Goal: Information Seeking & Learning: Learn about a topic

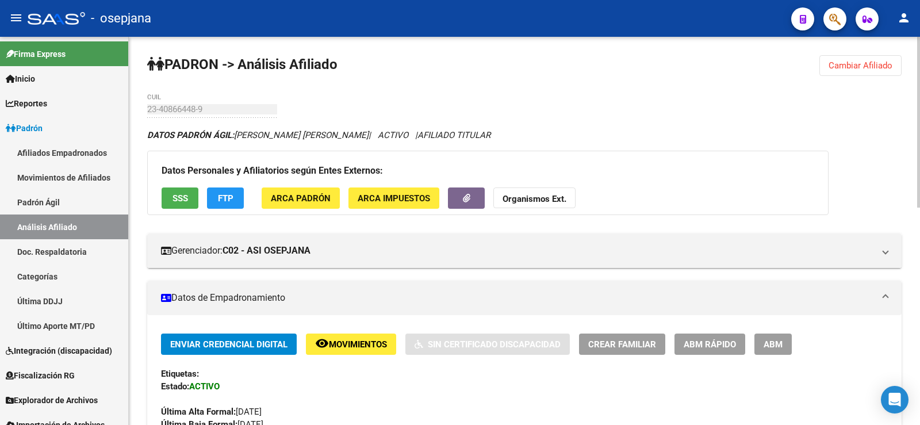
click at [854, 70] on span "Cambiar Afiliado" at bounding box center [861, 65] width 64 height 10
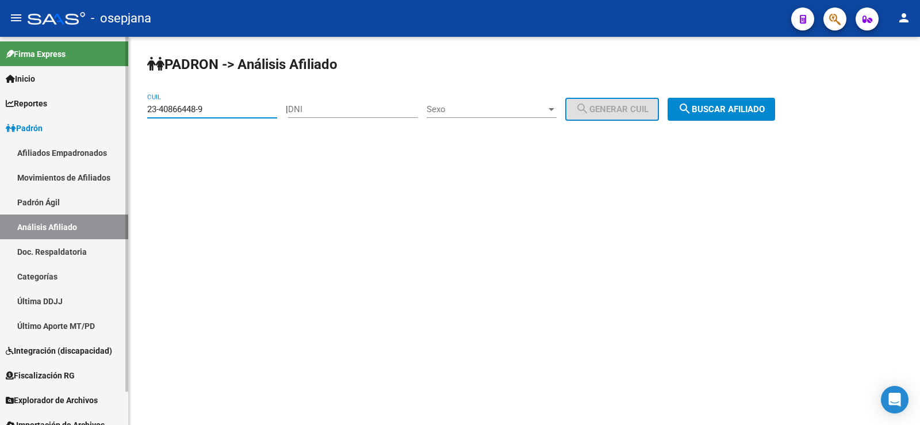
drag, startPoint x: 224, startPoint y: 110, endPoint x: 111, endPoint y: 121, distance: 113.2
click at [111, 121] on mat-sidenav-container "Firma Express Inicio Calendario SSS Instructivos Contacto OS Reportes Ingresos …" at bounding box center [460, 231] width 920 height 388
click at [750, 102] on button "search Buscar afiliado" at bounding box center [722, 109] width 108 height 23
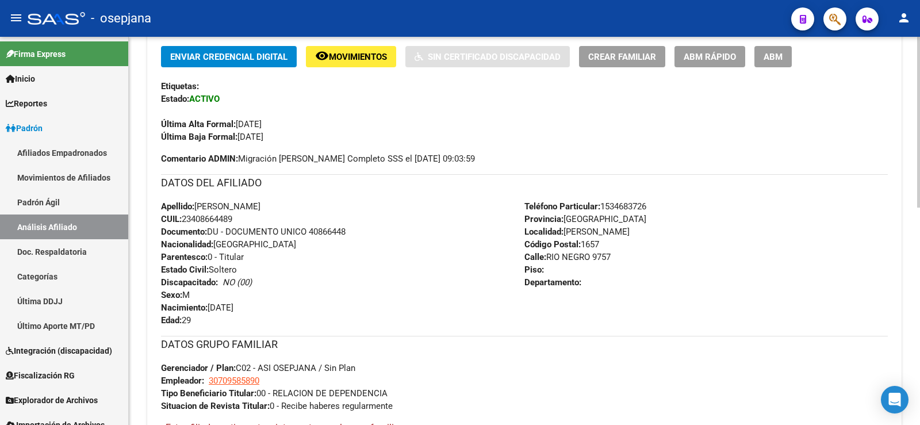
scroll to position [493, 0]
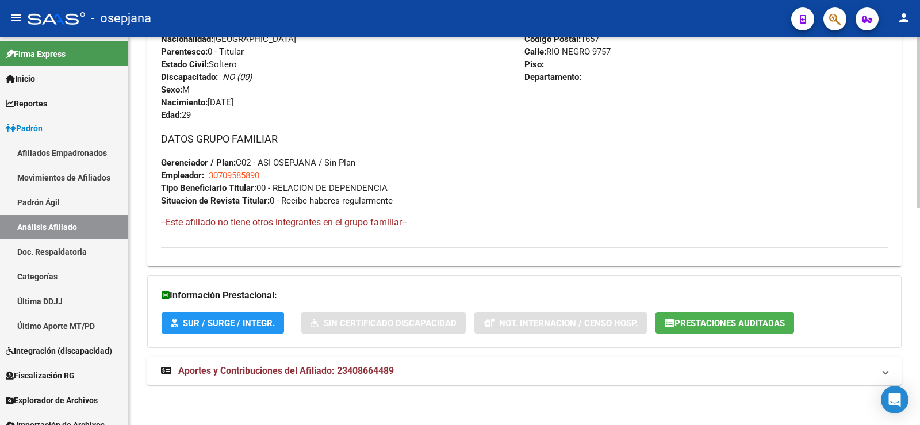
click at [302, 377] on strong "Aportes y Contribuciones del Afiliado: 23408664489" at bounding box center [277, 371] width 233 height 13
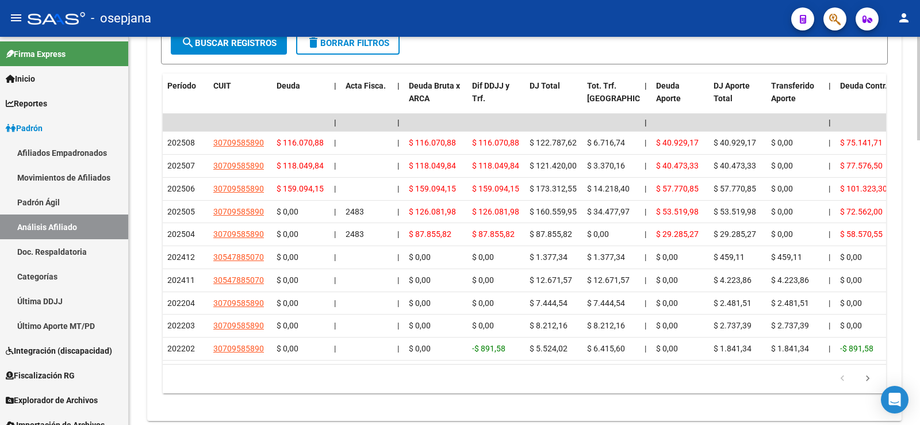
scroll to position [1019, 0]
click at [870, 386] on icon "go to next page" at bounding box center [867, 380] width 15 height 14
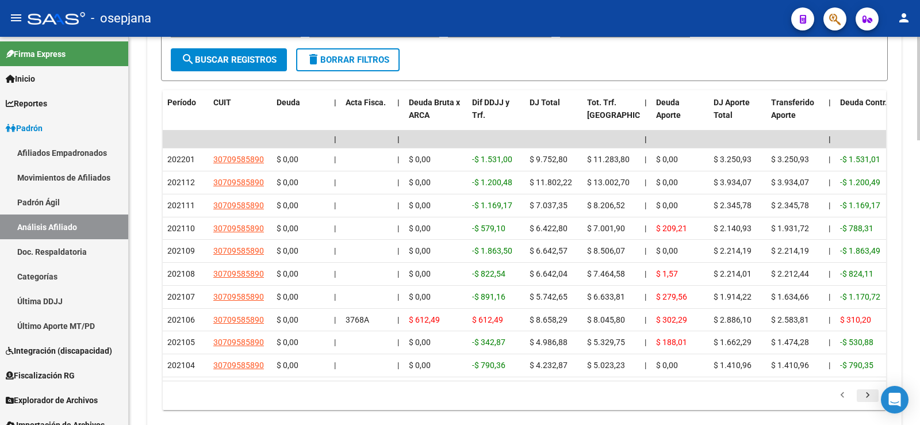
scroll to position [1020, 0]
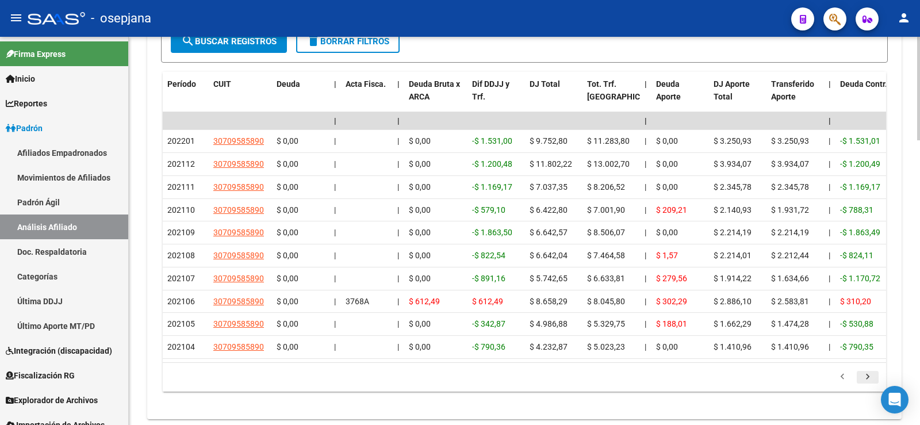
click at [869, 385] on icon "go to next page" at bounding box center [867, 378] width 15 height 14
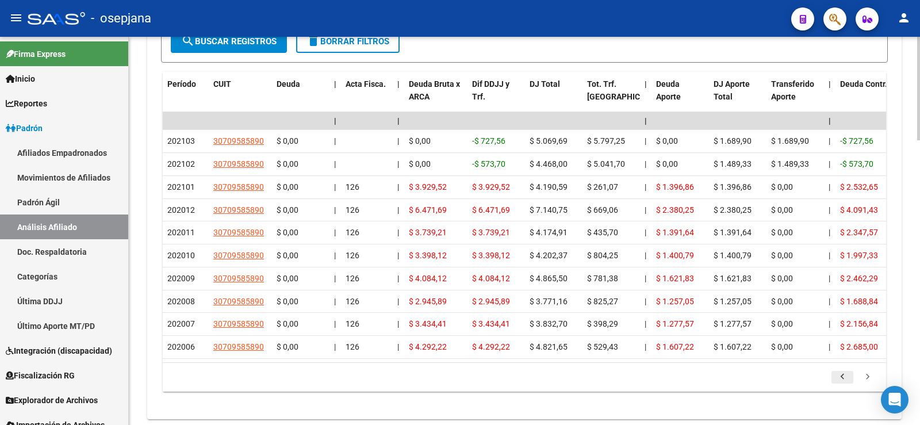
click at [845, 385] on icon "go to previous page" at bounding box center [842, 378] width 15 height 14
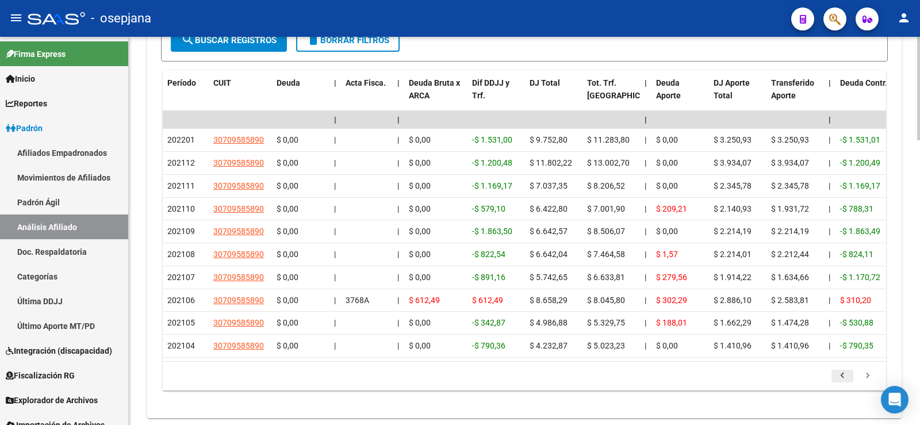
click at [845, 384] on icon "go to previous page" at bounding box center [842, 377] width 15 height 14
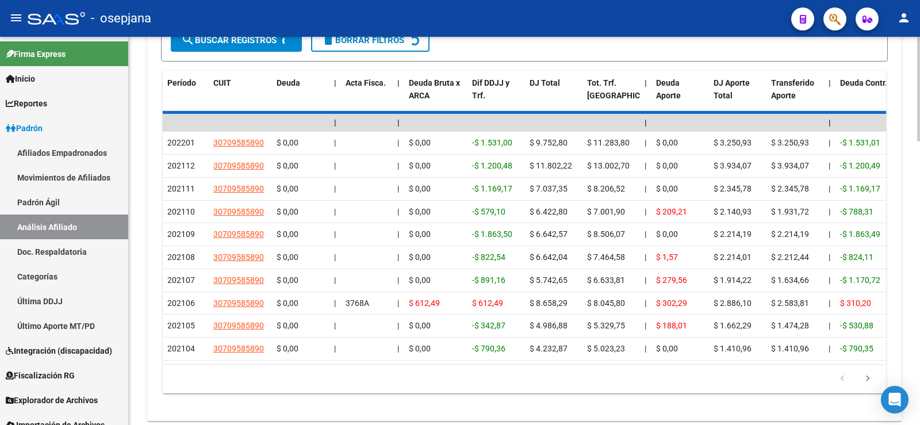
scroll to position [1021, 0]
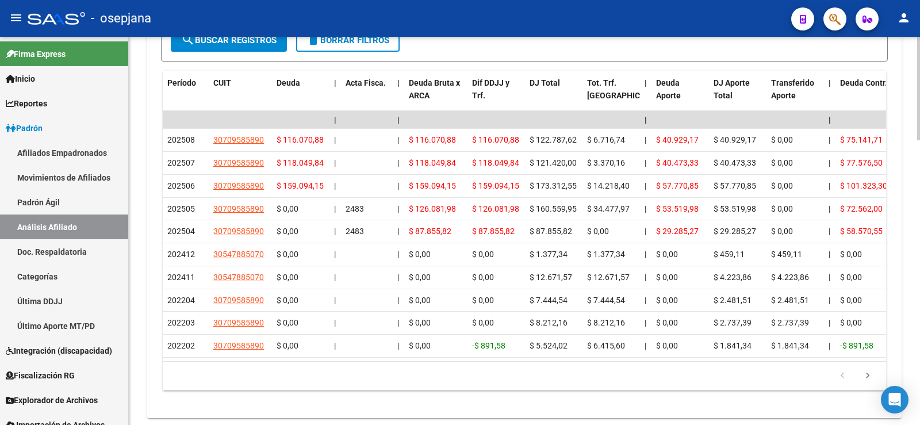
click at [845, 384] on icon "go to previous page" at bounding box center [842, 377] width 15 height 14
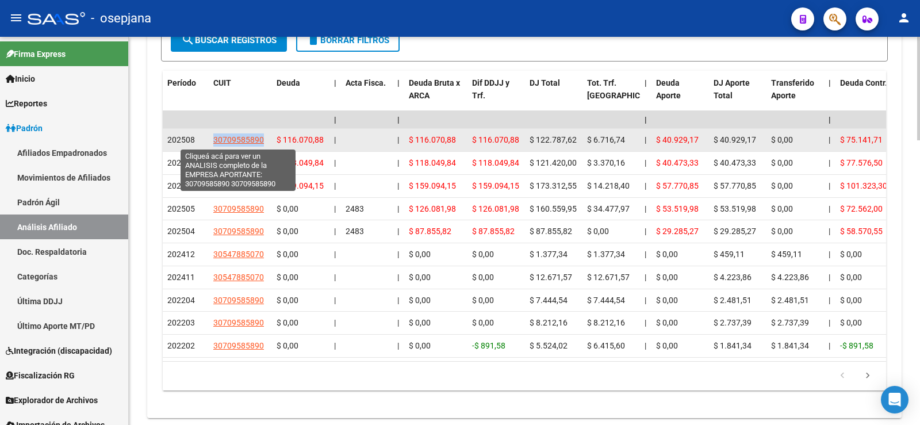
drag, startPoint x: 214, startPoint y: 136, endPoint x: 265, endPoint y: 137, distance: 51.2
click at [265, 137] on div "30709585890" at bounding box center [240, 139] width 54 height 13
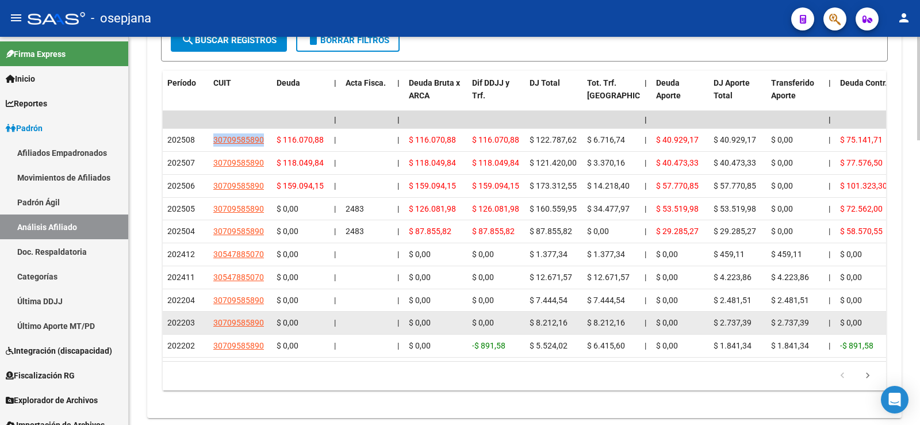
copy span "30709585890"
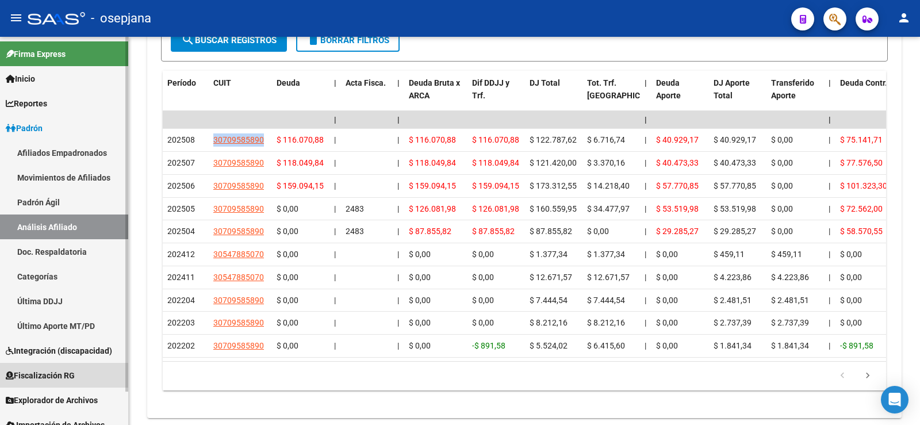
click at [48, 381] on span "Fiscalización RG" at bounding box center [40, 375] width 69 height 13
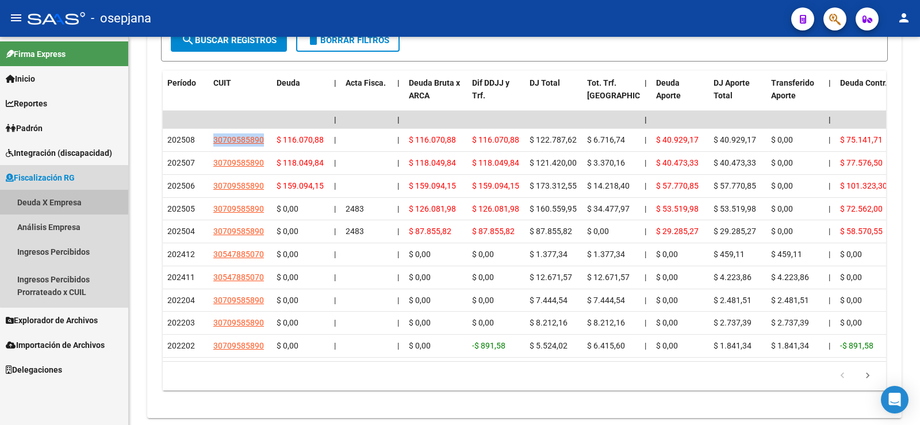
click at [65, 204] on link "Deuda X Empresa" at bounding box center [64, 202] width 128 height 25
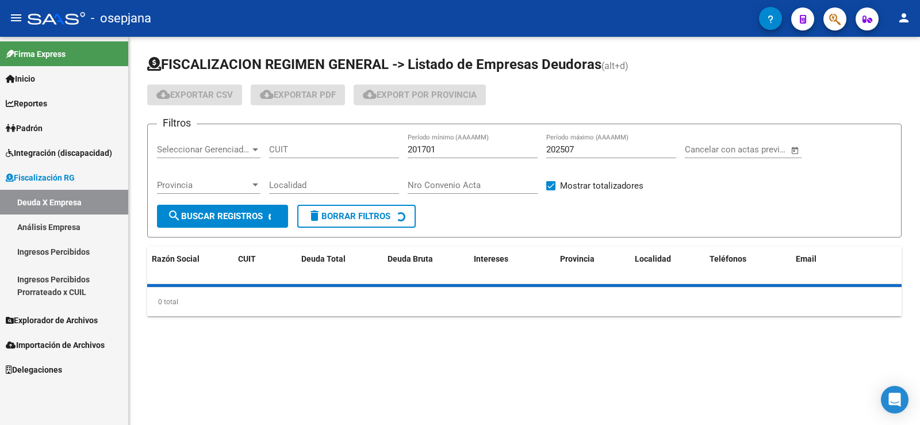
click at [52, 230] on link "Análisis Empresa" at bounding box center [64, 226] width 128 height 25
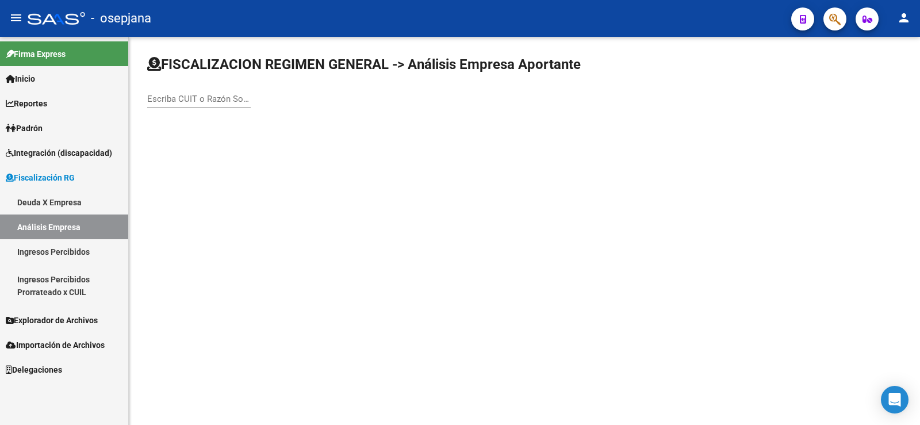
click at [221, 103] on input "Escriba CUIT o Razón Social para buscar" at bounding box center [198, 99] width 103 height 10
paste input "30709585890"
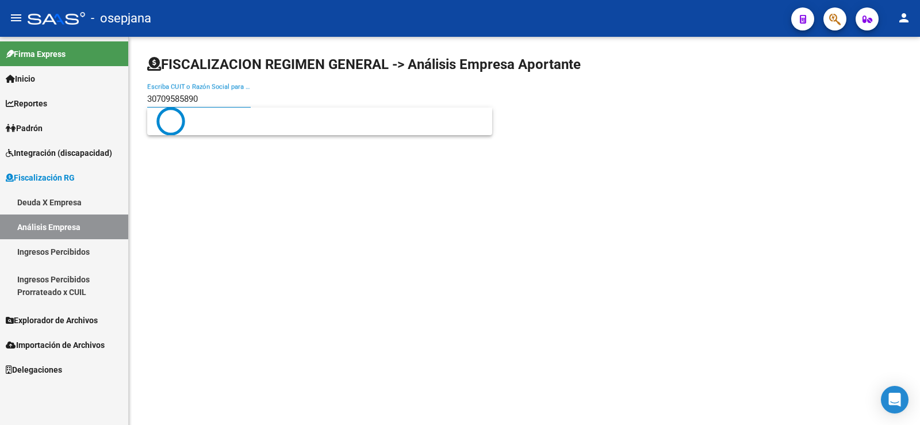
type input "30709585890"
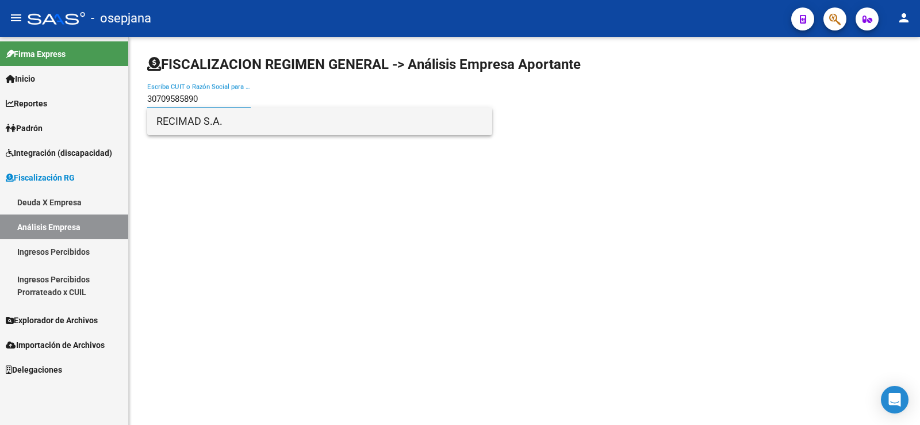
click at [189, 117] on span "RECIMAD S.A." at bounding box center [319, 122] width 327 height 28
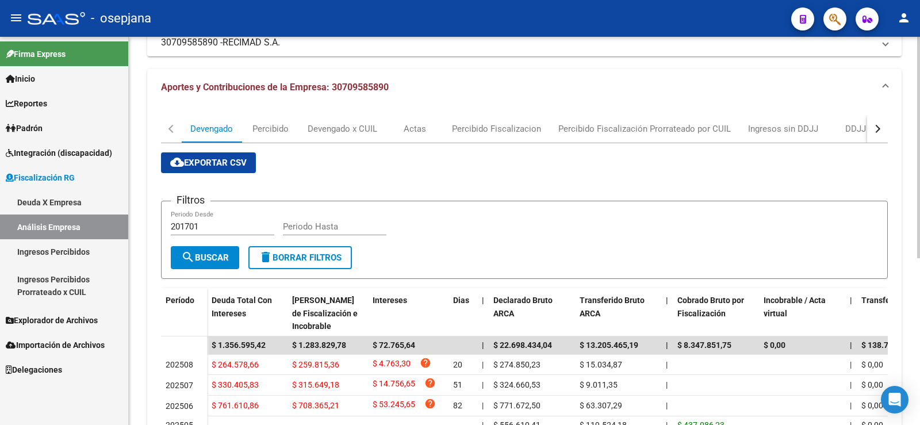
scroll to position [57, 0]
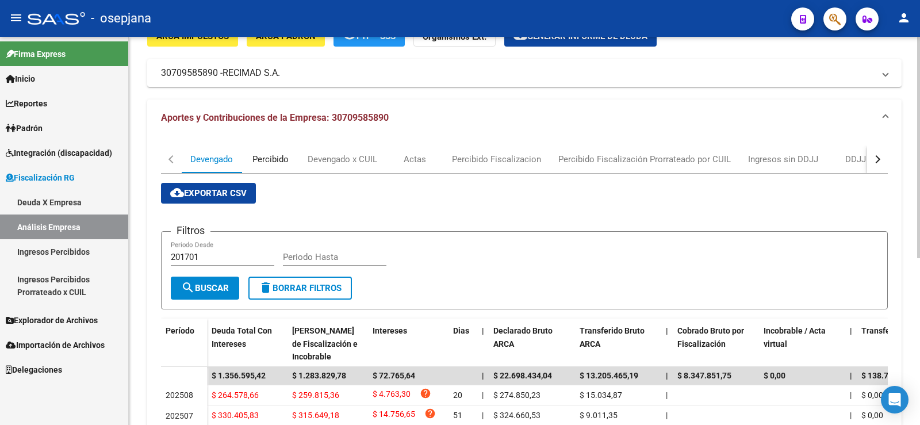
click at [256, 158] on div "Percibido" at bounding box center [270, 159] width 36 height 13
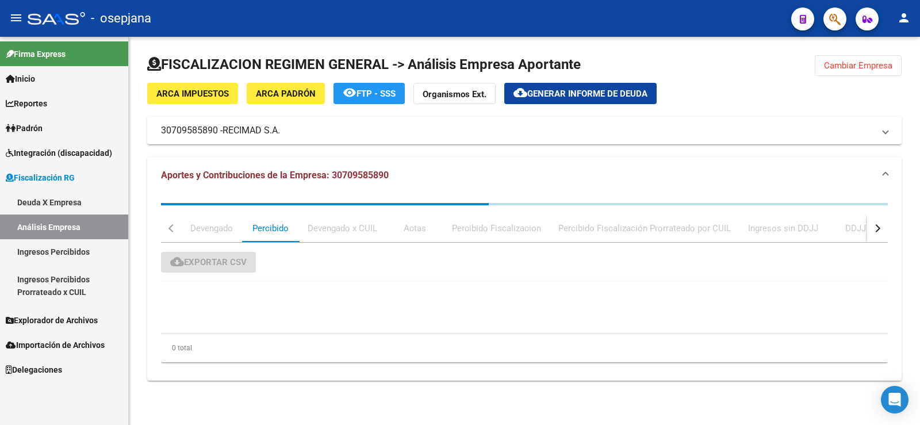
scroll to position [0, 0]
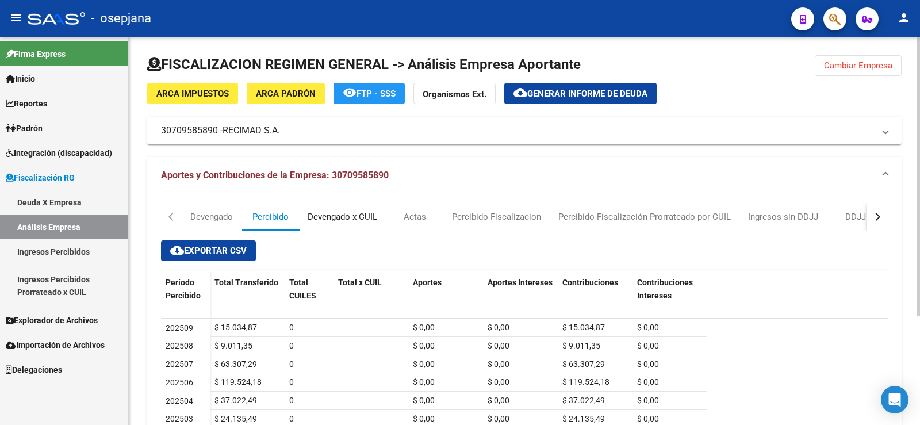
click at [350, 216] on div "Devengado x CUIL" at bounding box center [343, 216] width 70 height 13
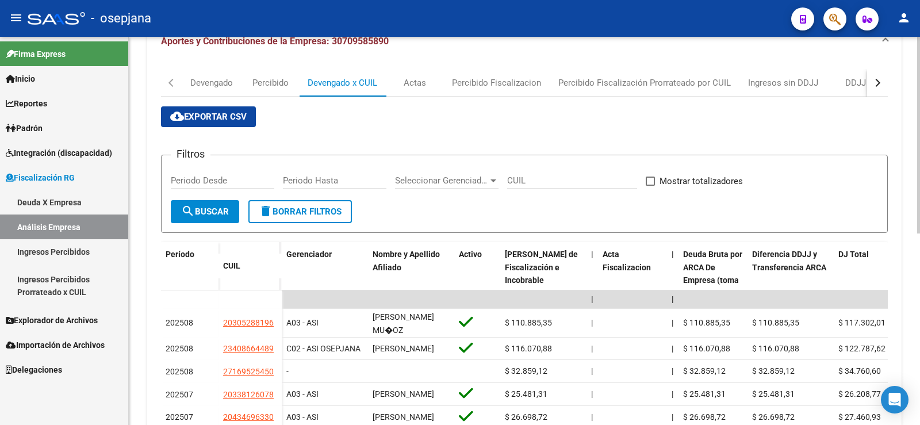
scroll to position [115, 0]
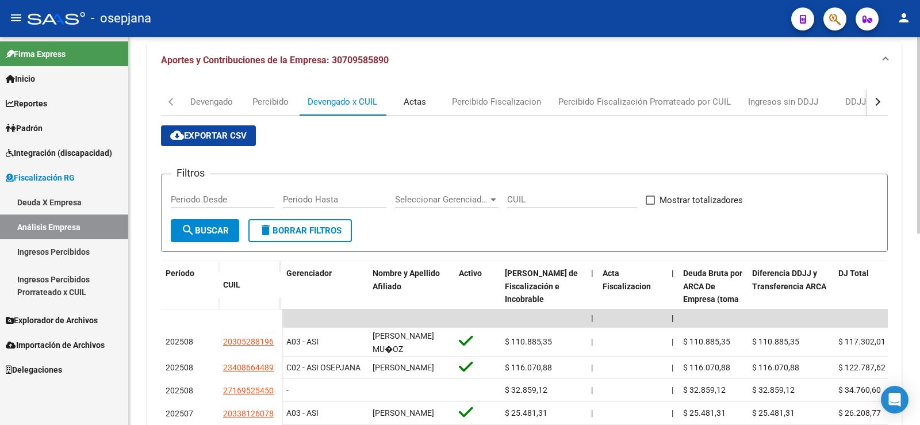
click at [420, 101] on div "Actas" at bounding box center [415, 101] width 22 height 13
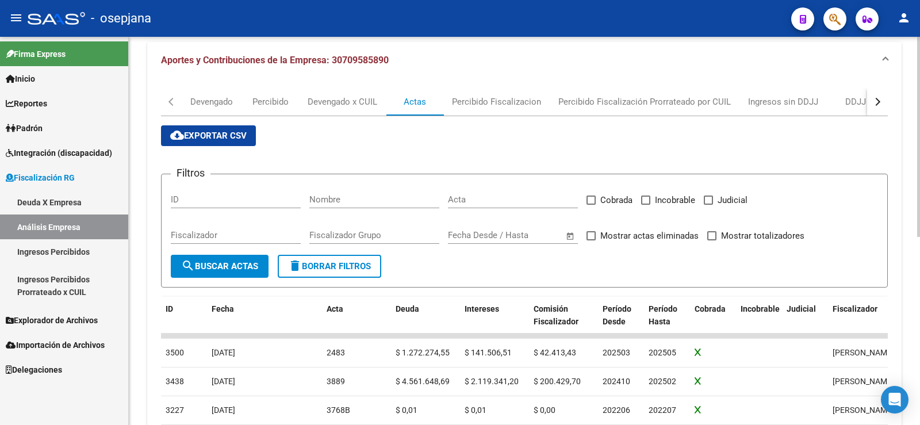
click at [503, 116] on div "cloud_download Exportar CSV Filtros ID Nombre Acta Cobrada Incobrable Judicial …" at bounding box center [524, 372] width 727 height 512
click at [501, 108] on div "Percibido Fiscalizacion" at bounding box center [496, 101] width 89 height 13
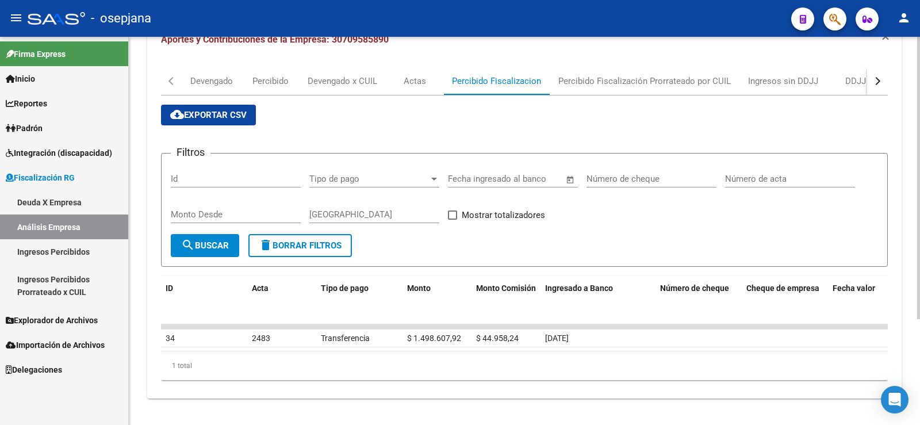
scroll to position [145, 0]
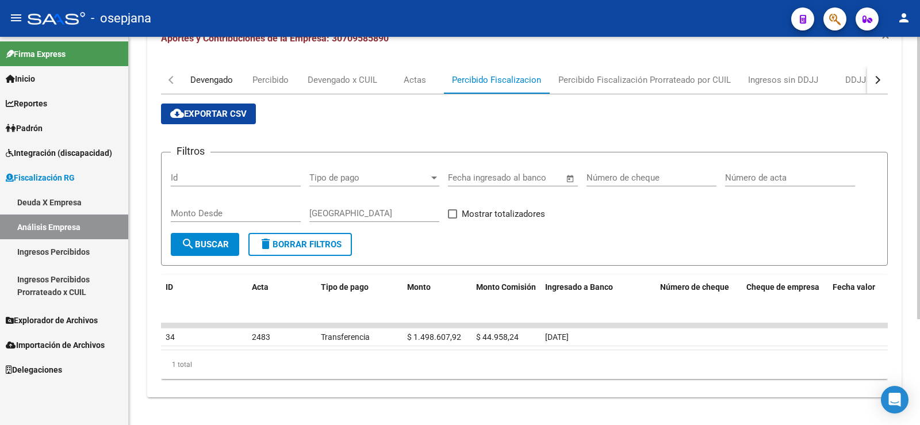
click at [208, 77] on div "Devengado" at bounding box center [211, 80] width 43 height 13
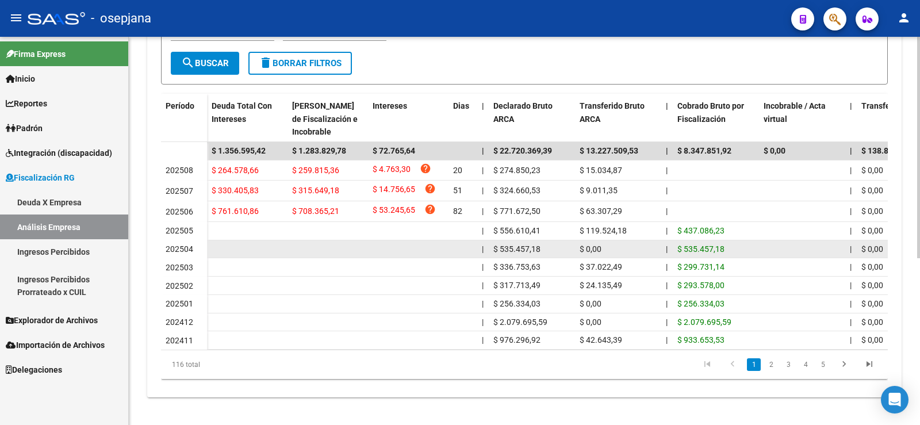
scroll to position [293, 0]
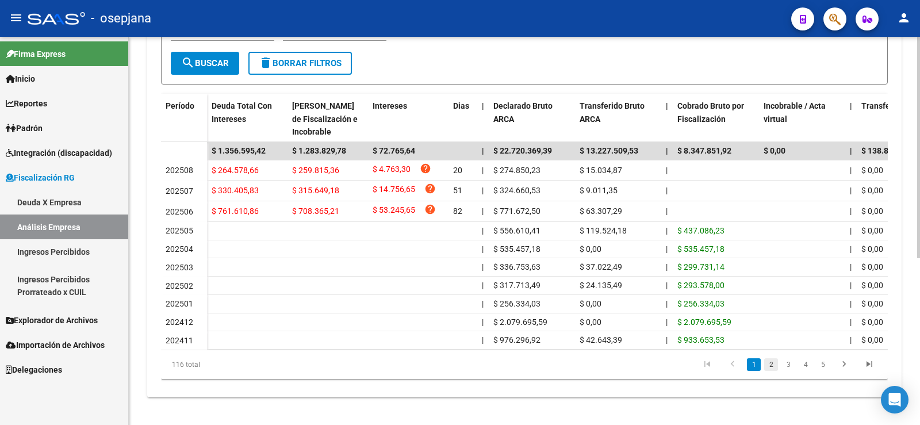
click at [771, 360] on link "2" at bounding box center [771, 364] width 14 height 13
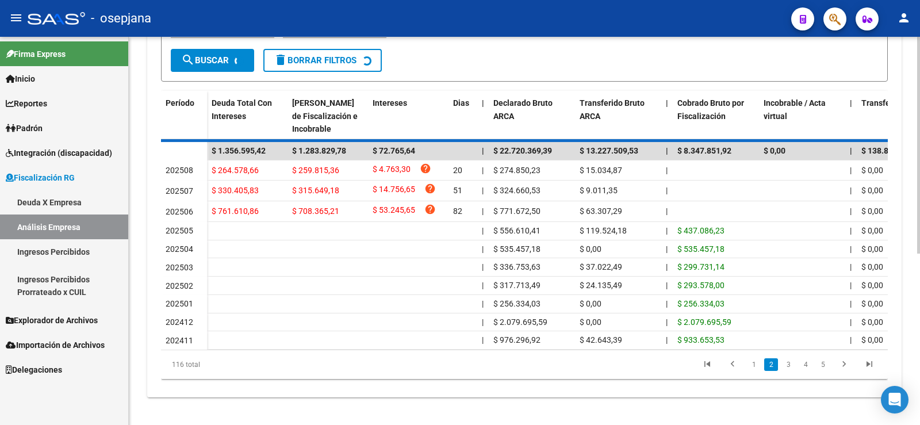
scroll to position [287, 0]
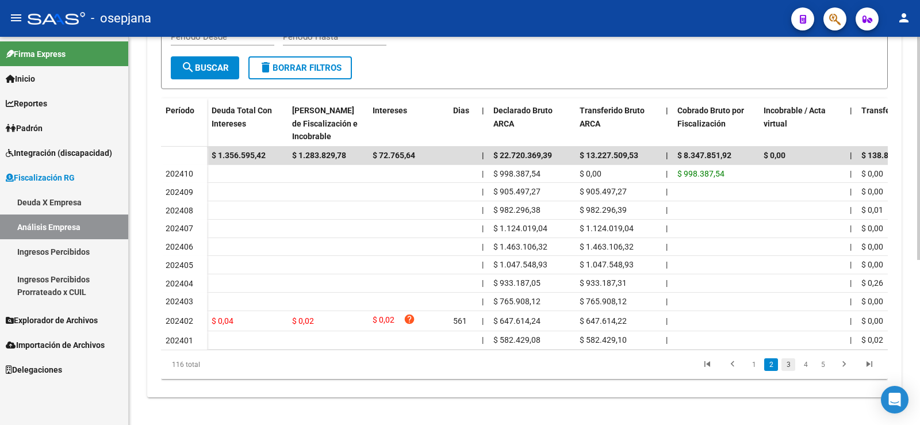
click at [787, 366] on link "3" at bounding box center [788, 364] width 14 height 13
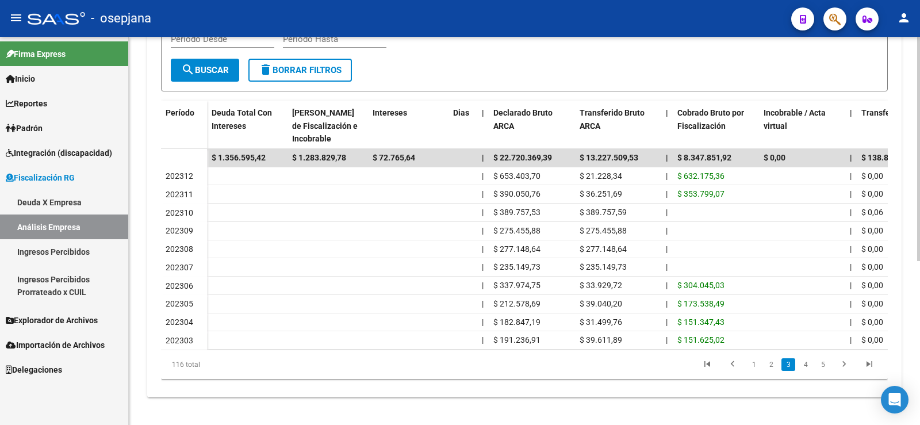
scroll to position [284, 0]
click at [811, 370] on link "4" at bounding box center [806, 364] width 14 height 13
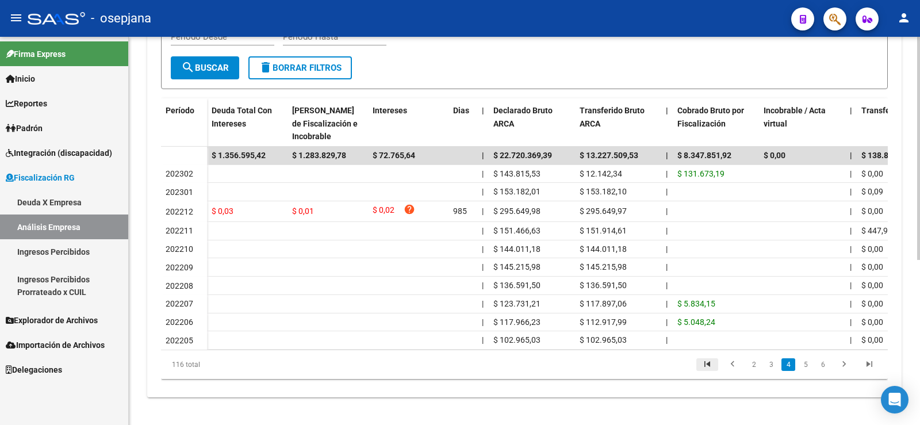
click at [710, 369] on icon "go to first page" at bounding box center [707, 366] width 15 height 14
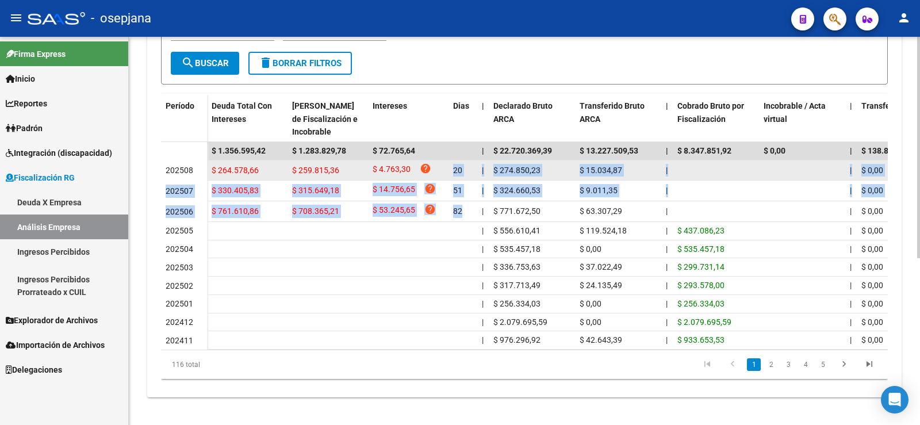
drag, startPoint x: 462, startPoint y: 208, endPoint x: 452, endPoint y: 175, distance: 34.8
click at [452, 175] on datatable-scroller "$ 1.356.595,42 $ 1.283.829,78 $ 72.765,64 | $ 22.720.369,39 $ 13.227.509,53 | $…" at bounding box center [524, 246] width 727 height 208
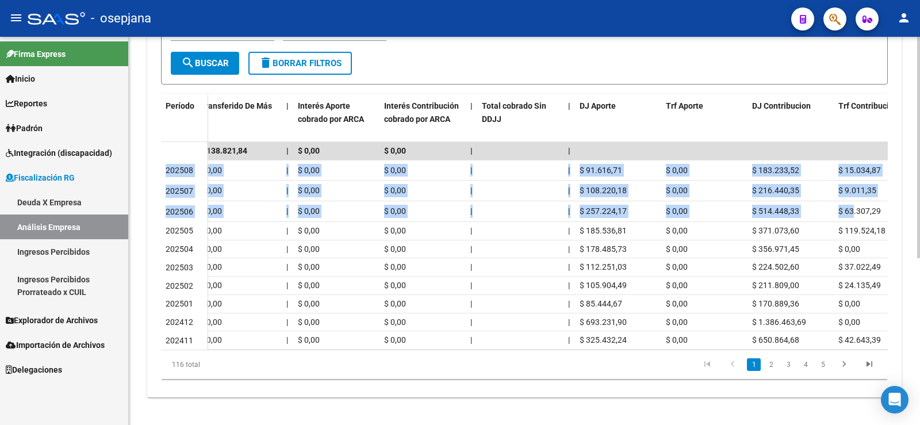
scroll to position [0, 693]
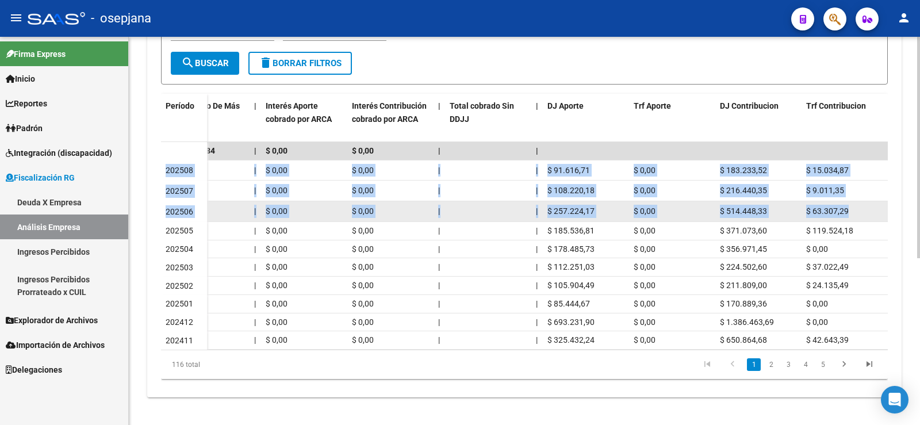
drag, startPoint x: 166, startPoint y: 167, endPoint x: 877, endPoint y: 208, distance: 712.4
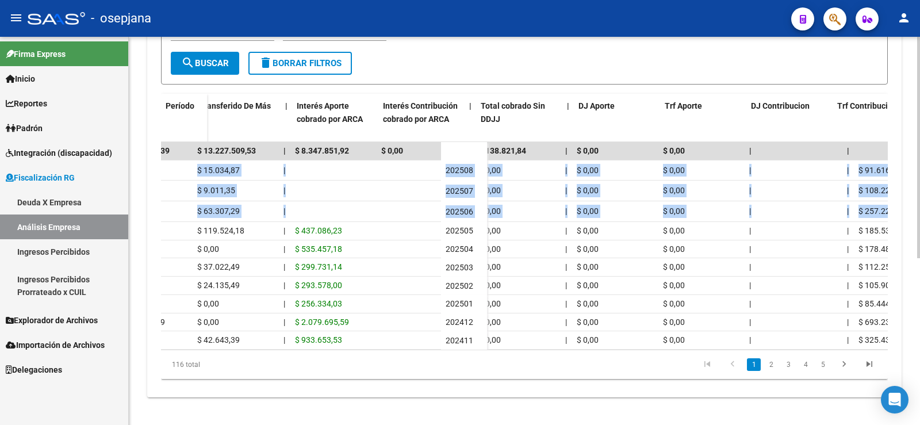
scroll to position [0, 0]
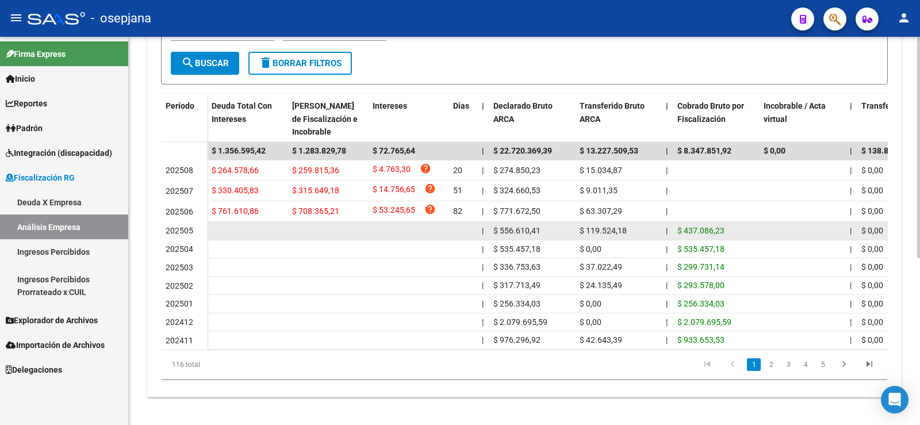
click at [273, 226] on datatable-body-cell at bounding box center [247, 231] width 80 height 18
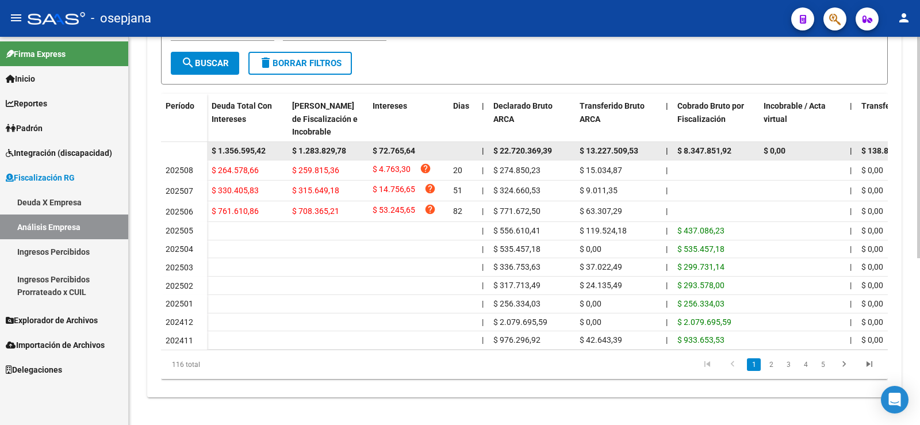
scroll to position [112, 0]
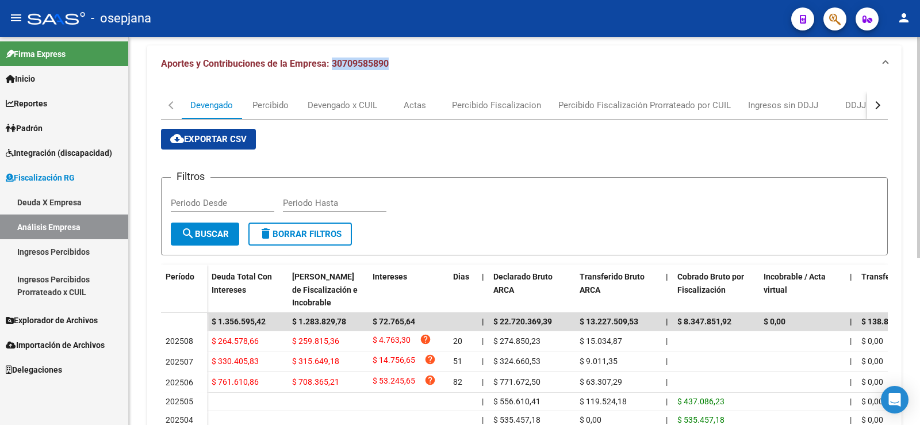
drag, startPoint x: 332, startPoint y: 61, endPoint x: 389, endPoint y: 63, distance: 57.5
click at [389, 63] on span "Aportes y Contribuciones de la Empresa: 30709585890" at bounding box center [275, 63] width 228 height 11
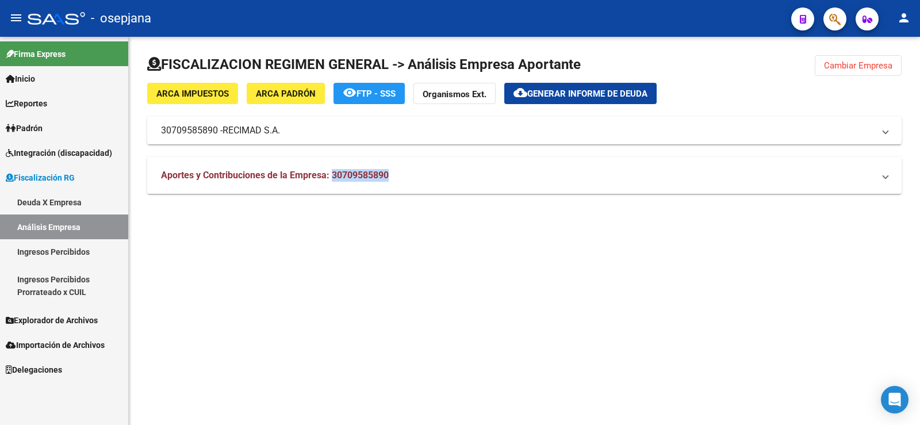
copy span "30709585890"
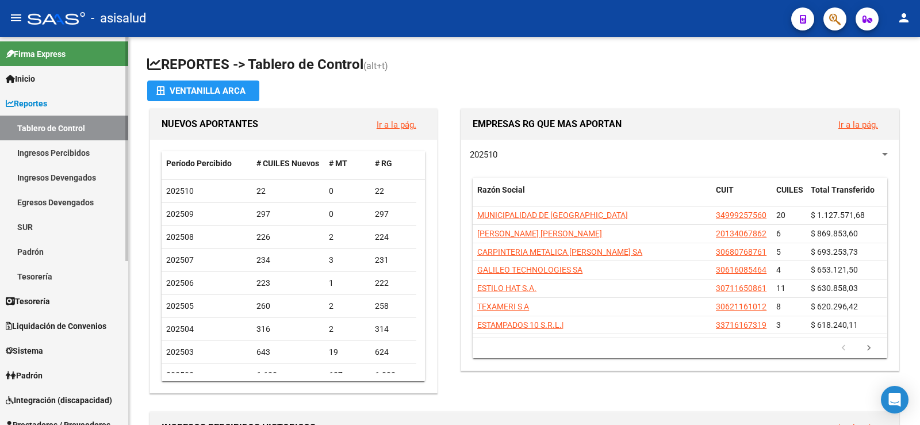
click at [30, 102] on span "Reportes" at bounding box center [26, 103] width 41 height 13
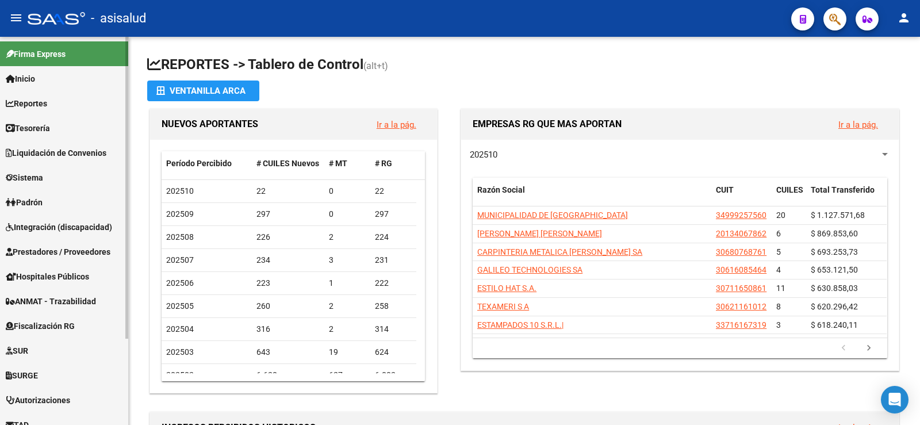
click at [35, 192] on link "Padrón" at bounding box center [64, 202] width 128 height 25
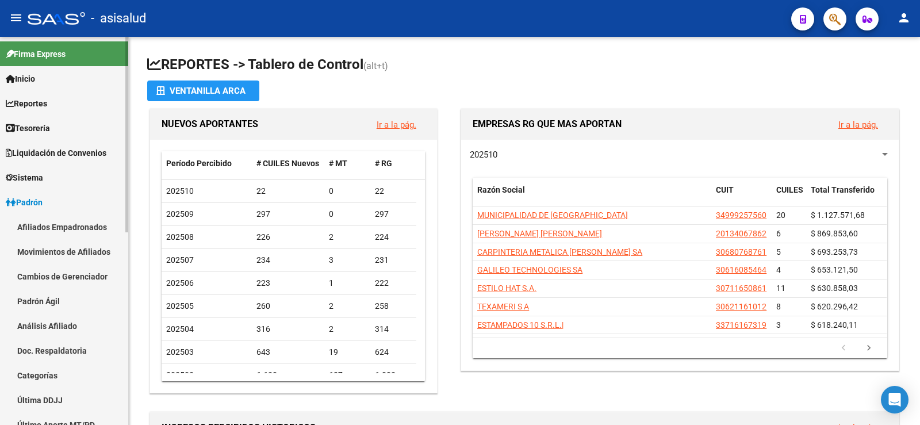
click at [33, 319] on link "Análisis Afiliado" at bounding box center [64, 325] width 128 height 25
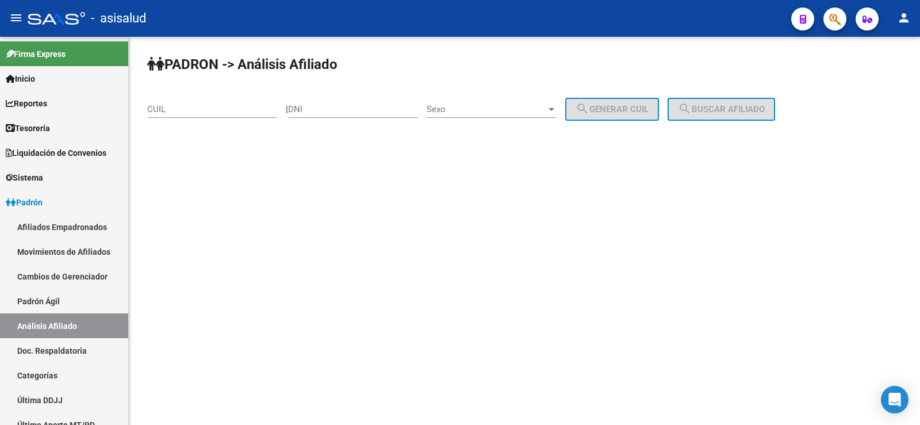
click at [204, 111] on input "CUIL" at bounding box center [212, 109] width 130 height 10
paste input "27-27644758-6"
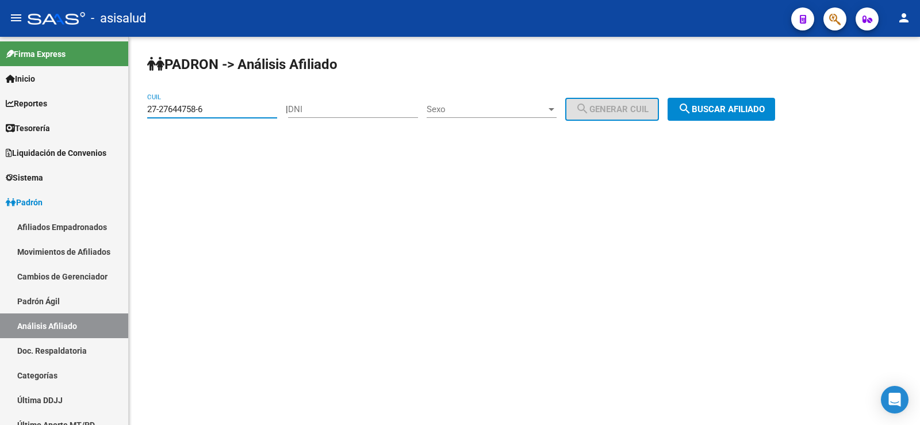
type input "27-27644758-6"
click at [769, 102] on button "search Buscar afiliado" at bounding box center [722, 109] width 108 height 23
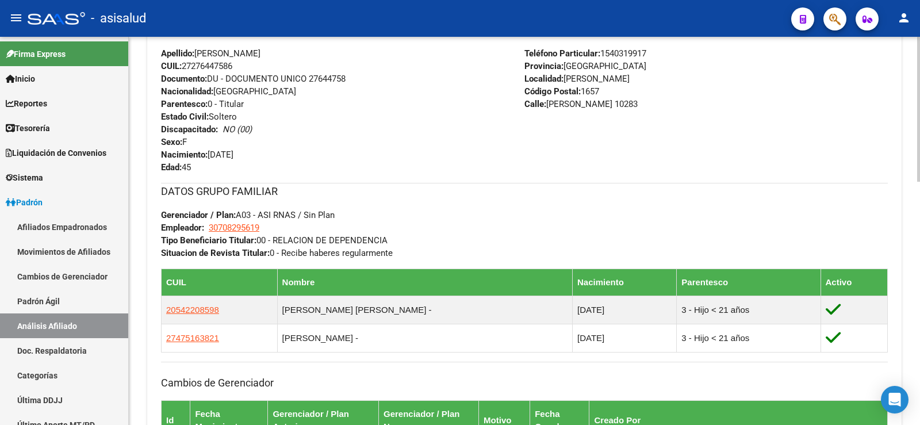
scroll to position [653, 0]
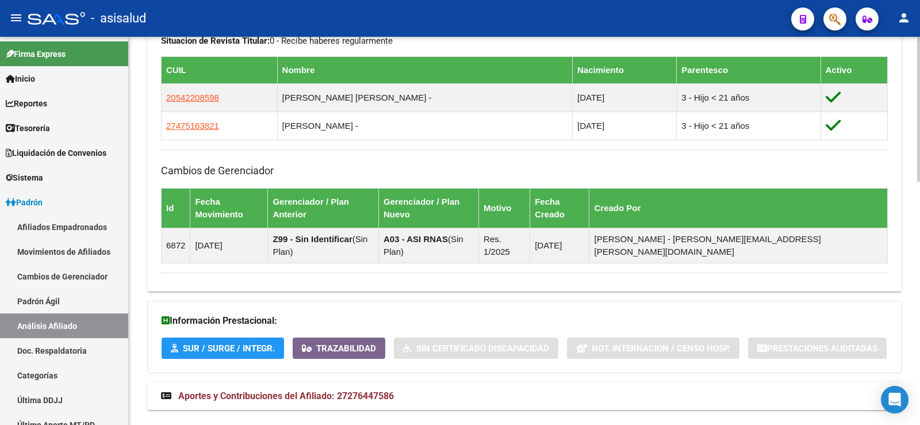
click at [257, 390] on span "Aportes y Contribuciones del Afiliado: 27276447586" at bounding box center [286, 395] width 216 height 11
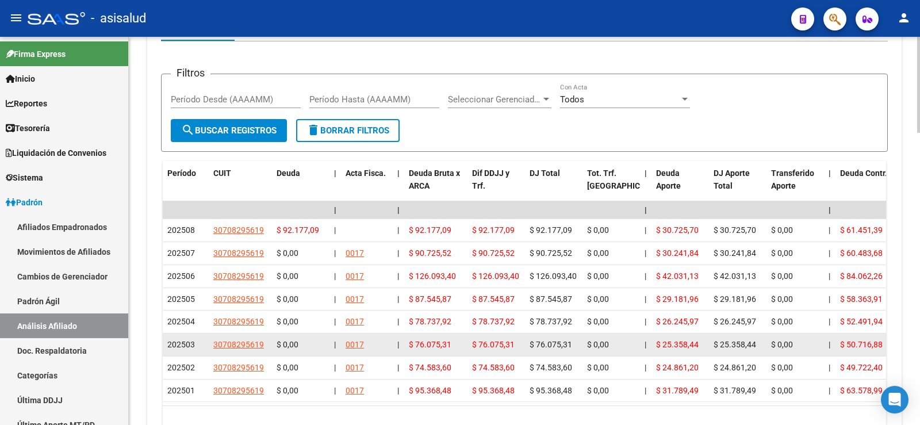
scroll to position [1122, 0]
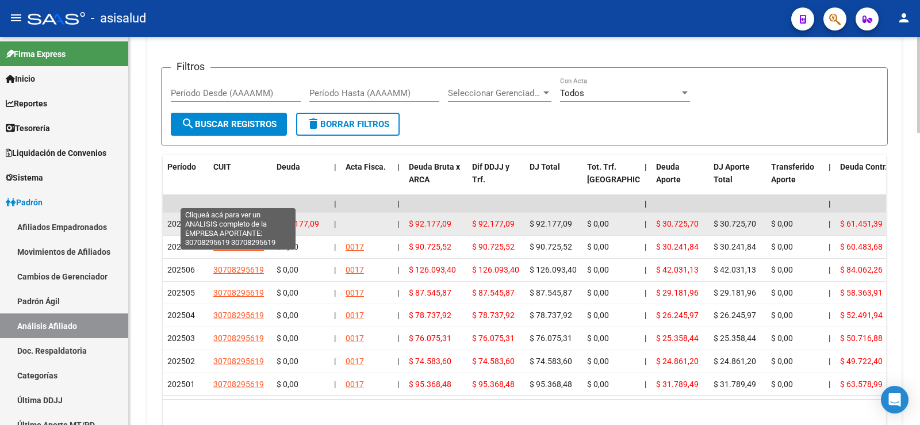
click at [228, 219] on span "30708295619" at bounding box center [238, 223] width 51 height 9
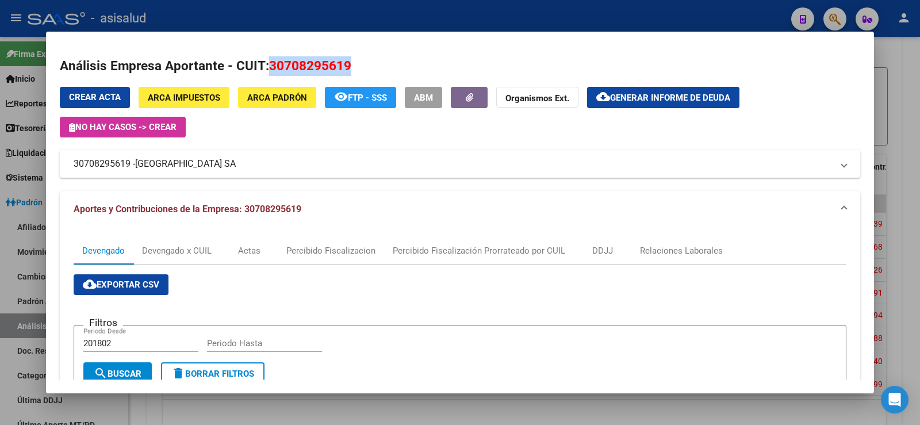
drag, startPoint x: 275, startPoint y: 63, endPoint x: 375, endPoint y: 63, distance: 100.0
click at [375, 63] on h2 "Análisis Empresa Aportante - CUIT: 30708295619" at bounding box center [460, 66] width 800 height 20
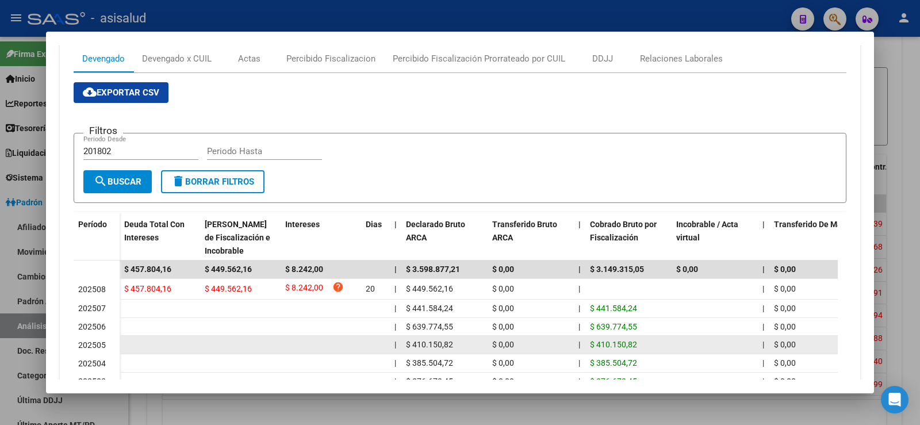
scroll to position [22, 0]
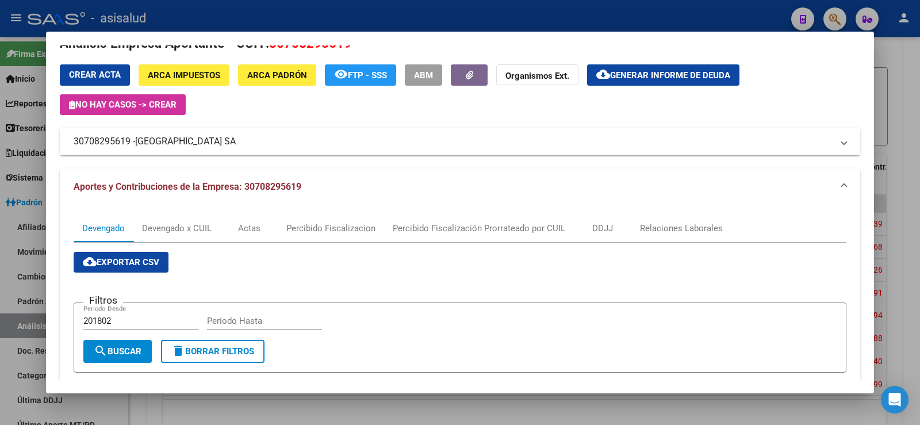
click at [904, 75] on div at bounding box center [460, 212] width 920 height 425
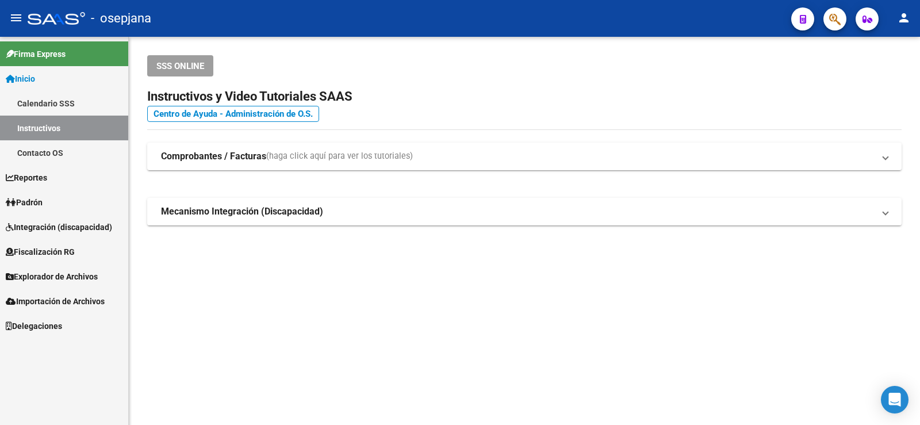
click at [35, 82] on span "Inicio" at bounding box center [20, 78] width 29 height 13
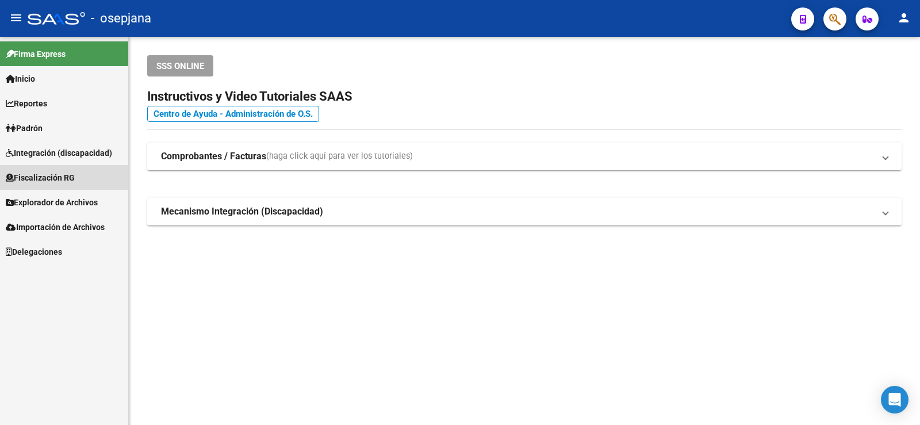
click at [45, 181] on span "Fiscalización RG" at bounding box center [40, 177] width 69 height 13
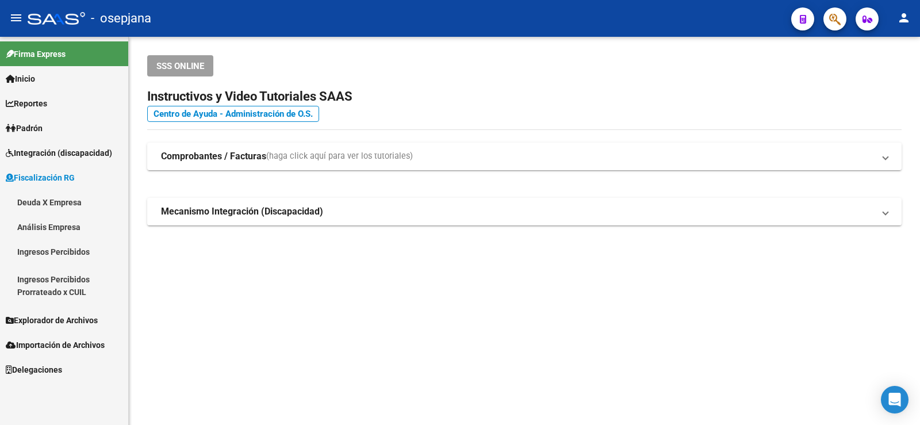
click at [34, 122] on span "Padrón" at bounding box center [24, 128] width 37 height 13
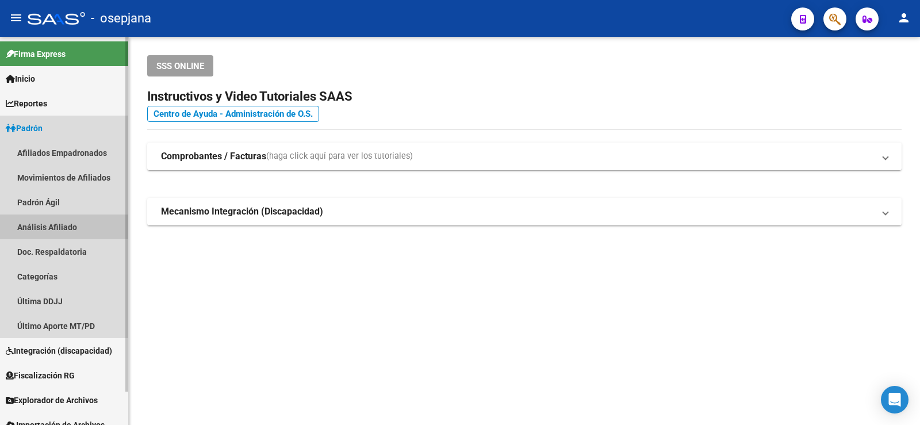
click at [59, 229] on link "Análisis Afiliado" at bounding box center [64, 226] width 128 height 25
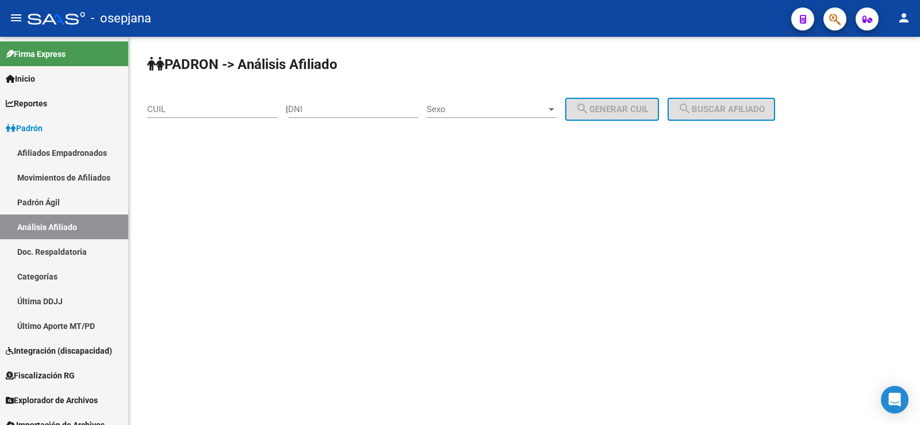
click at [213, 107] on input "CUIL" at bounding box center [212, 109] width 130 height 10
paste input "27-37660530-8"
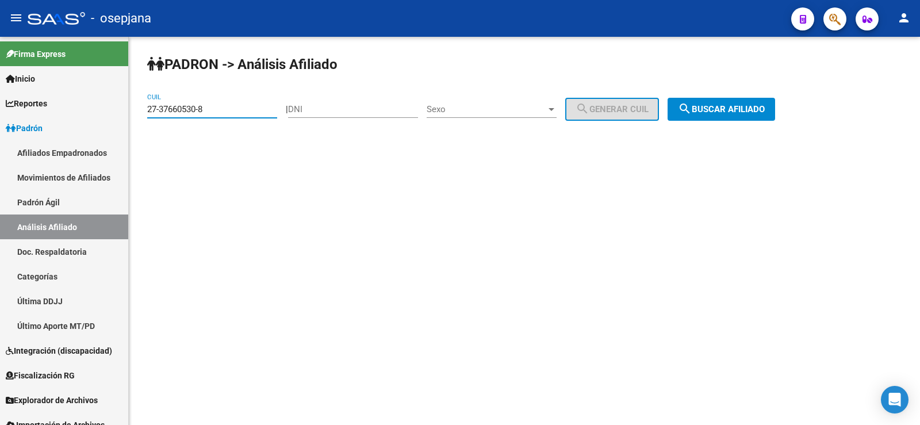
type input "27-37660530-8"
click at [736, 110] on span "search Buscar afiliado" at bounding box center [721, 109] width 87 height 10
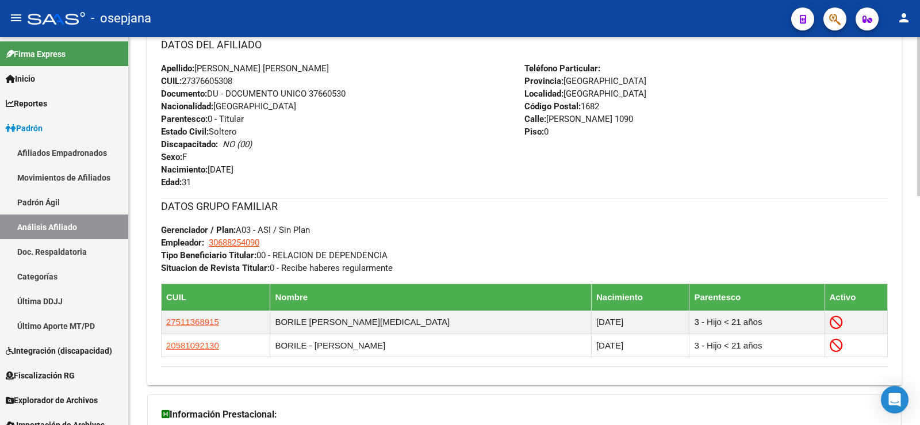
scroll to position [557, 0]
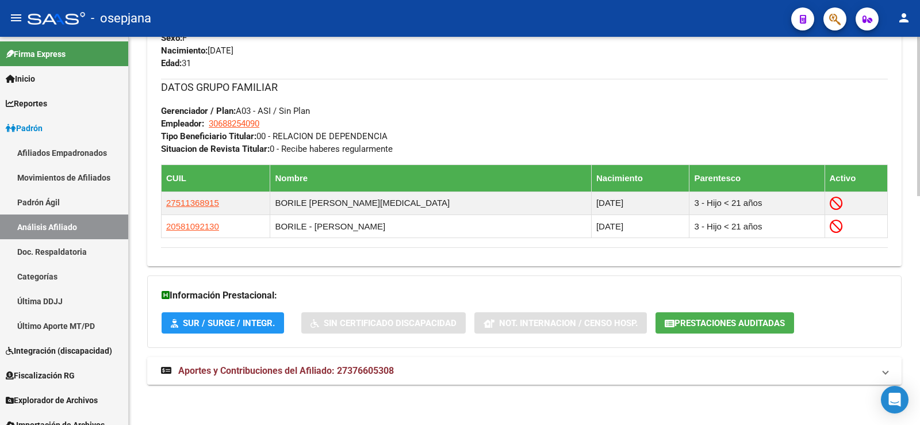
click at [407, 378] on mat-expansion-panel-header "Aportes y Contribuciones del Afiliado: 27376605308" at bounding box center [524, 371] width 754 height 28
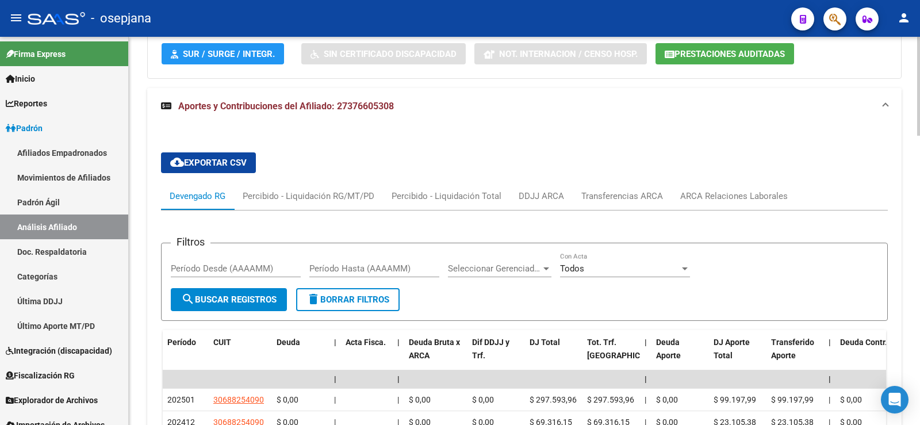
scroll to position [845, 0]
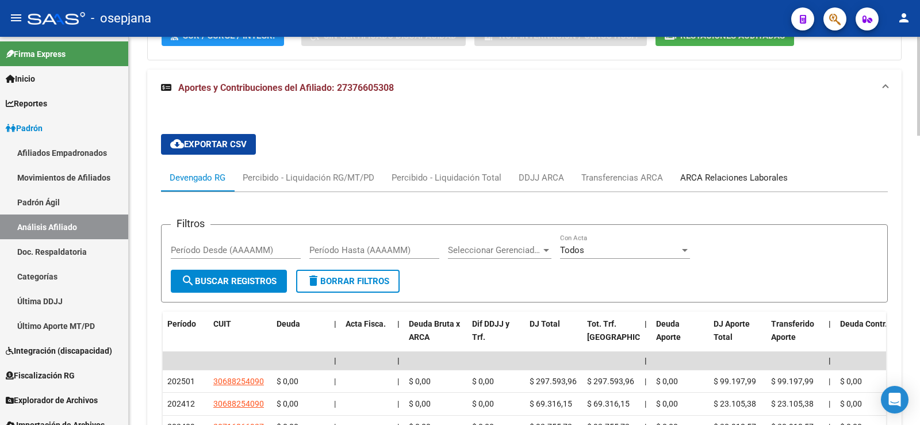
click at [755, 180] on div "ARCA Relaciones Laborales" at bounding box center [734, 177] width 108 height 13
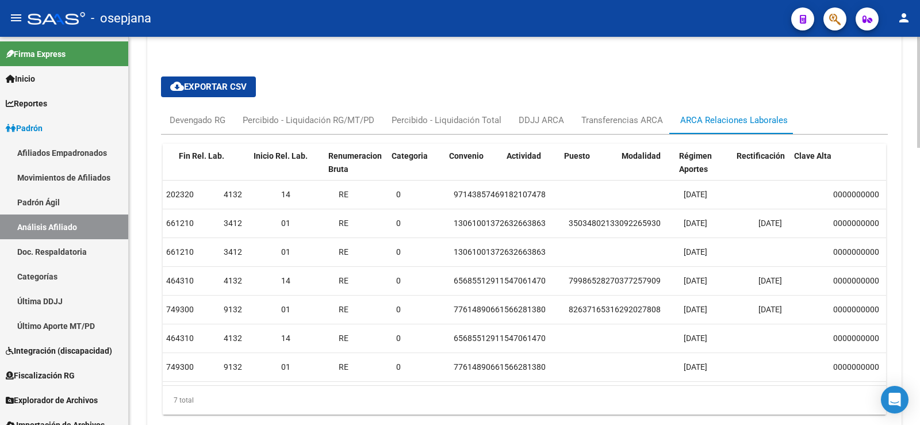
scroll to position [0, 0]
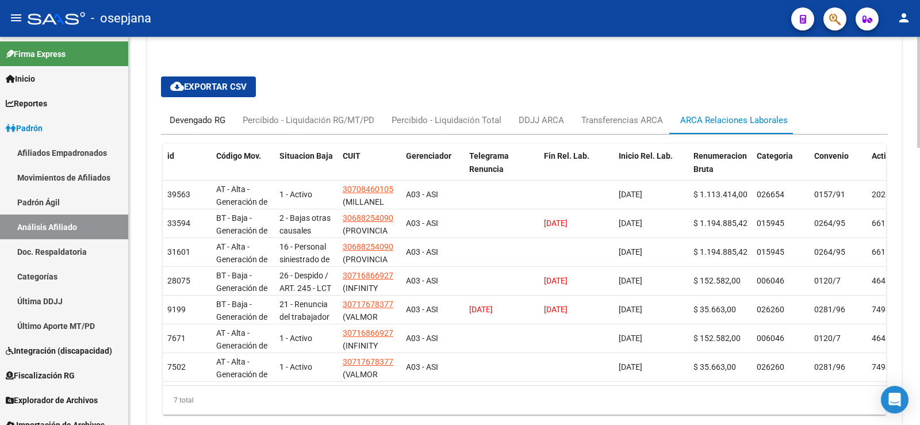
click at [179, 119] on div "Devengado RG" at bounding box center [198, 120] width 56 height 13
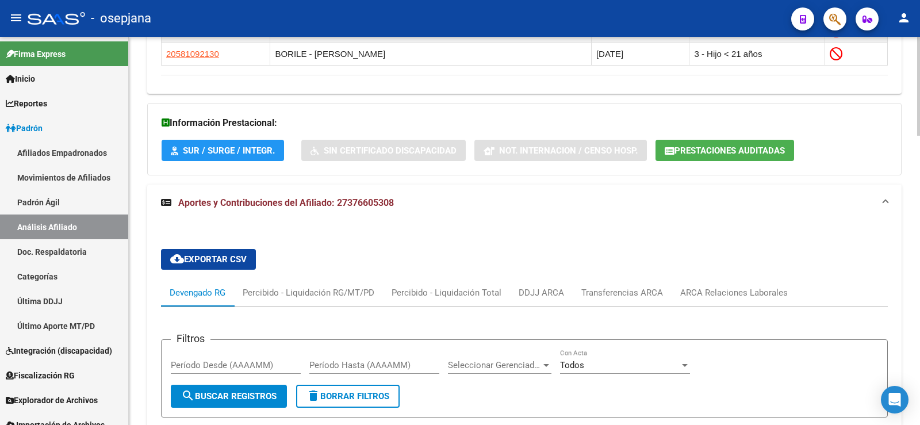
scroll to position [557, 0]
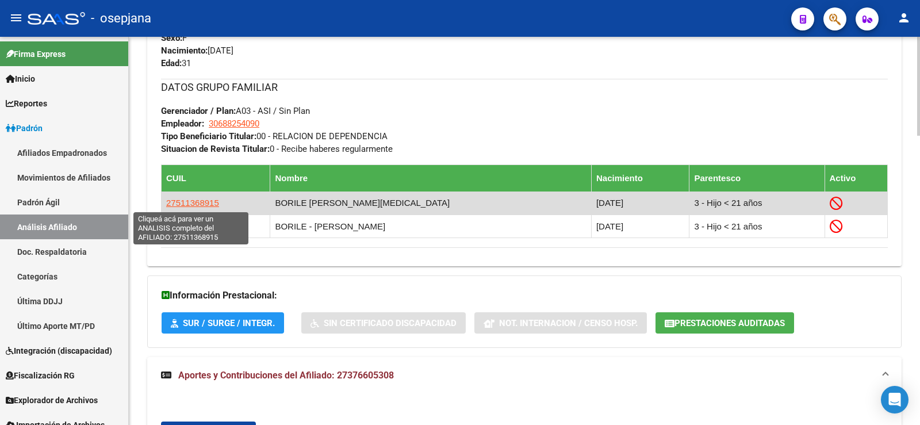
click at [202, 201] on span "27511368915" at bounding box center [192, 203] width 53 height 10
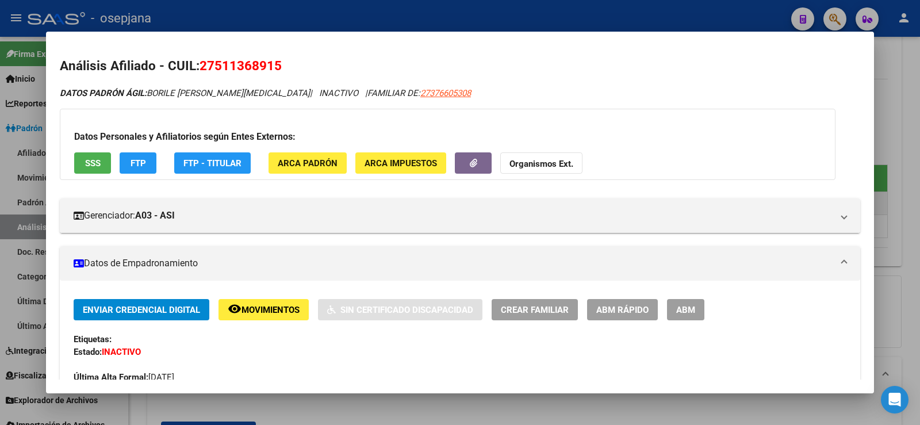
click at [99, 158] on span "SSS" at bounding box center [93, 163] width 16 height 10
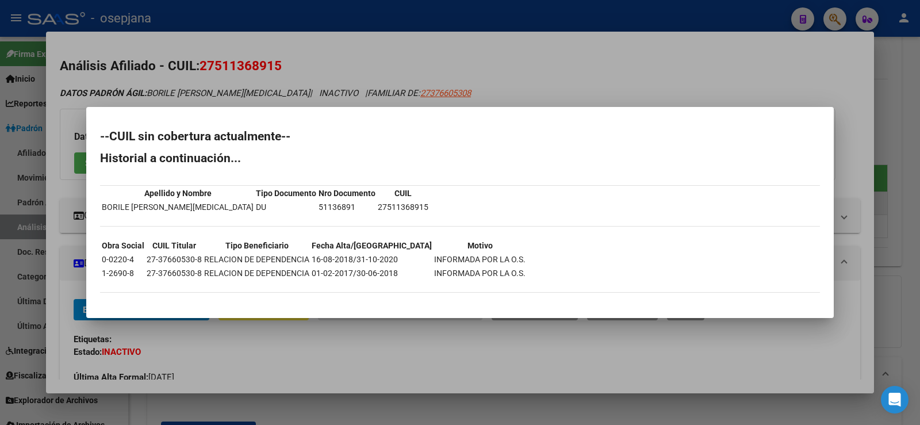
click at [489, 71] on div at bounding box center [460, 212] width 920 height 425
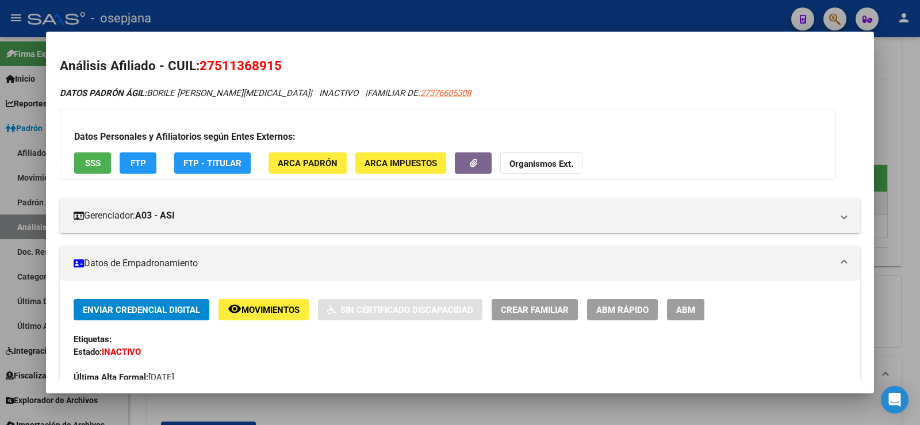
click at [474, 14] on div at bounding box center [460, 212] width 920 height 425
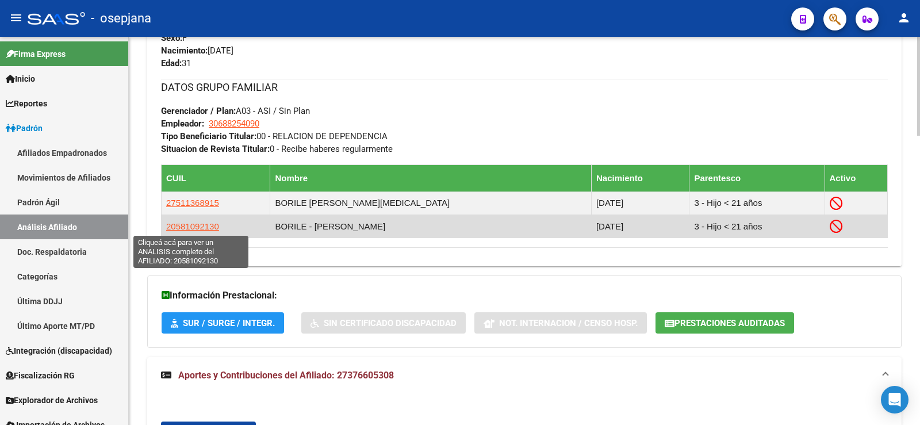
click at [186, 227] on span "20581092130" at bounding box center [192, 226] width 53 height 10
type textarea "20581092130"
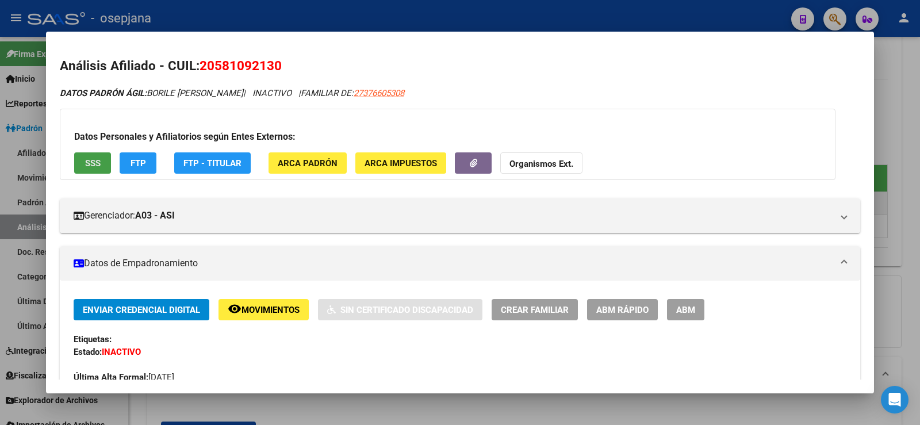
click at [103, 162] on button "SSS" at bounding box center [92, 162] width 37 height 21
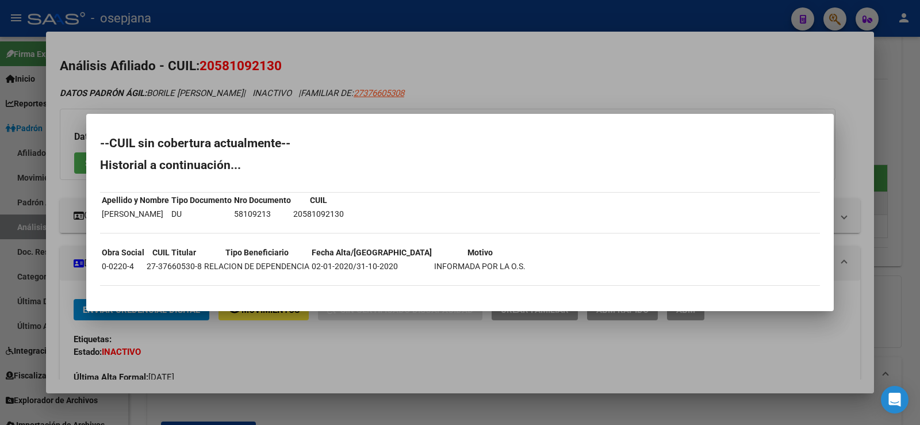
click at [522, 60] on div at bounding box center [460, 212] width 920 height 425
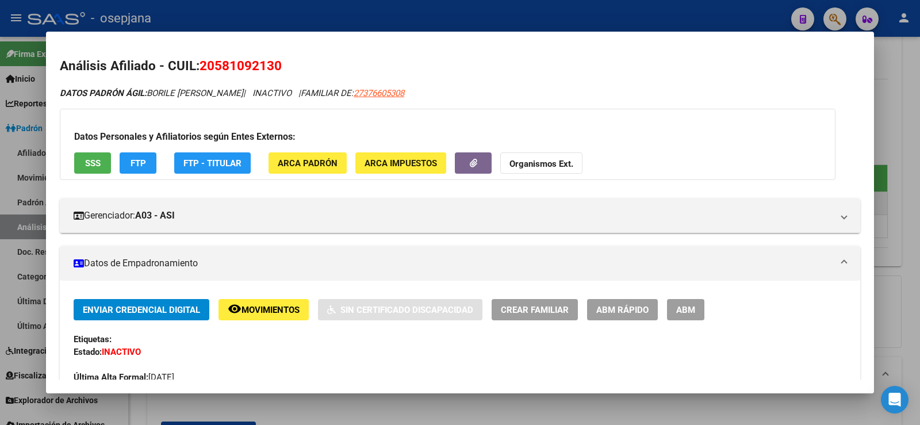
click at [501, 26] on div at bounding box center [460, 212] width 920 height 425
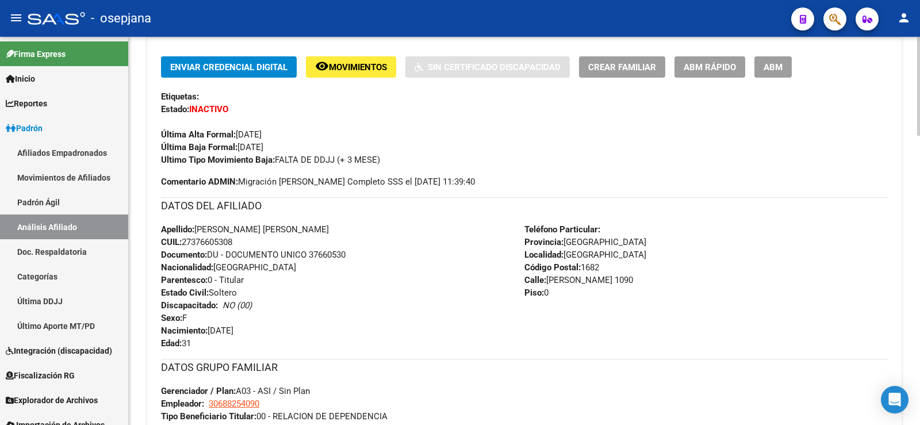
scroll to position [270, 0]
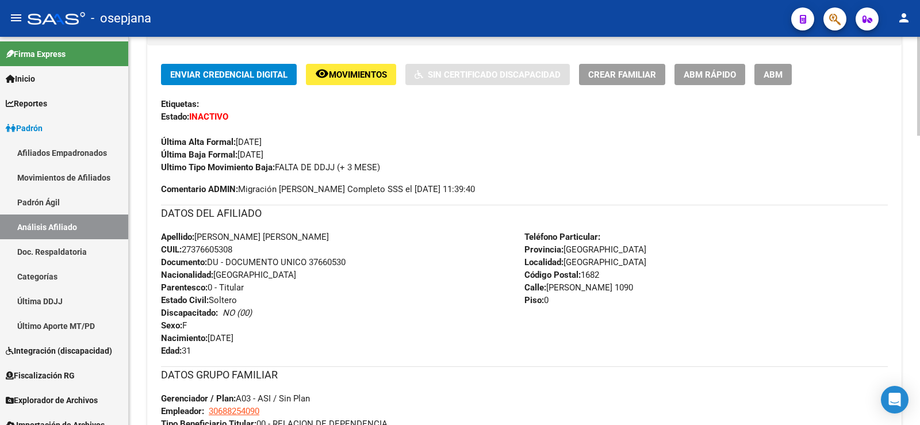
click at [217, 248] on span "CUIL: 27376605308" at bounding box center [196, 249] width 71 height 10
copy span "27376605308"
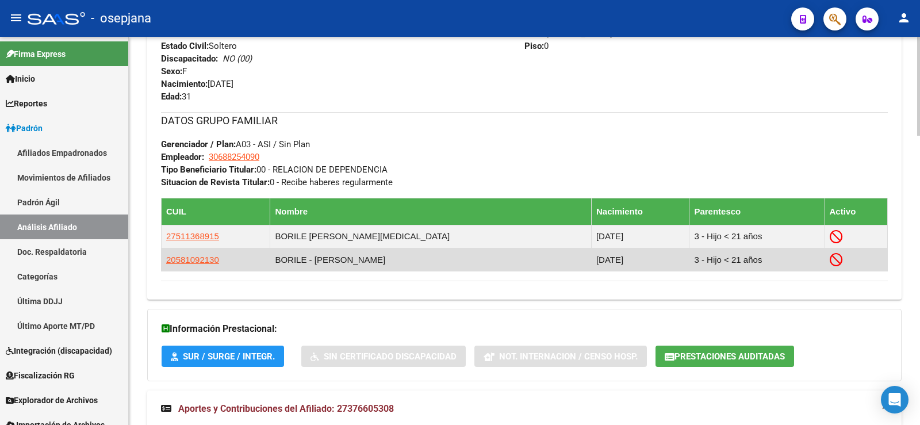
scroll to position [557, 0]
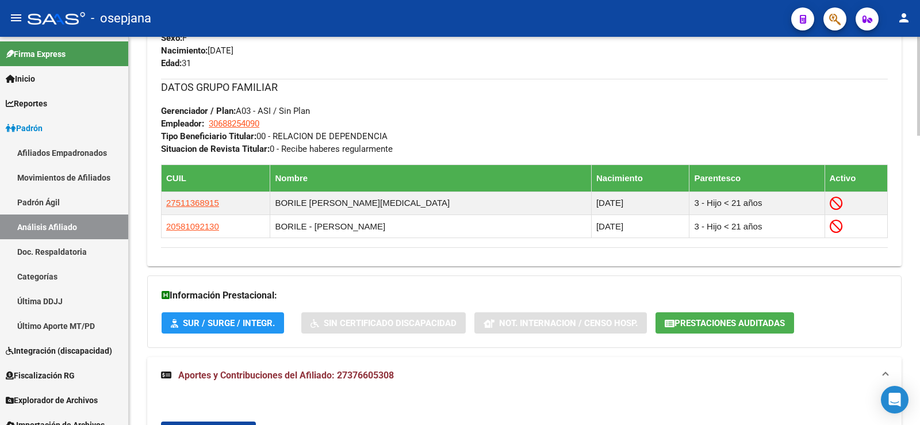
click at [454, 120] on div "DATOS GRUPO FAMILIAR Gerenciador / Plan: A03 - ASI / Sin Plan Empleador: 306882…" at bounding box center [524, 117] width 727 height 76
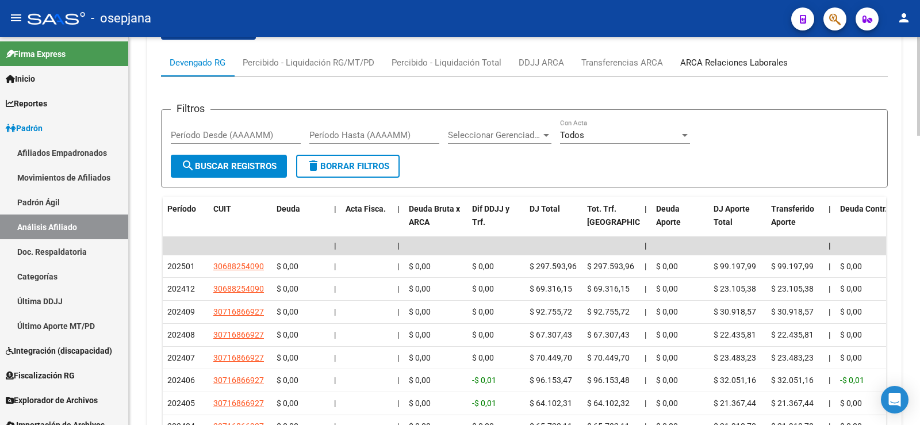
click at [722, 66] on div "ARCA Relaciones Laborales" at bounding box center [734, 62] width 108 height 13
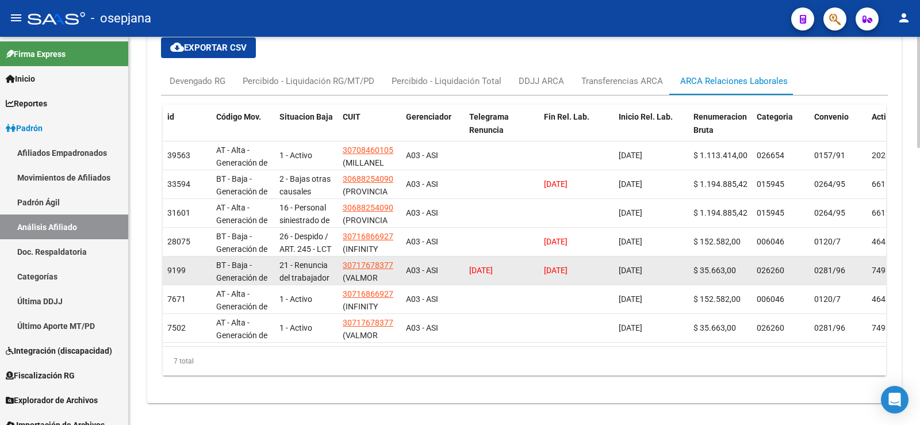
scroll to position [960, 0]
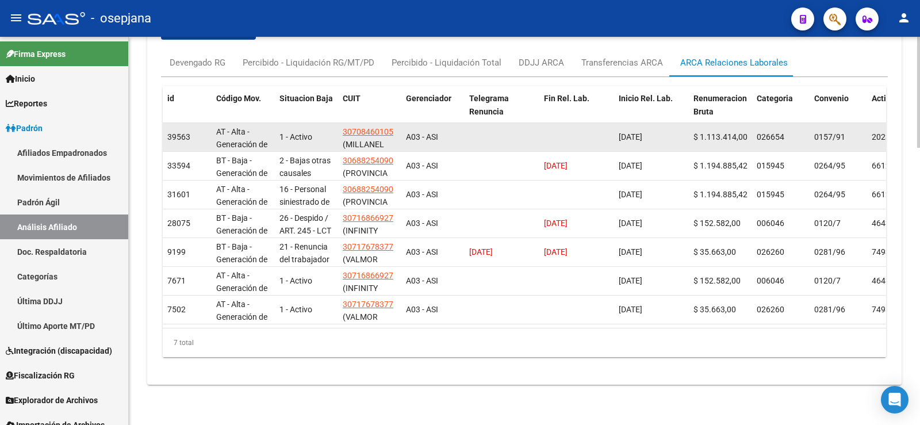
drag, startPoint x: 702, startPoint y: 135, endPoint x: 735, endPoint y: 136, distance: 33.4
click at [735, 136] on span "$ 1.113.414,00" at bounding box center [720, 136] width 54 height 9
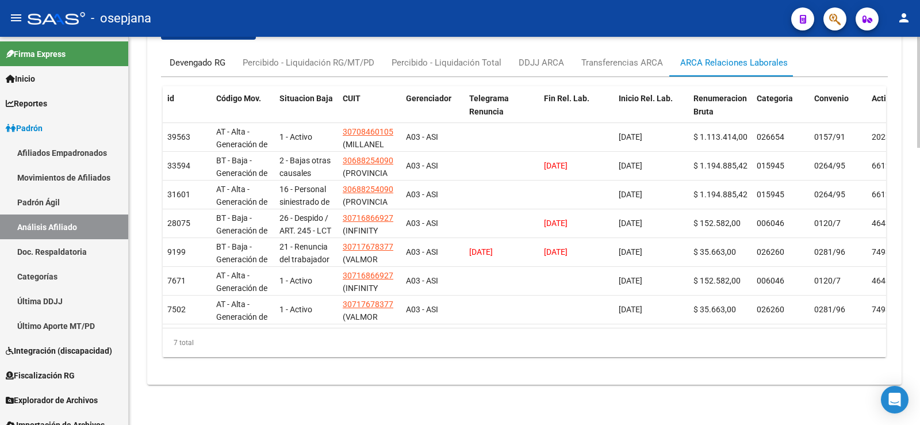
click at [218, 66] on div "Devengado RG" at bounding box center [198, 62] width 56 height 13
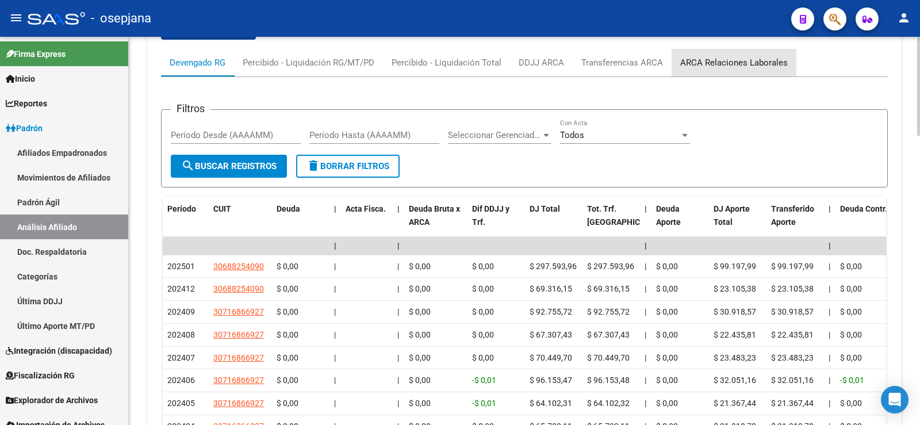
click at [744, 69] on div "ARCA Relaciones Laborales" at bounding box center [734, 62] width 108 height 13
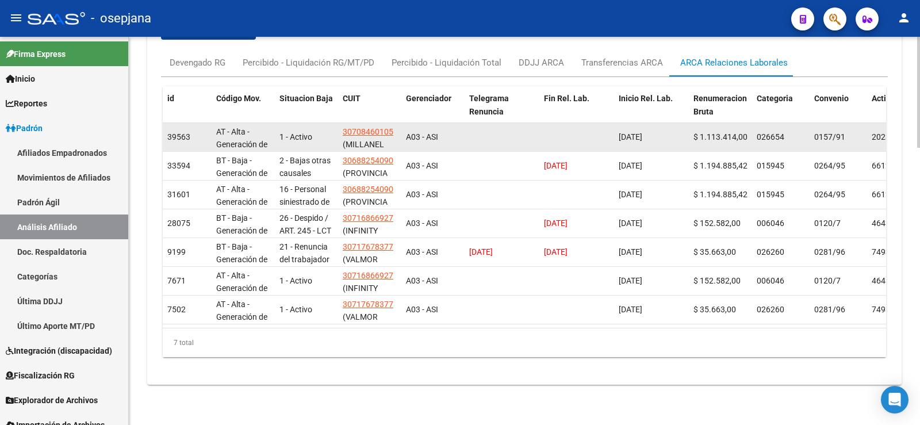
drag, startPoint x: 342, startPoint y: 131, endPoint x: 397, endPoint y: 131, distance: 55.8
click at [397, 131] on datatable-body-cell "30708460105 (MILLANEL COSMETICA SRL)" at bounding box center [369, 137] width 63 height 28
copy span "30708460105"
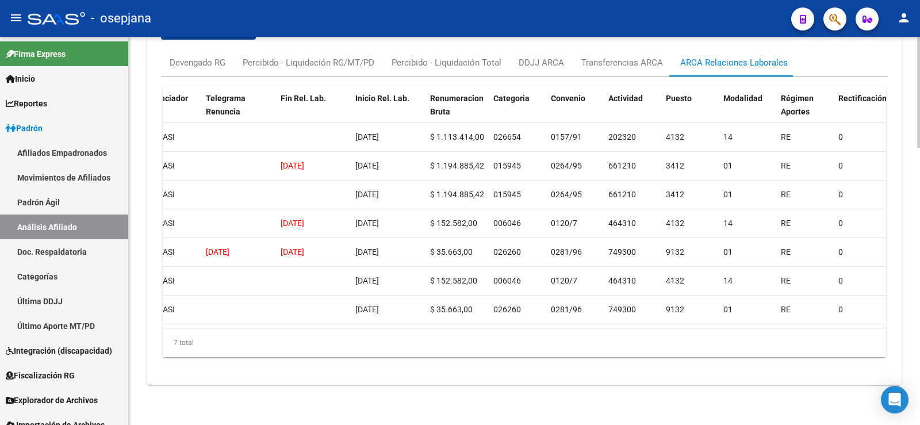
scroll to position [0, 275]
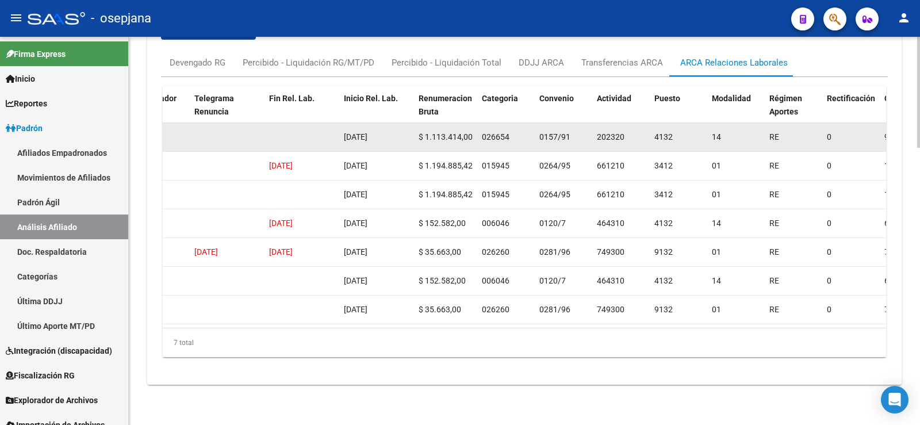
drag, startPoint x: 426, startPoint y: 136, endPoint x: 462, endPoint y: 136, distance: 36.2
click at [462, 136] on span "$ 1.113.414,00" at bounding box center [446, 136] width 54 height 9
copy span "1.113.414,"
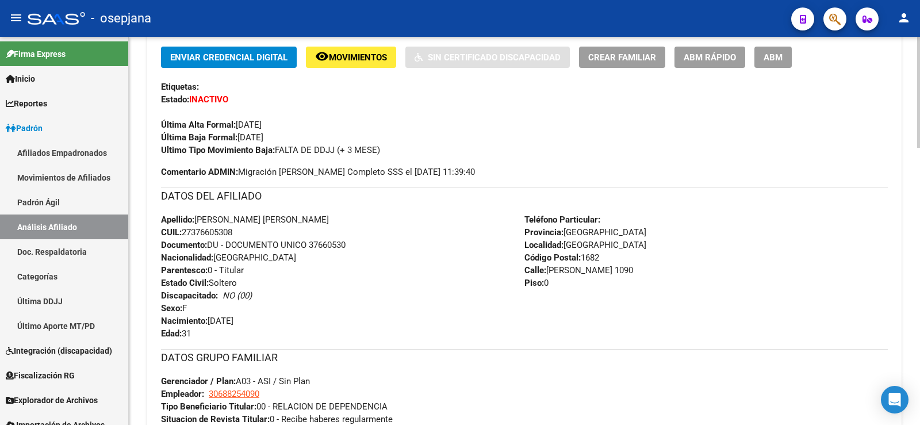
scroll to position [287, 0]
click at [205, 232] on span "CUIL: 27376605308" at bounding box center [196, 232] width 71 height 10
copy span "27376605308"
click at [385, 290] on div "Apellido: [PERSON_NAME] [PERSON_NAME] CUIL: 27376605308 Documento: DU - DOCUMEN…" at bounding box center [342, 276] width 363 height 126
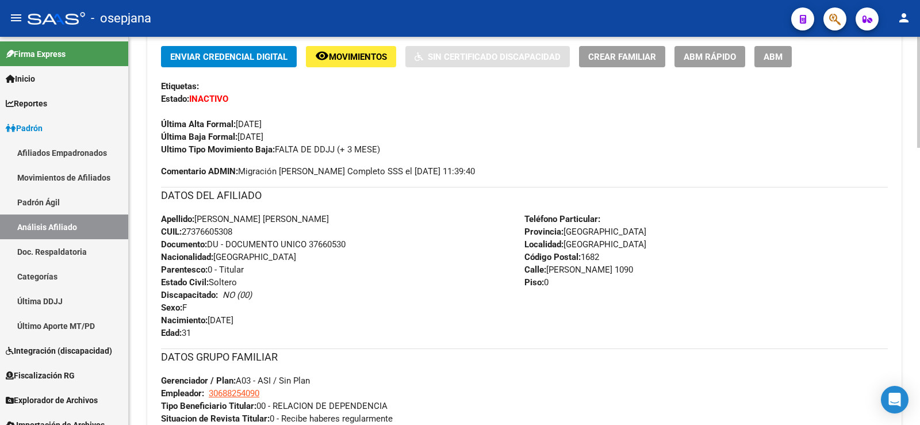
scroll to position [0, 0]
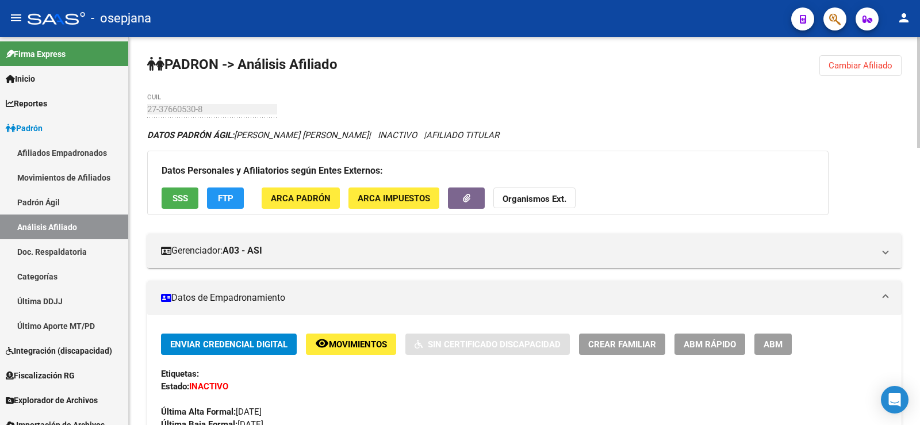
click at [854, 66] on span "Cambiar Afiliado" at bounding box center [861, 65] width 64 height 10
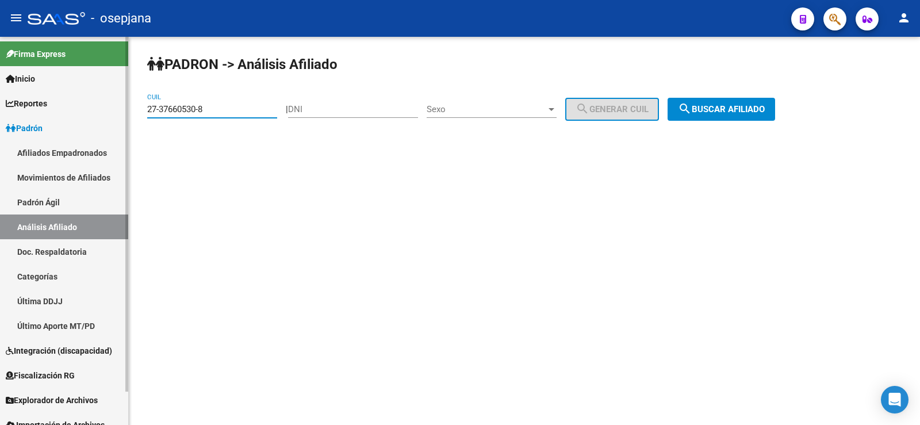
drag, startPoint x: 224, startPoint y: 108, endPoint x: 105, endPoint y: 109, distance: 119.6
click at [106, 108] on mat-sidenav-container "Firma Express Inicio Calendario SSS Instructivos Contacto OS Reportes Ingresos …" at bounding box center [460, 231] width 920 height 388
paste input "2891023-9"
type input "27-32891023-9"
click at [770, 103] on button "search Buscar afiliado" at bounding box center [722, 109] width 108 height 23
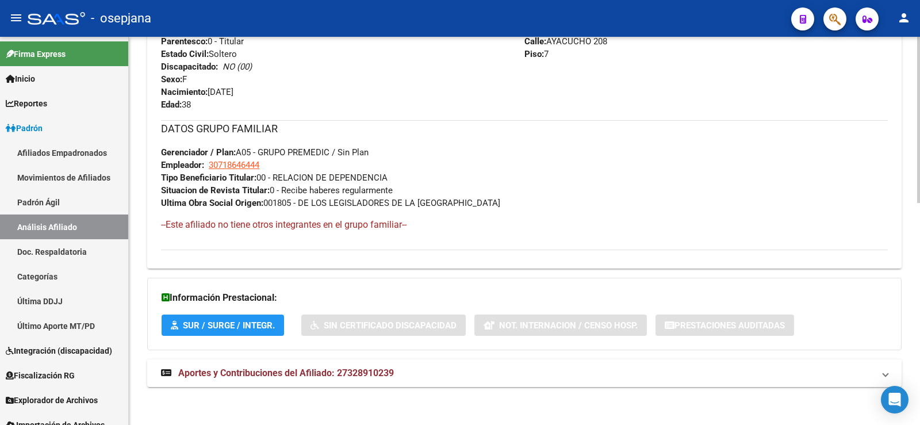
scroll to position [518, 0]
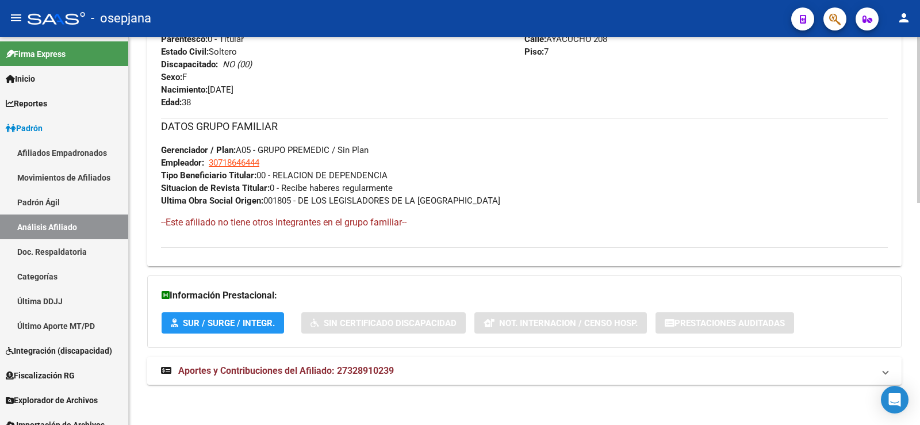
click at [267, 371] on span "Aportes y Contribuciones del Afiliado: 27328910239" at bounding box center [286, 370] width 216 height 11
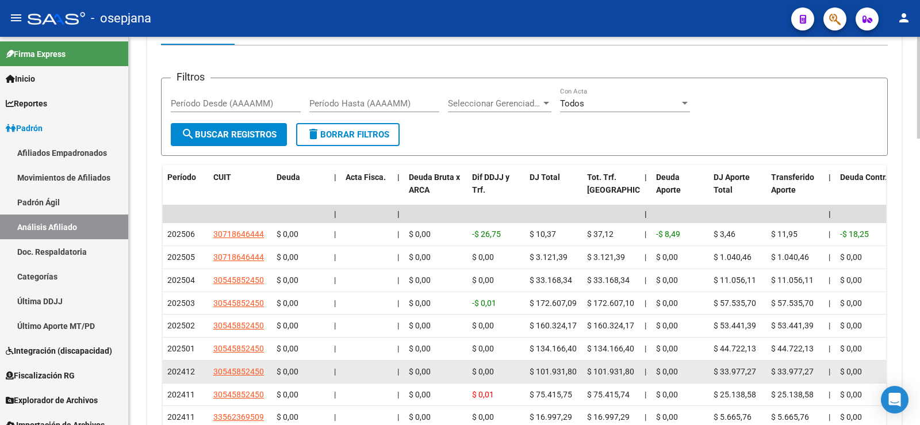
scroll to position [930, 0]
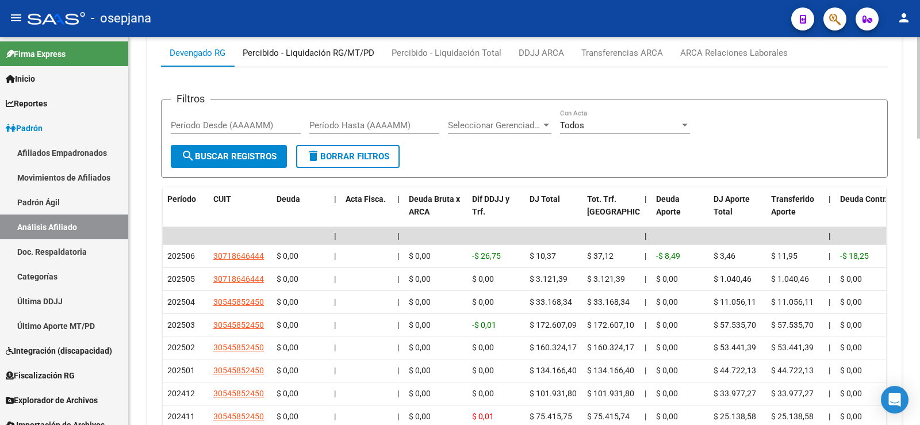
click at [309, 50] on div "Percibido - Liquidación RG/MT/PD" at bounding box center [309, 53] width 132 height 13
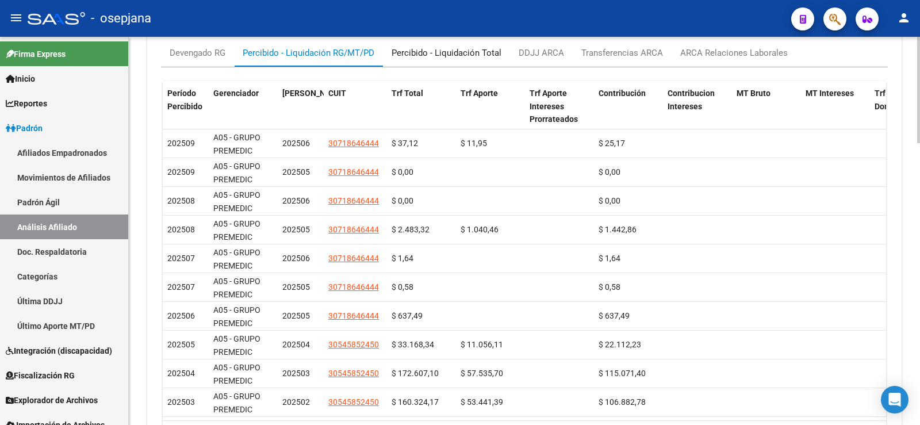
click at [474, 58] on div "Percibido - Liquidación Total" at bounding box center [447, 53] width 110 height 13
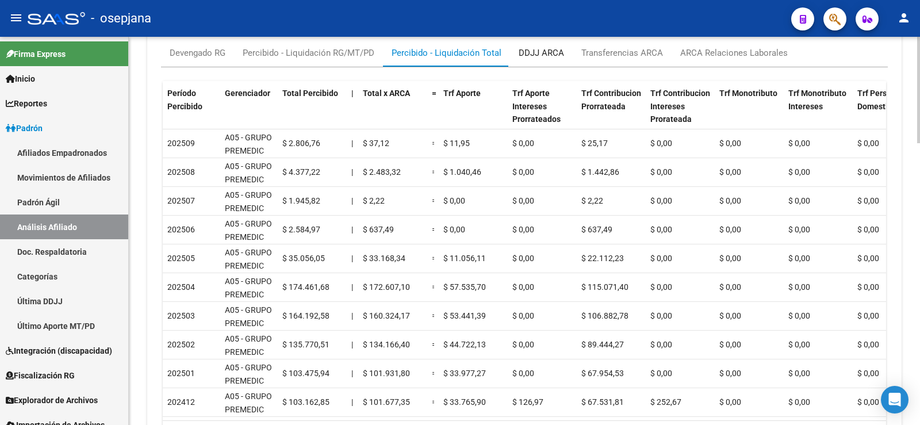
click at [540, 47] on div "DDJJ ARCA" at bounding box center [541, 53] width 45 height 13
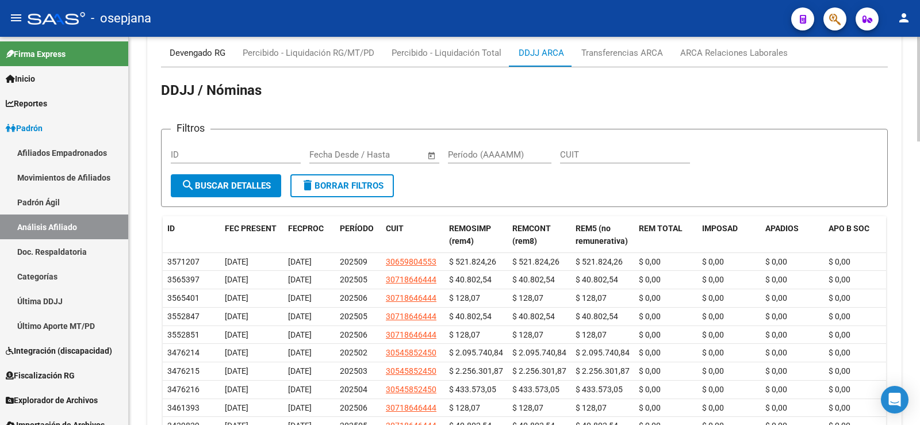
click at [206, 52] on div "Devengado RG" at bounding box center [198, 53] width 56 height 13
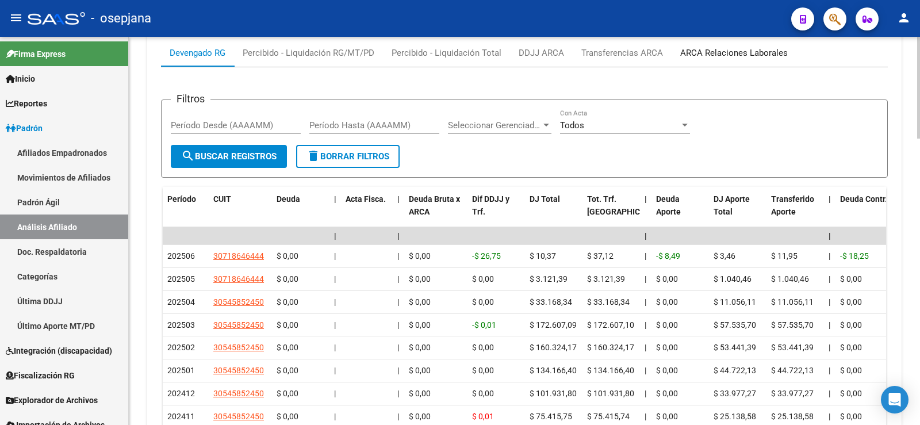
click at [771, 59] on div "ARCA Relaciones Laborales" at bounding box center [734, 53] width 125 height 28
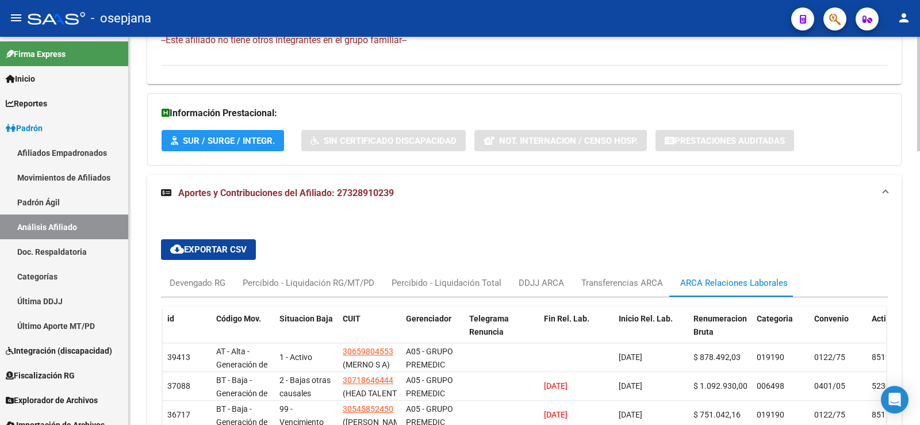
scroll to position [929, 0]
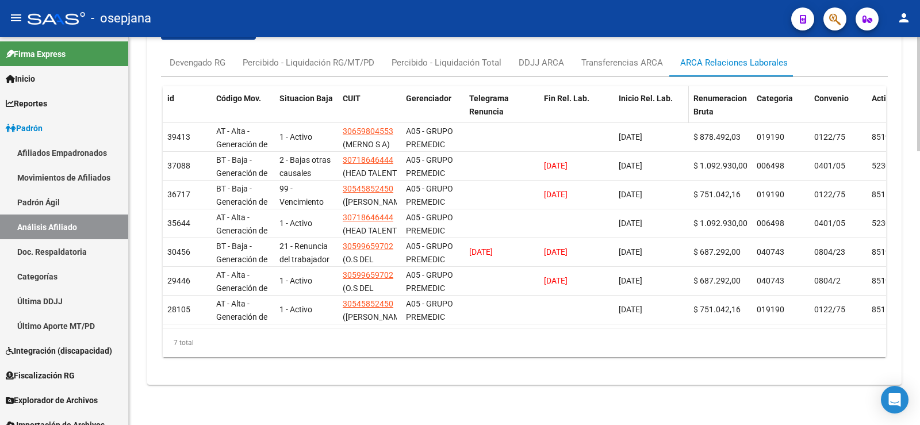
click at [631, 94] on span "Inicio Rel. Lab." at bounding box center [646, 98] width 54 height 9
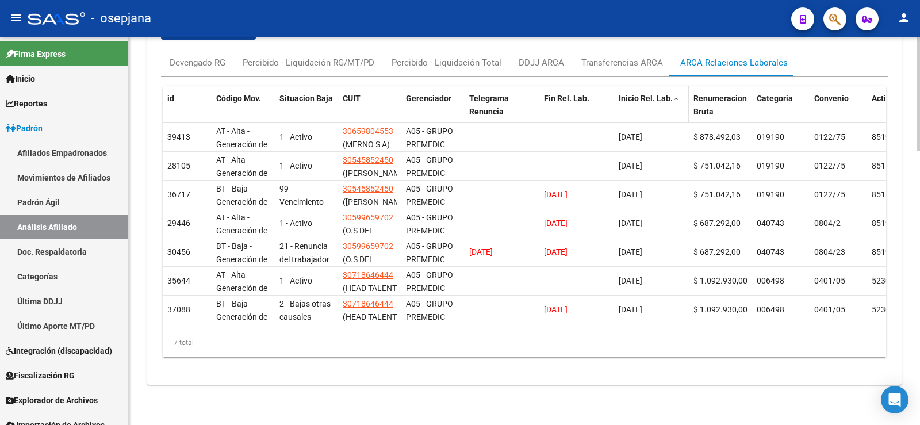
click at [631, 94] on span "Inicio Rel. Lab." at bounding box center [646, 98] width 54 height 9
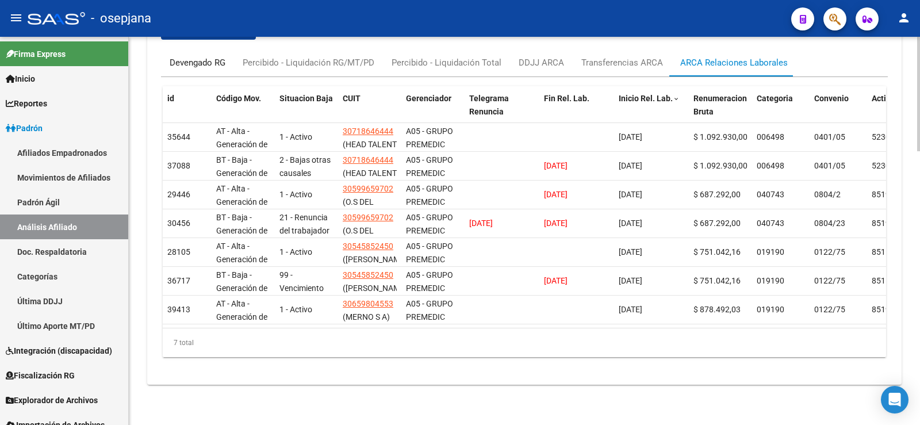
click at [190, 56] on div "Devengado RG" at bounding box center [198, 62] width 56 height 13
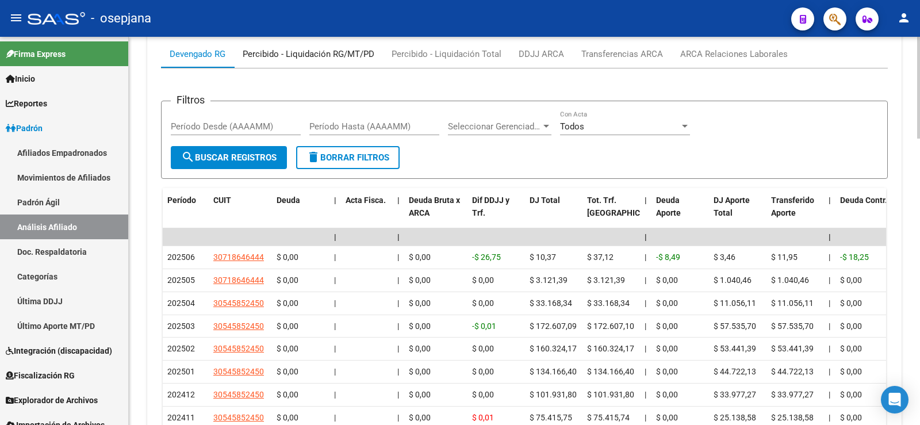
click at [348, 56] on div "Percibido - Liquidación RG/MT/PD" at bounding box center [309, 54] width 132 height 13
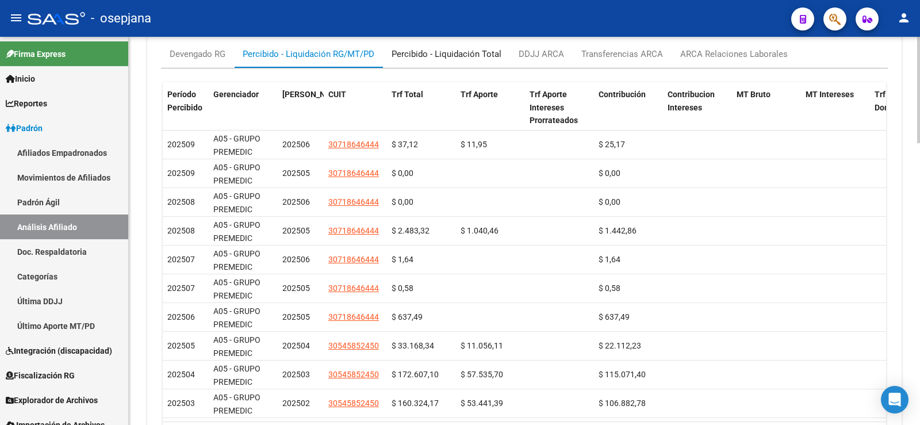
click at [441, 53] on div "Percibido - Liquidación Total" at bounding box center [447, 54] width 110 height 13
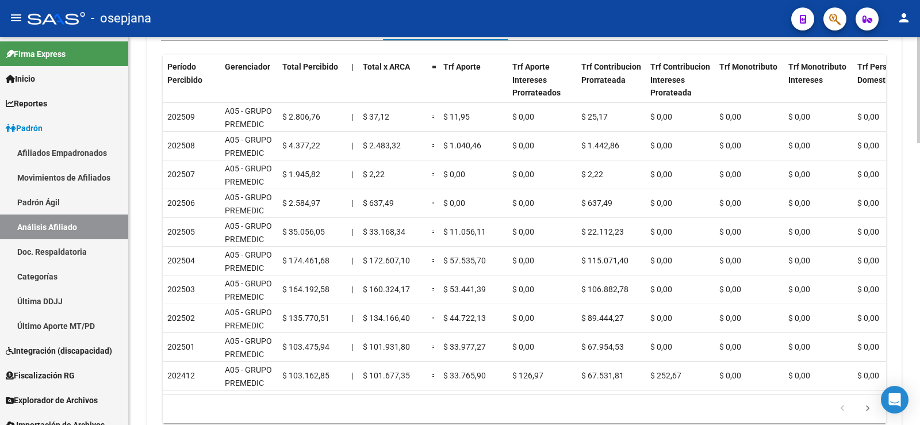
scroll to position [961, 0]
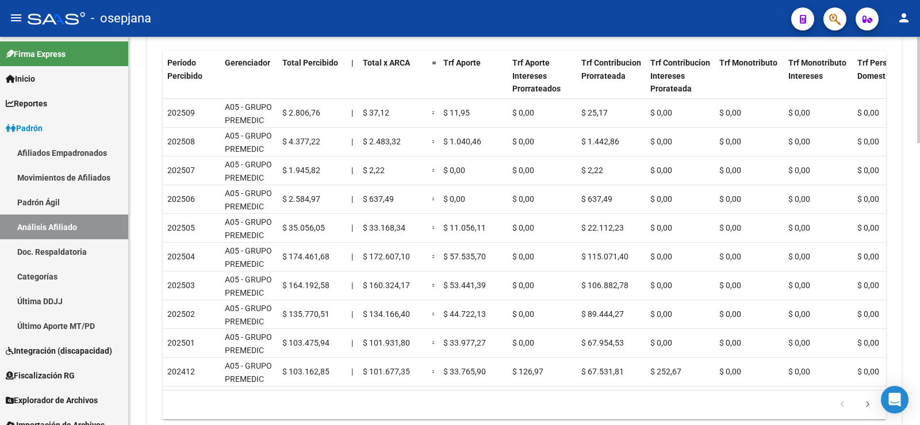
click at [919, 328] on div at bounding box center [918, 355] width 3 height 106
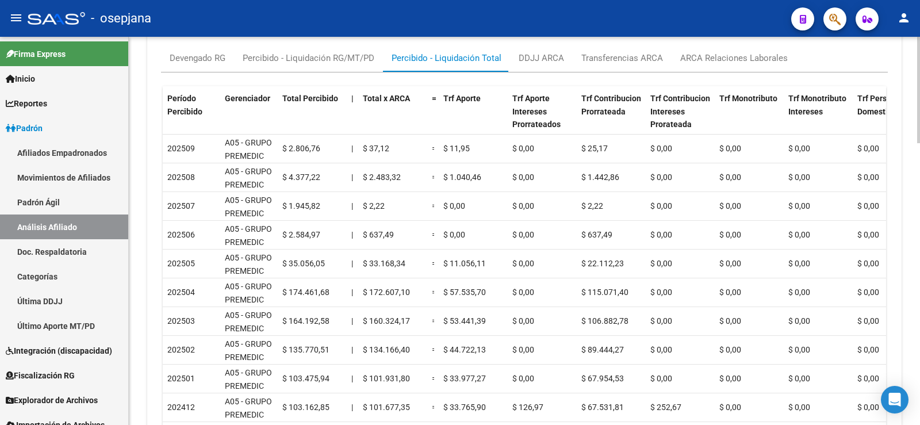
scroll to position [903, 0]
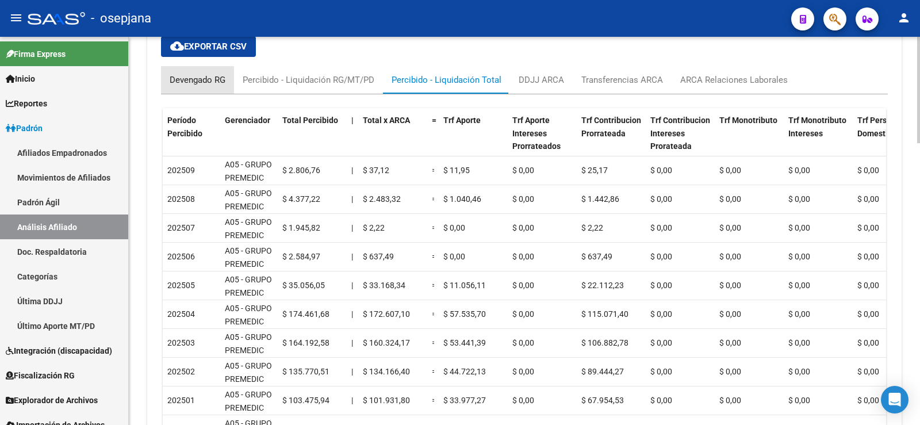
click at [217, 80] on div "Devengado RG" at bounding box center [198, 80] width 56 height 13
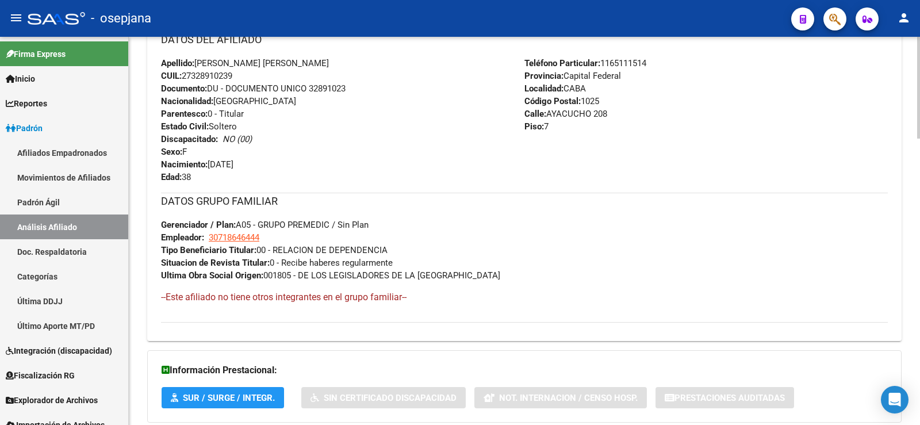
scroll to position [386, 0]
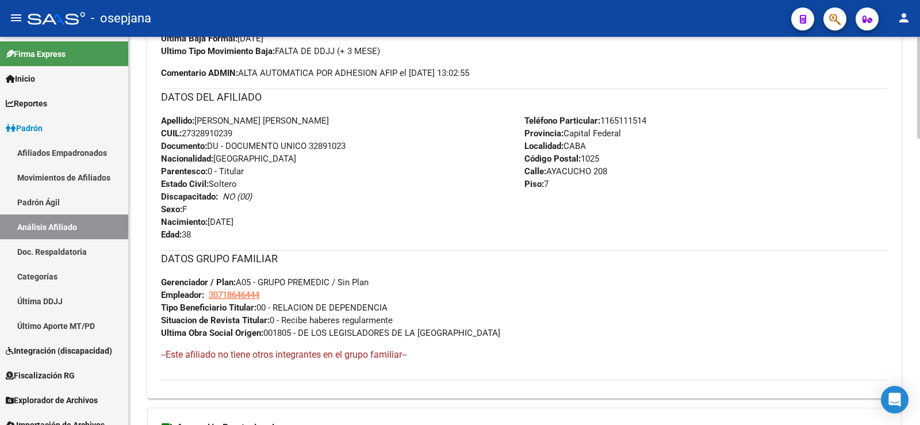
click at [283, 189] on div "Apellido: [PERSON_NAME] [PERSON_NAME] CUIL: 27328910239 Documento: DU - DOCUMEN…" at bounding box center [342, 177] width 363 height 126
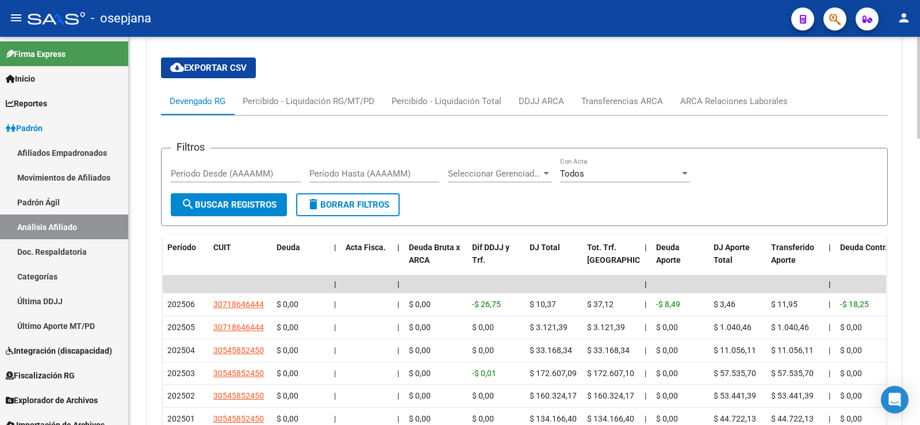
scroll to position [903, 0]
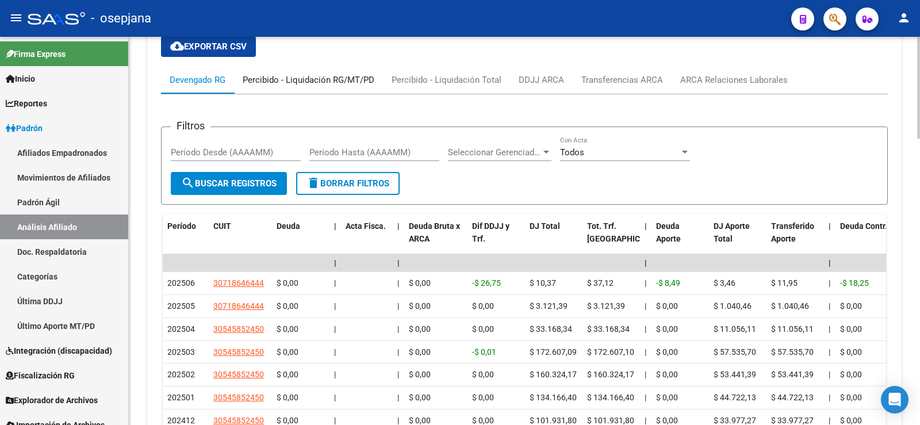
click at [340, 71] on div "Percibido - Liquidación RG/MT/PD" at bounding box center [308, 80] width 149 height 28
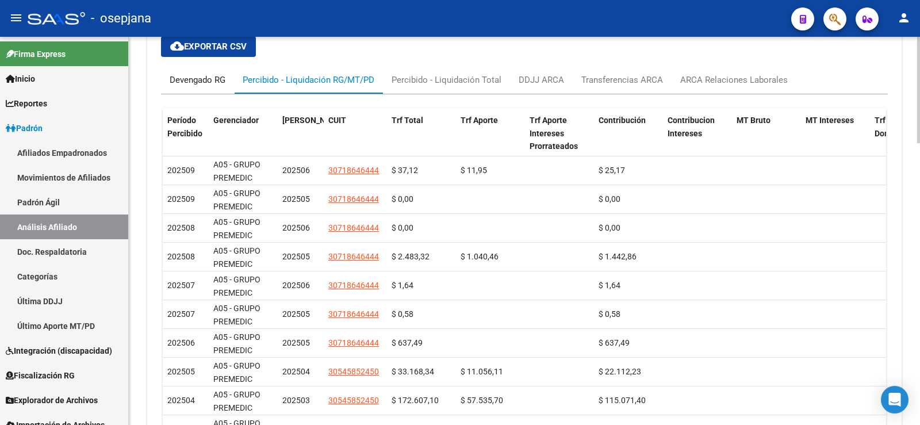
click at [223, 78] on div "Devengado RG" at bounding box center [198, 80] width 56 height 13
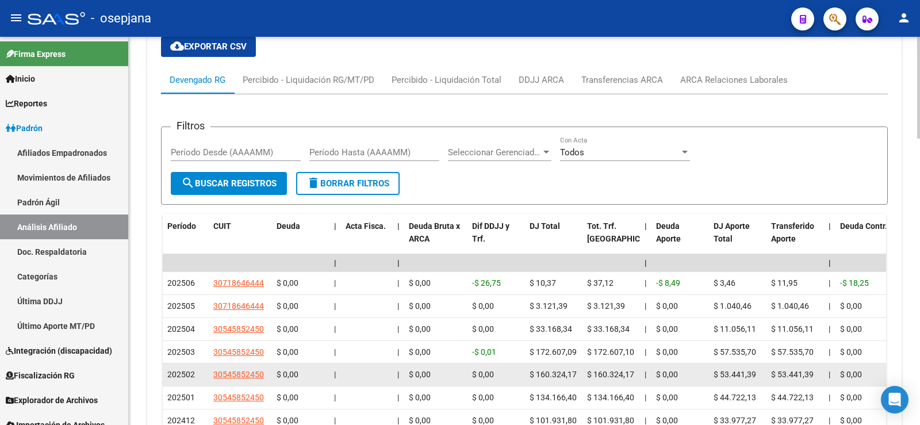
scroll to position [846, 0]
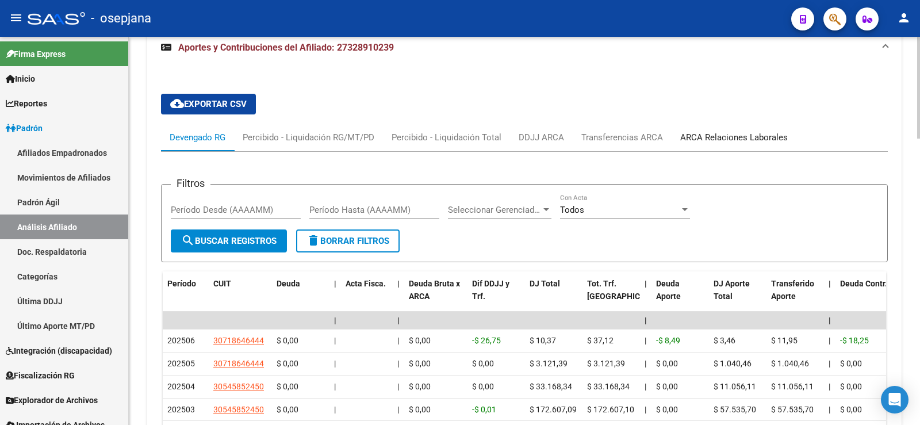
click at [710, 138] on div "ARCA Relaciones Laborales" at bounding box center [734, 137] width 108 height 13
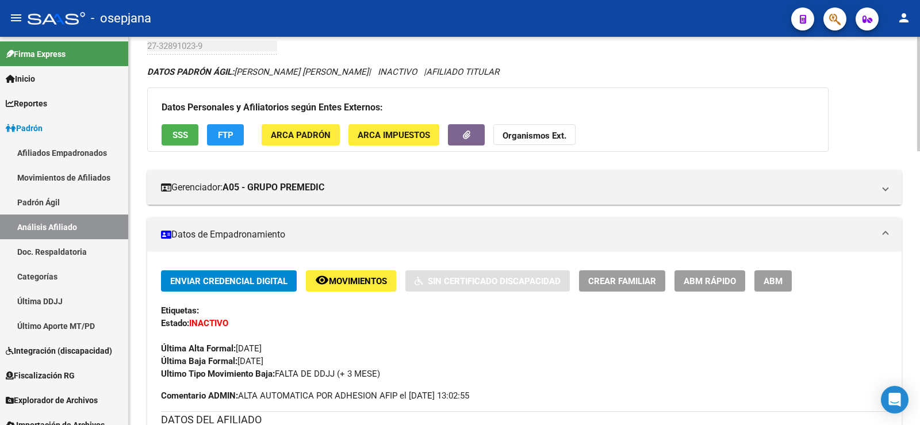
scroll to position [41, 0]
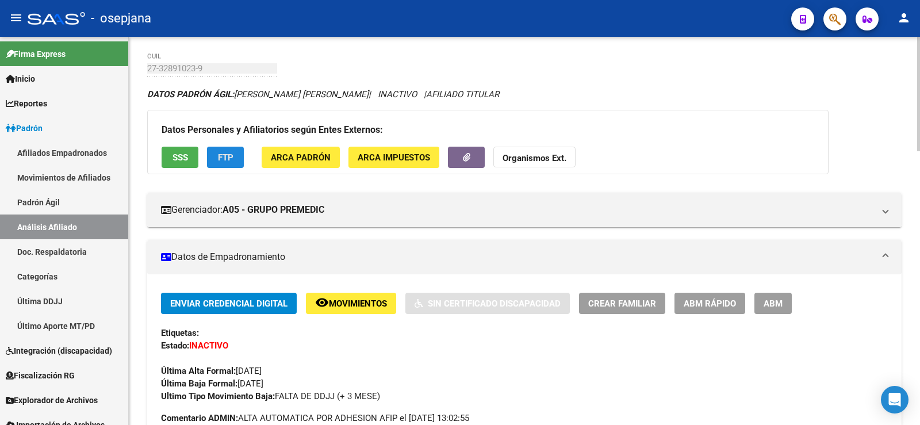
click at [227, 150] on button "FTP" at bounding box center [225, 157] width 37 height 21
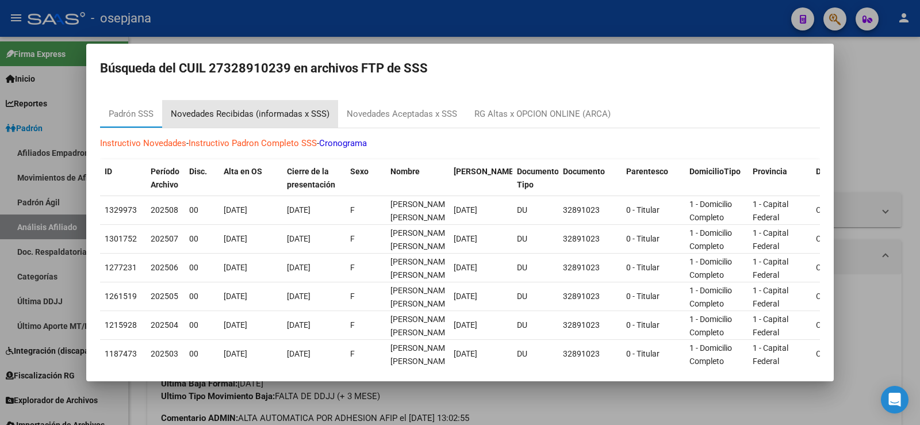
click at [272, 114] on div "Novedades Recibidas (informadas x SSS)" at bounding box center [250, 114] width 159 height 13
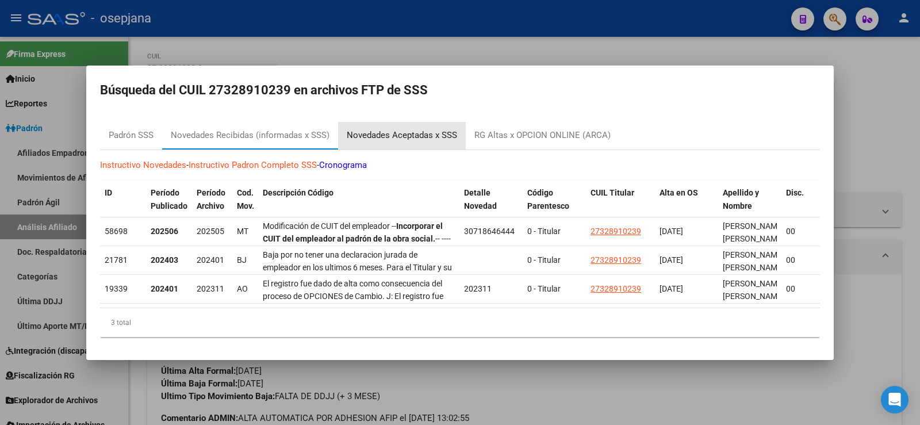
click at [419, 131] on div "Novedades Aceptadas x SSS" at bounding box center [402, 135] width 110 height 13
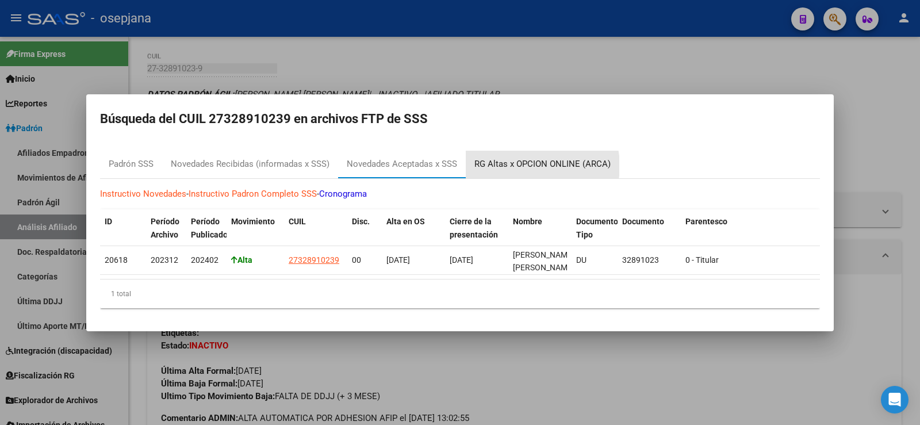
click at [533, 162] on div "RG Altas x OPCION ONLINE (ARCA)" at bounding box center [542, 164] width 136 height 13
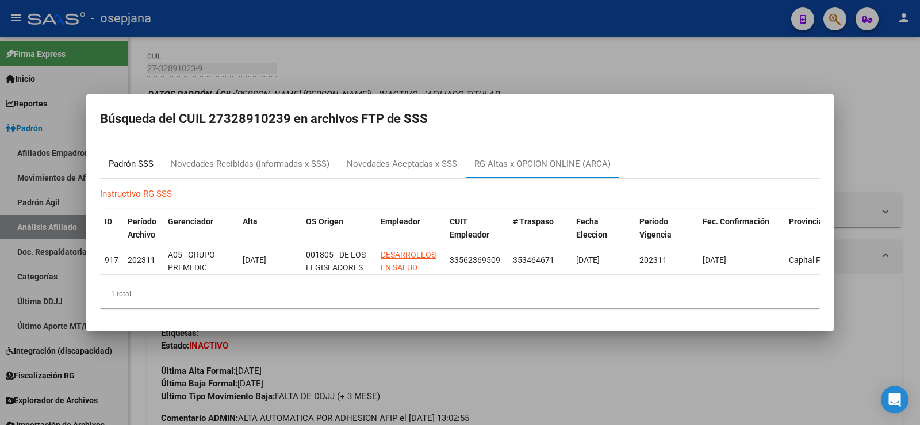
click at [144, 158] on div "Padrón SSS" at bounding box center [131, 164] width 45 height 13
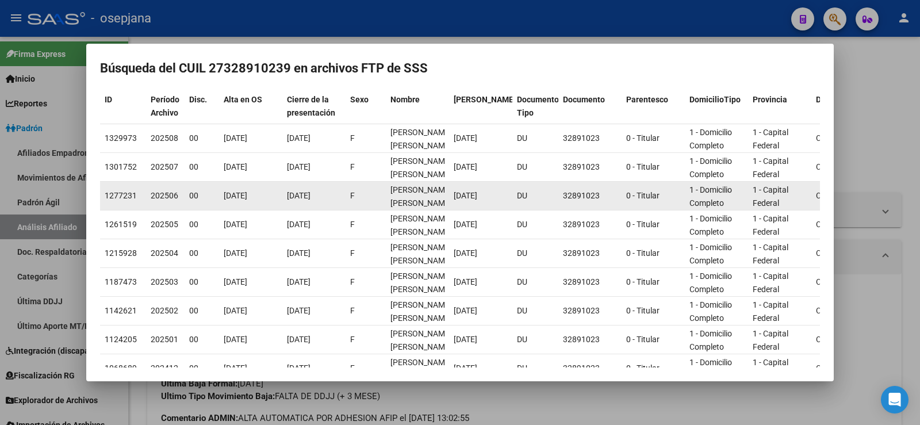
scroll to position [0, 0]
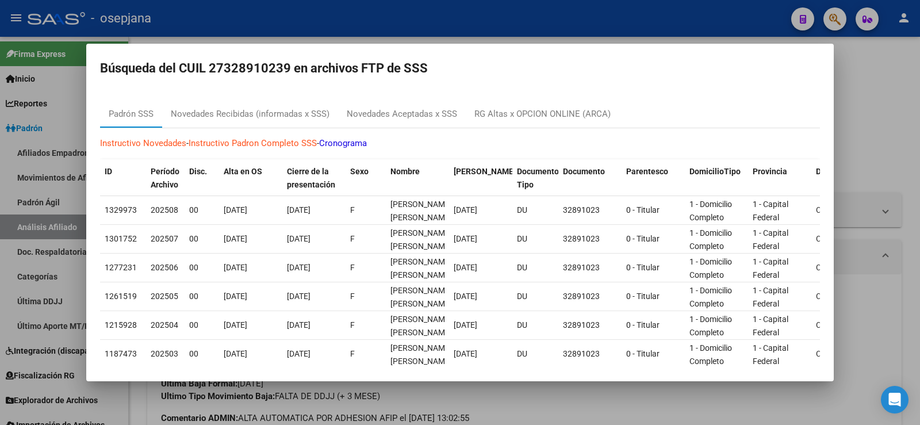
click at [906, 89] on div at bounding box center [460, 212] width 920 height 425
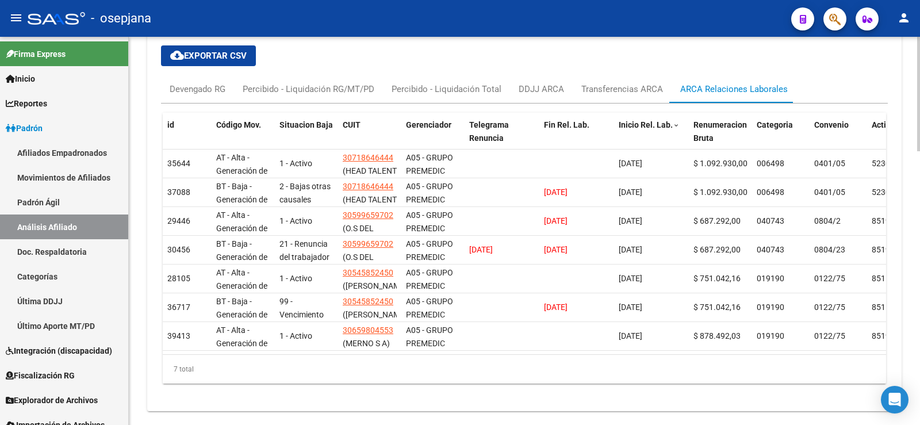
scroll to position [903, 0]
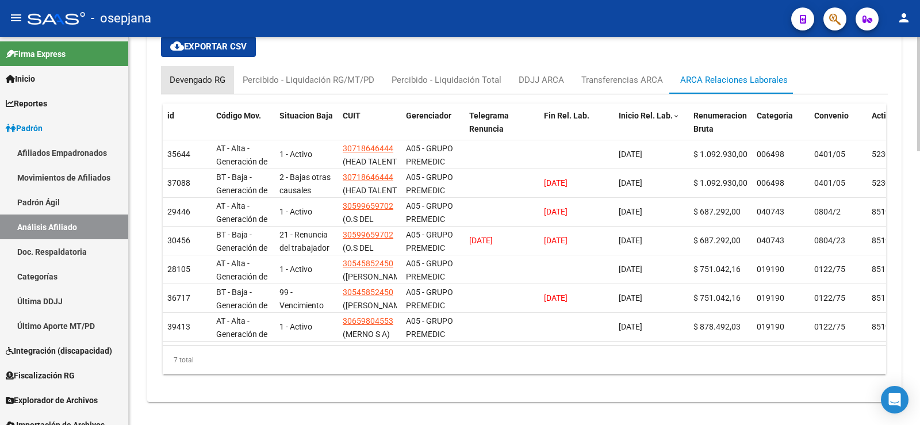
click at [211, 87] on div "Devengado RG" at bounding box center [197, 80] width 73 height 28
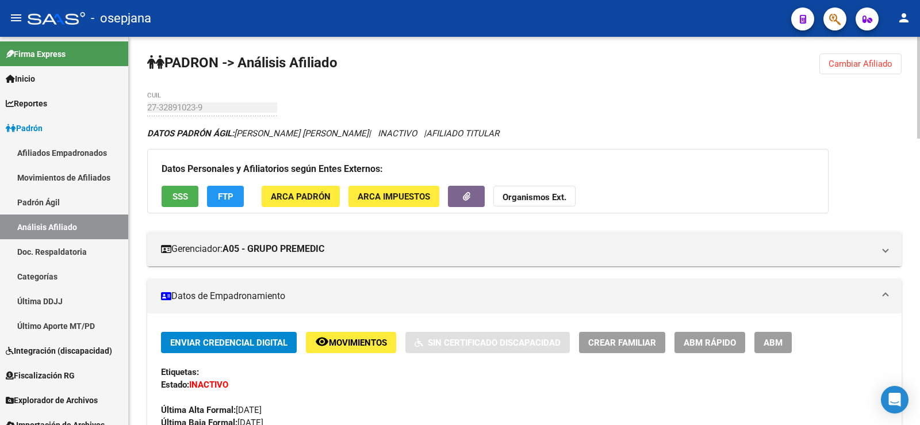
scroll to position [0, 0]
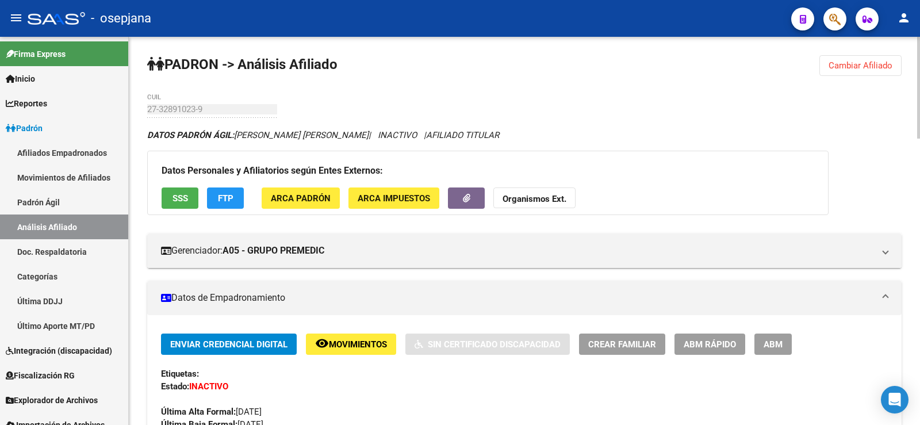
click at [708, 343] on span "ABM Rápido" at bounding box center [710, 344] width 52 height 10
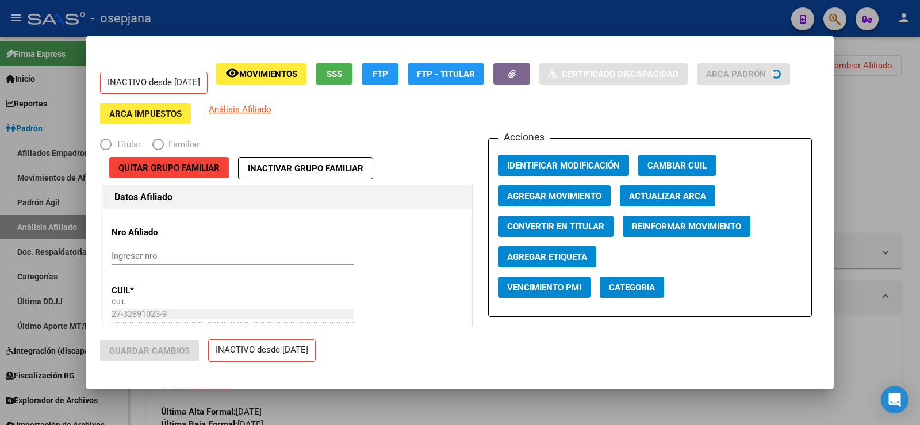
radio input "true"
type input "30-71864644-4"
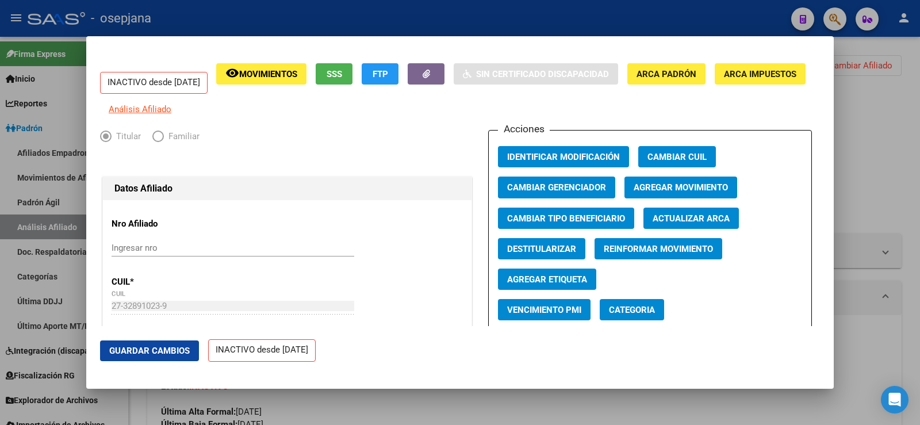
click at [668, 193] on span "Agregar Movimiento" at bounding box center [681, 188] width 94 height 10
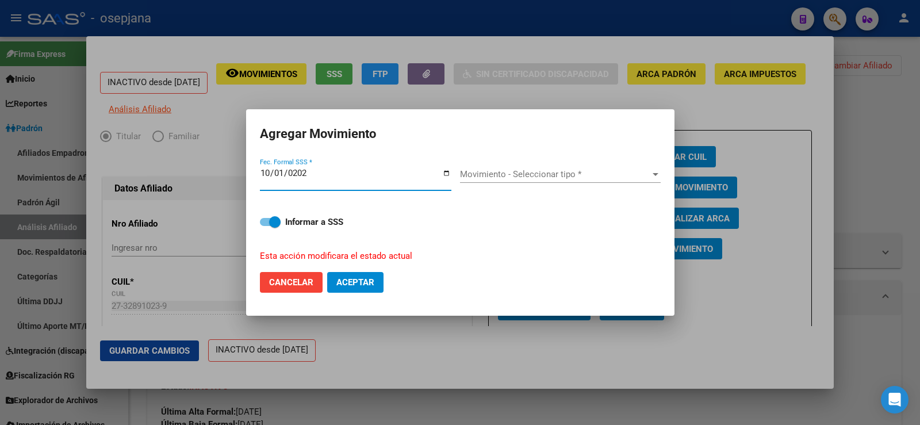
type input "[DATE]"
click at [607, 181] on div "Movimiento - Seleccionar tipo * Movimiento - Seleccionar tipo *" at bounding box center [560, 174] width 201 height 17
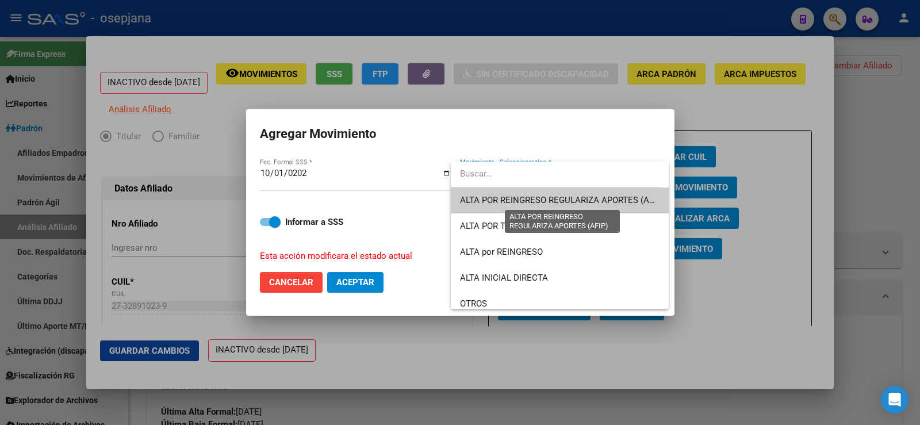
click at [588, 200] on span "ALTA POR REINGRESO REGULARIZA APORTES (AFIP)" at bounding box center [562, 200] width 204 height 10
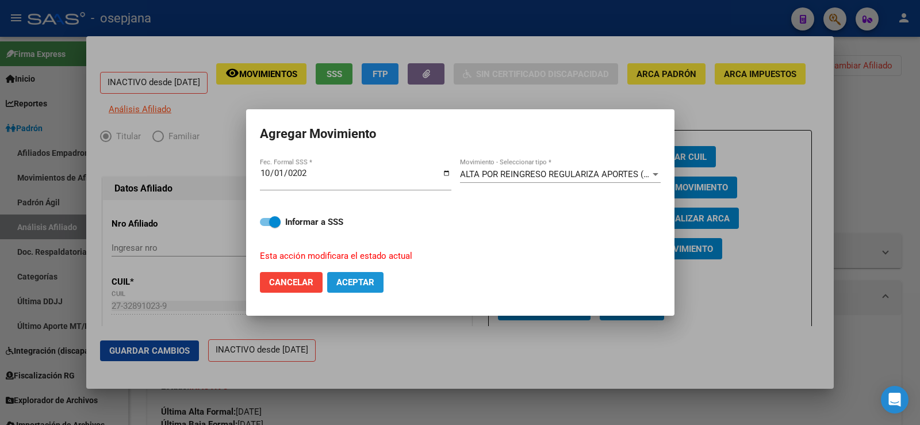
click at [361, 282] on span "Aceptar" at bounding box center [355, 282] width 38 height 10
checkbox input "false"
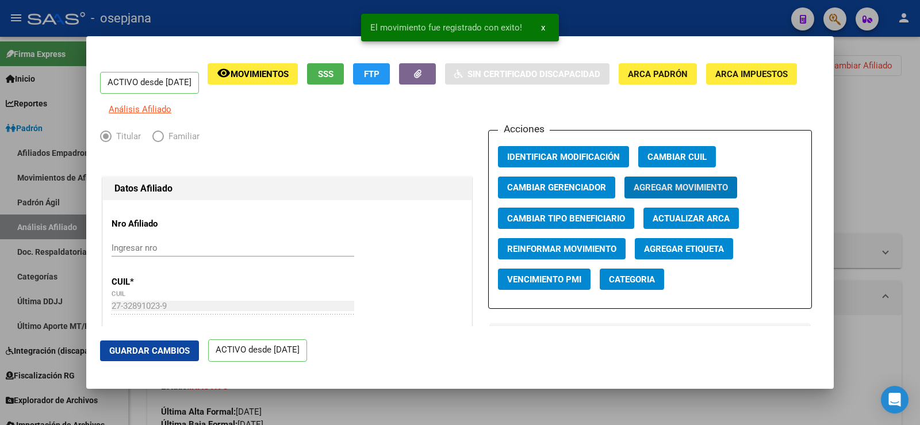
click at [177, 345] on button "Guardar Cambios" at bounding box center [149, 350] width 99 height 21
click at [859, 139] on div at bounding box center [460, 212] width 920 height 425
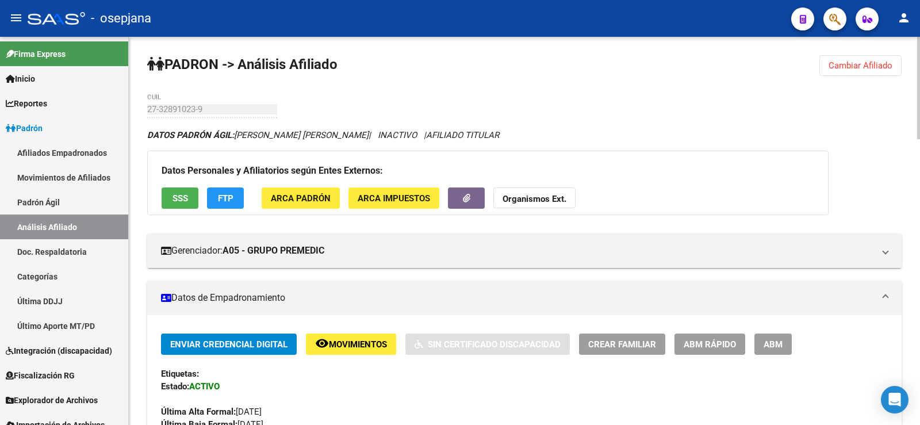
click at [841, 72] on button "Cambiar Afiliado" at bounding box center [860, 65] width 82 height 21
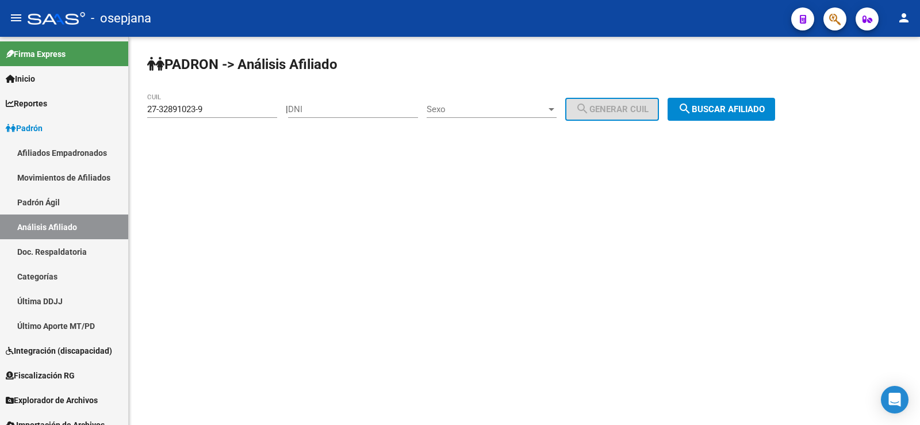
click at [225, 114] on div "27-32891023-9 CUIL" at bounding box center [212, 105] width 130 height 25
drag, startPoint x: 226, startPoint y: 109, endPoint x: 127, endPoint y: 109, distance: 98.9
click at [127, 109] on mat-sidenav-container "Firma Express Inicio Calendario SSS Instructivos Contacto OS Reportes Ingresos …" at bounding box center [460, 231] width 920 height 388
paste input "40822129"
type input "27-40822129-9"
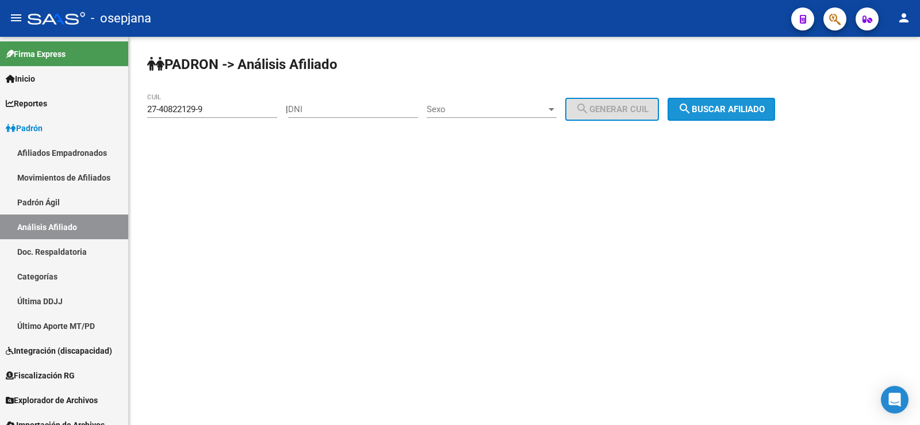
click at [735, 107] on span "search Buscar afiliado" at bounding box center [721, 109] width 87 height 10
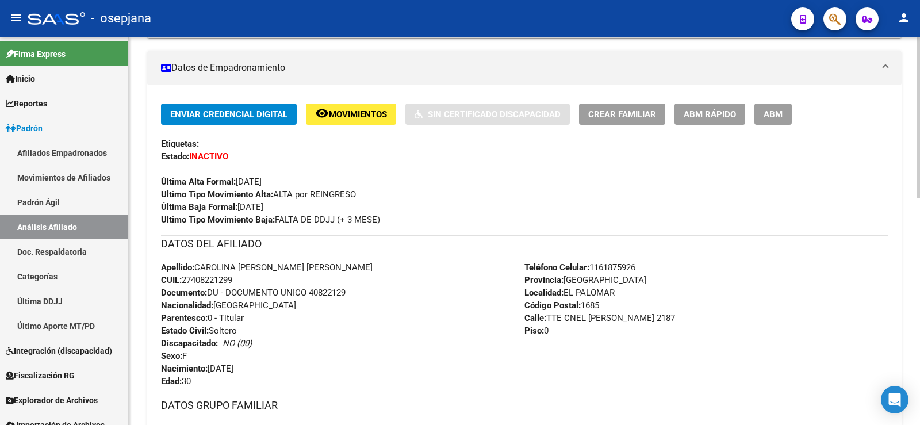
scroll to position [548, 0]
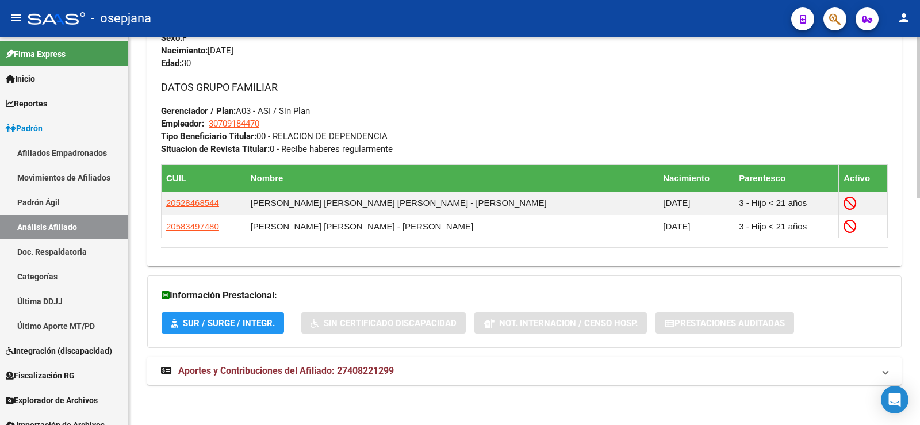
click at [389, 372] on span "Aportes y Contribuciones del Afiliado: 27408221299" at bounding box center [286, 370] width 216 height 11
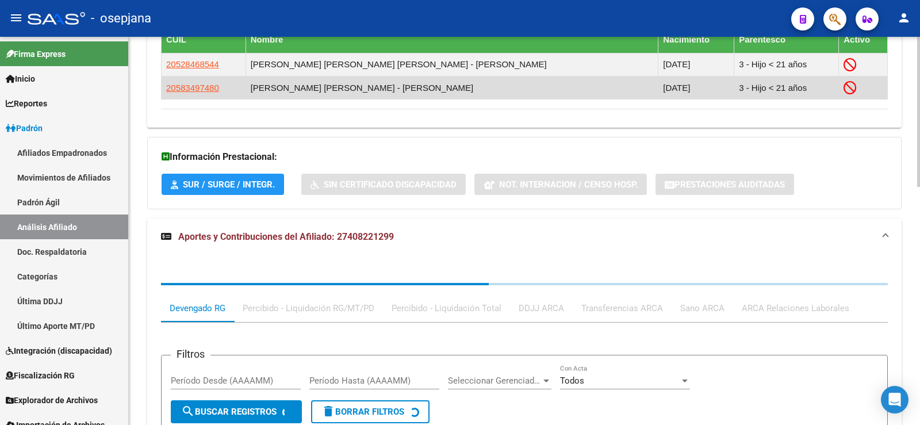
scroll to position [844, 0]
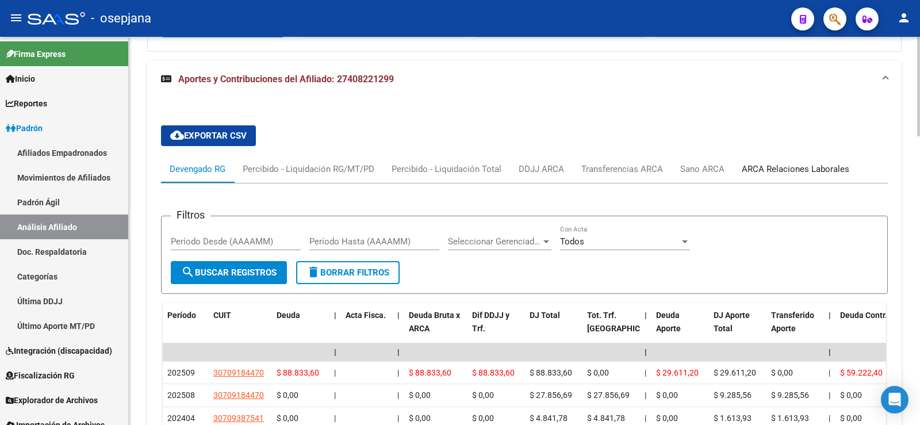
click at [771, 170] on div "ARCA Relaciones Laborales" at bounding box center [796, 169] width 108 height 13
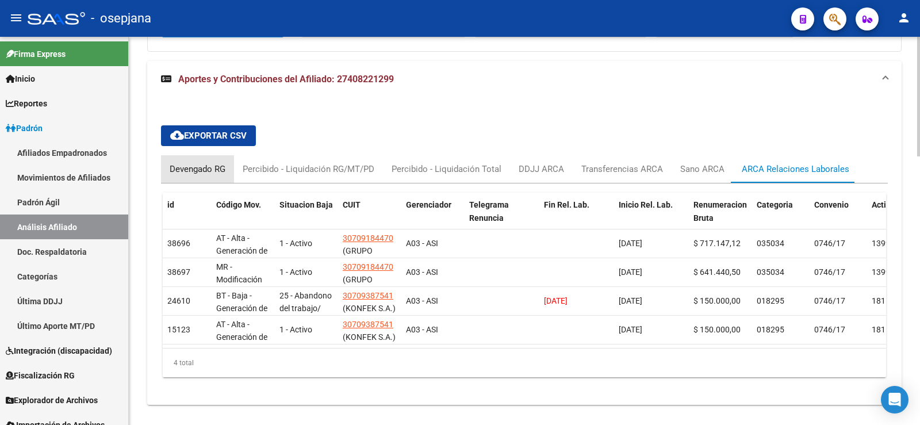
click at [209, 170] on div "Devengado RG" at bounding box center [198, 169] width 56 height 13
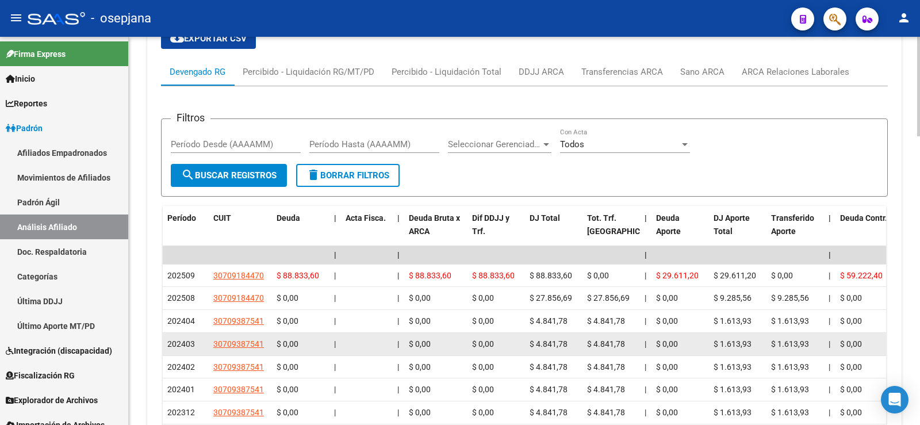
scroll to position [672, 0]
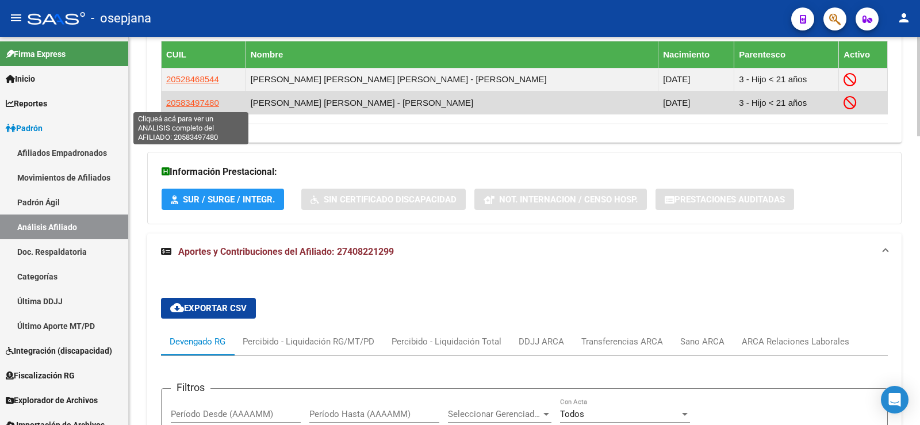
click at [185, 103] on span "20583497480" at bounding box center [192, 103] width 53 height 10
type textarea "20583497480"
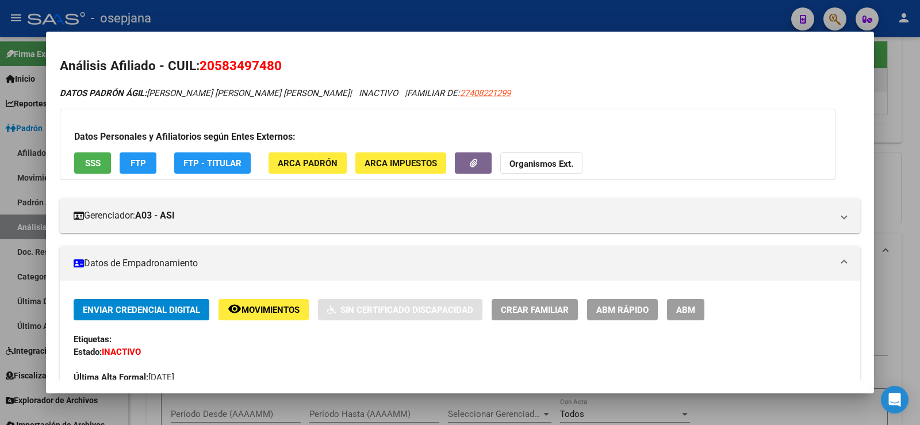
click at [95, 166] on span "SSS" at bounding box center [93, 163] width 16 height 10
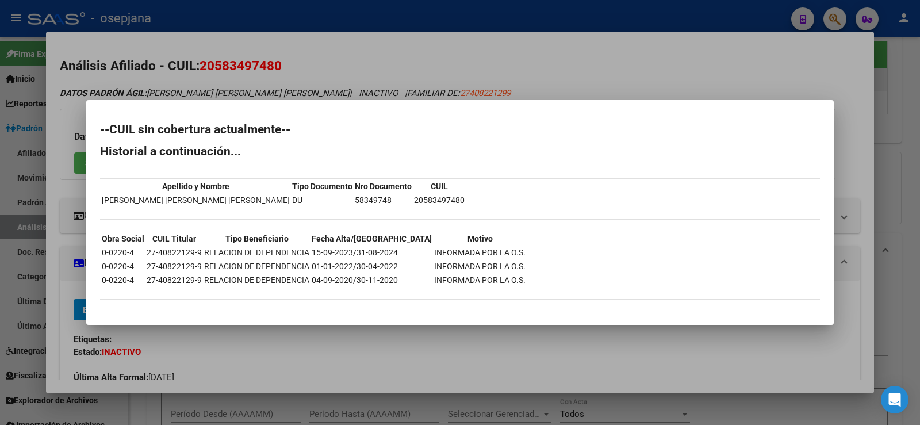
click at [354, 197] on td "58349748" at bounding box center [383, 200] width 58 height 13
copy td "58349748"
click at [559, 68] on div at bounding box center [460, 212] width 920 height 425
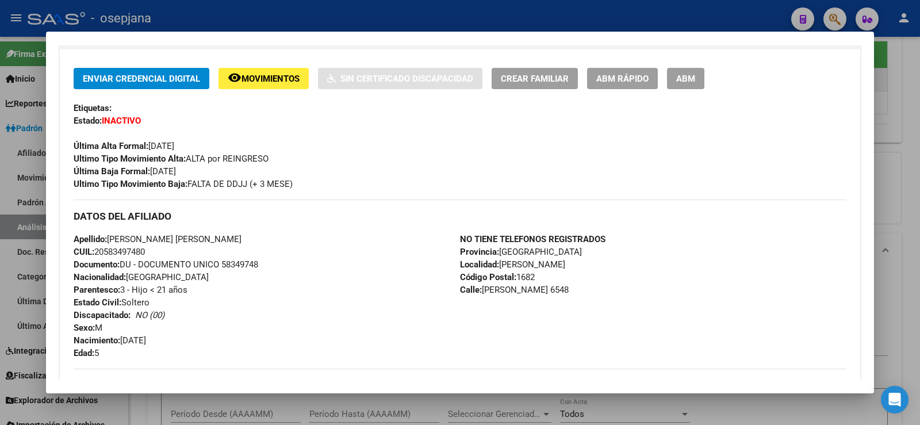
scroll to position [230, 0]
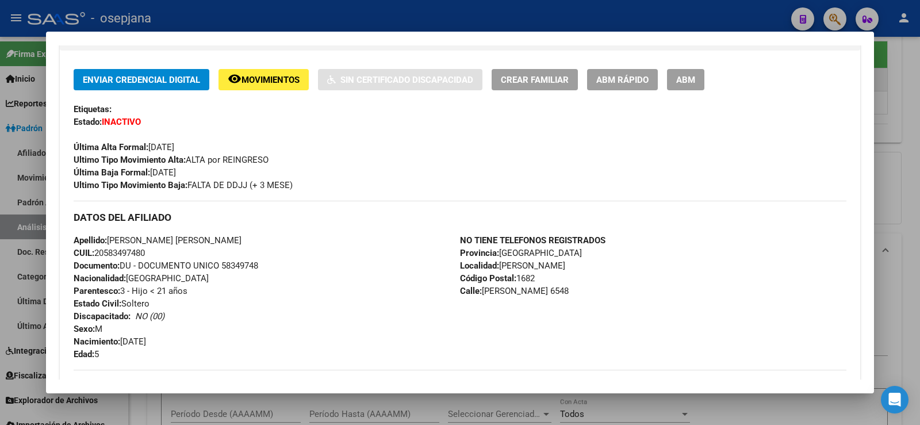
click at [368, 16] on div at bounding box center [460, 212] width 920 height 425
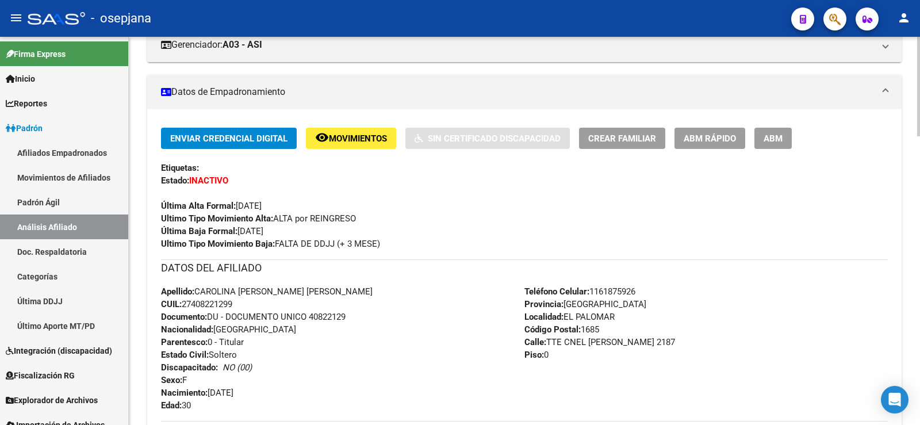
scroll to position [39, 0]
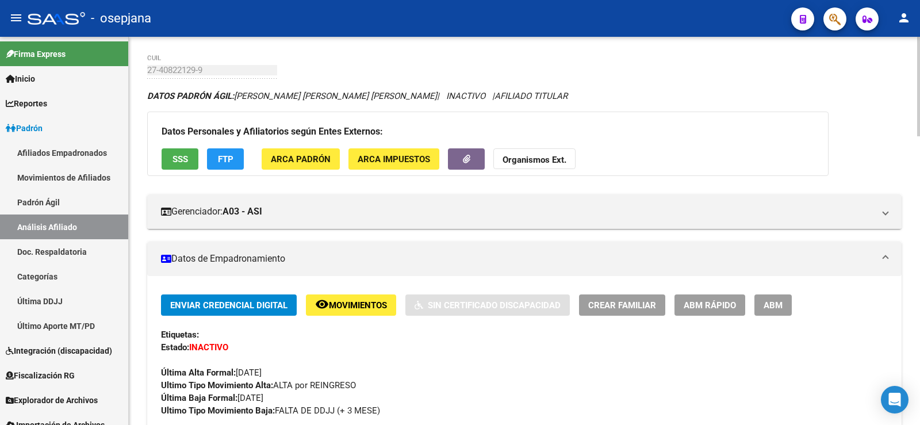
click at [539, 160] on strong "Organismos Ext." at bounding box center [535, 160] width 64 height 10
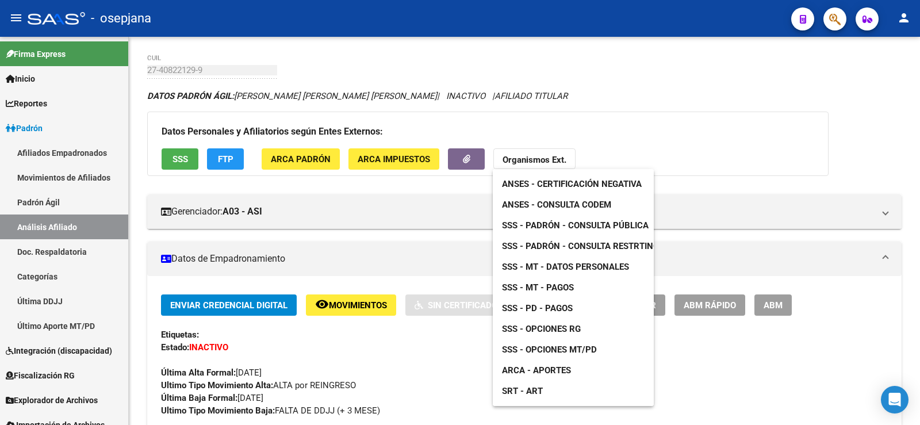
click at [834, 14] on div at bounding box center [460, 212] width 920 height 425
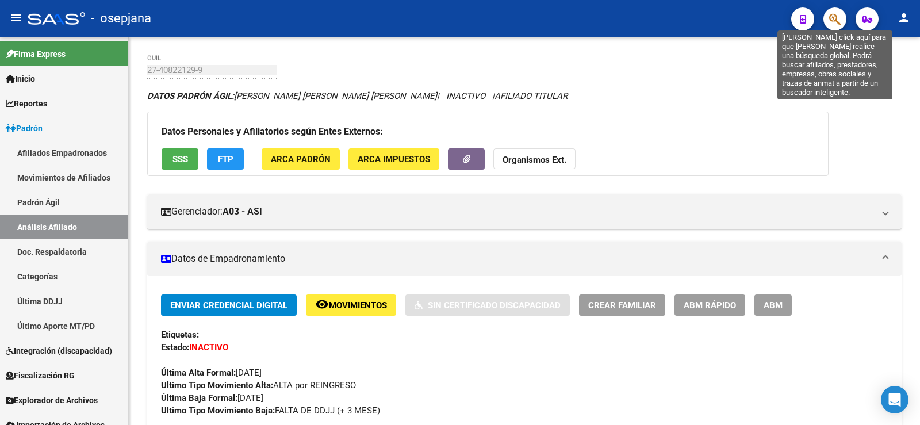
click at [831, 17] on icon "button" at bounding box center [834, 19] width 11 height 13
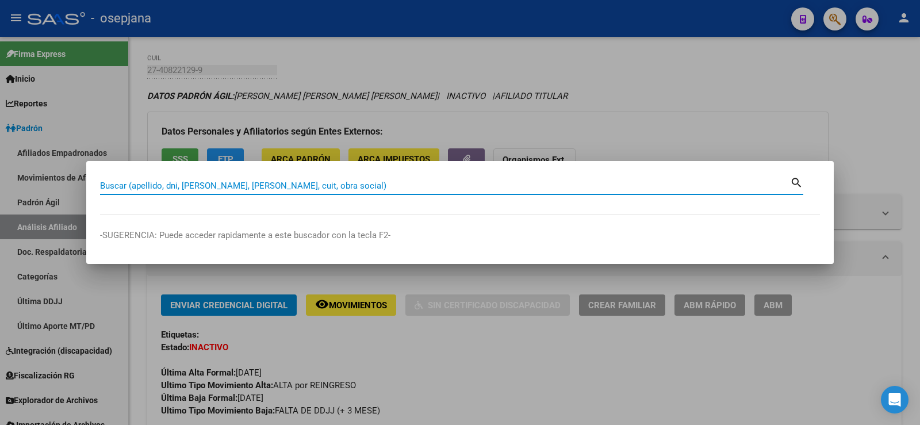
paste input "56118563"
type input "56118563"
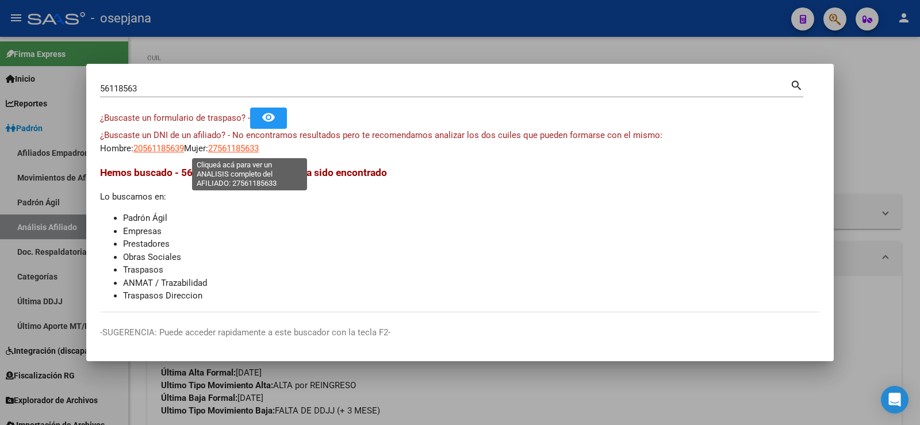
click at [259, 150] on span "27561185633" at bounding box center [233, 148] width 51 height 10
type textarea "27561185633"
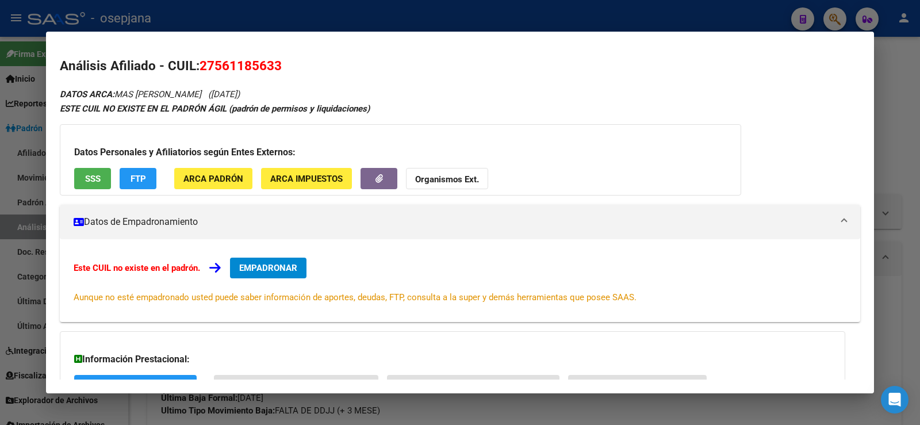
click at [92, 176] on span "SSS" at bounding box center [93, 179] width 16 height 10
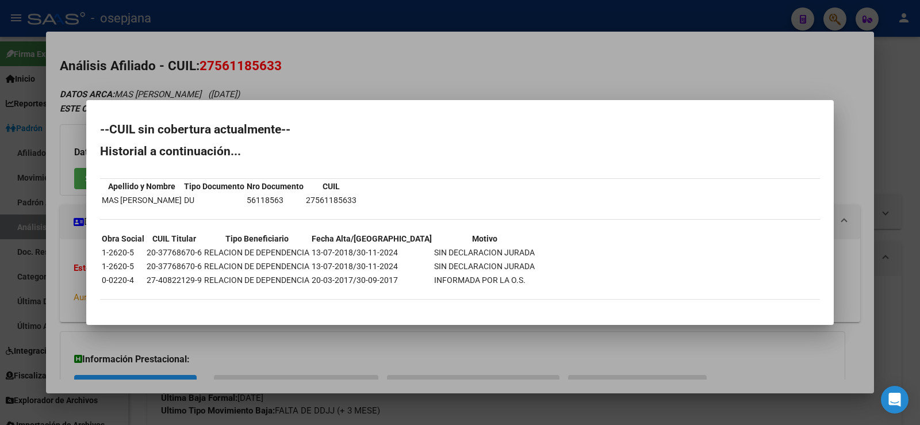
click at [282, 204] on td "56118563" at bounding box center [275, 200] width 58 height 13
click at [408, 56] on div at bounding box center [460, 212] width 920 height 425
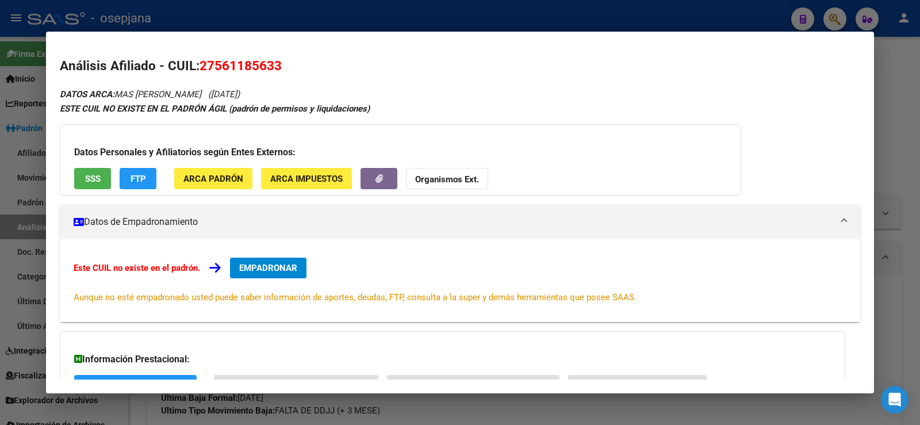
click at [411, 33] on mat-dialog-container "Análisis Afiliado - CUIL: 27561185633 DATOS ARCA: MAS [PERSON_NAME] ([DATE]) ES…" at bounding box center [460, 212] width 828 height 361
click at [416, 21] on div at bounding box center [460, 212] width 920 height 425
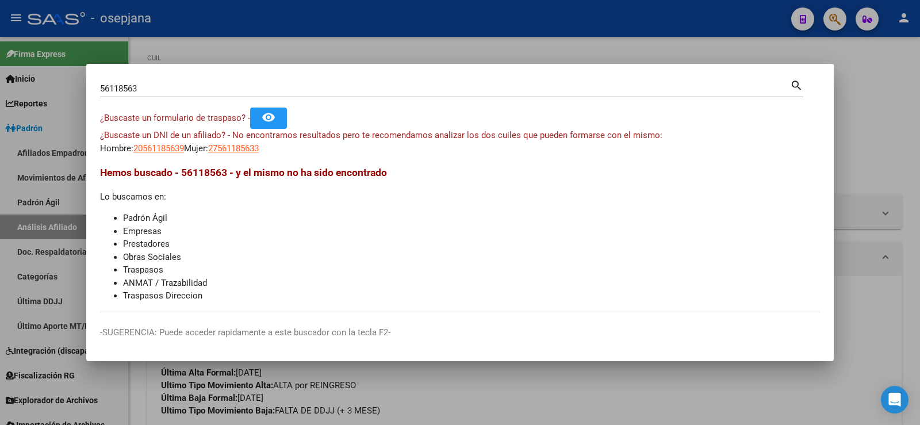
click at [421, 35] on div at bounding box center [460, 212] width 920 height 425
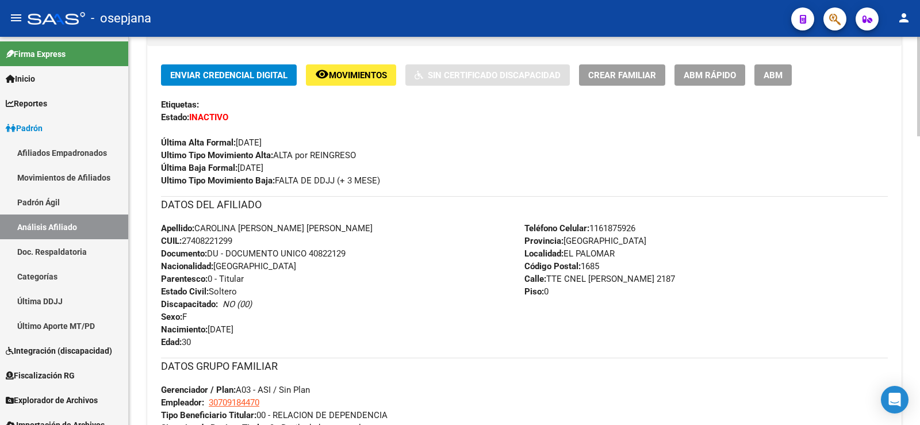
scroll to position [672, 0]
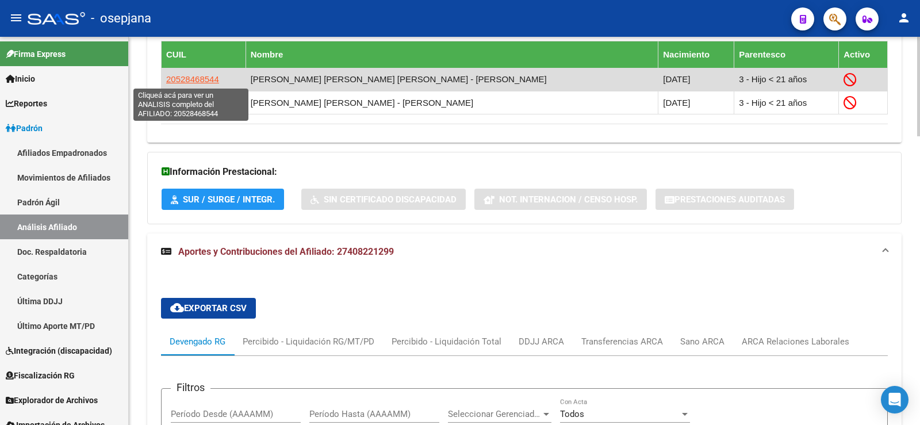
click at [178, 79] on span "20528468544" at bounding box center [192, 79] width 53 height 10
type textarea "20528468544"
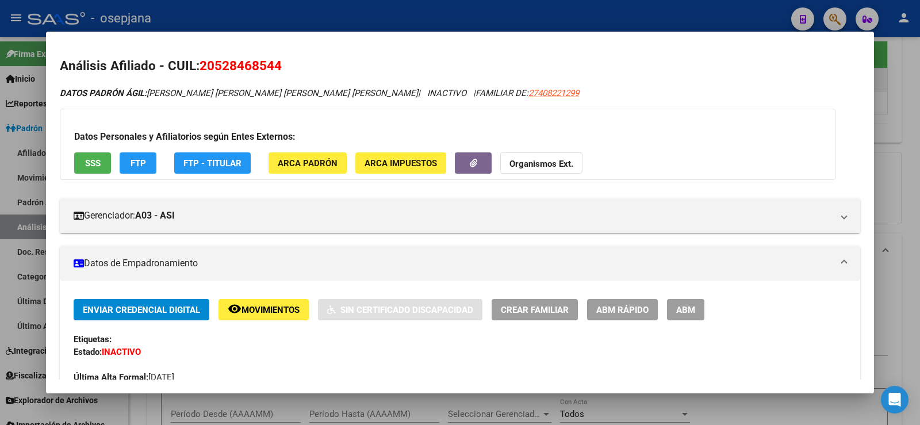
click at [97, 162] on span "SSS" at bounding box center [93, 163] width 16 height 10
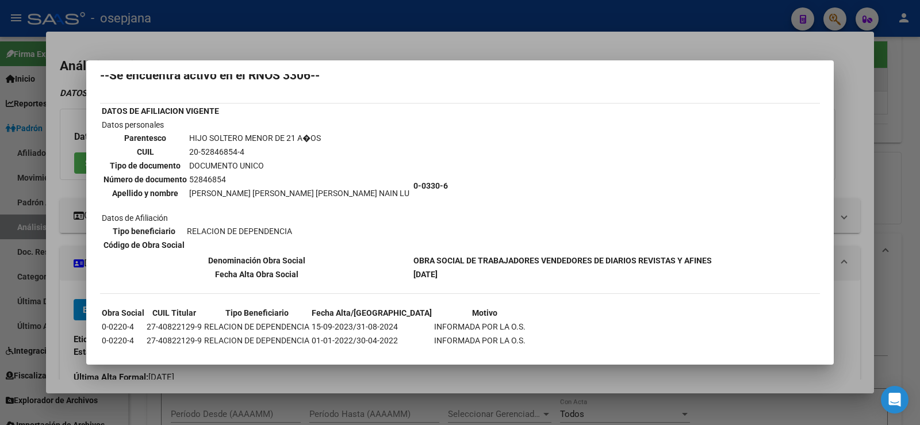
scroll to position [57, 0]
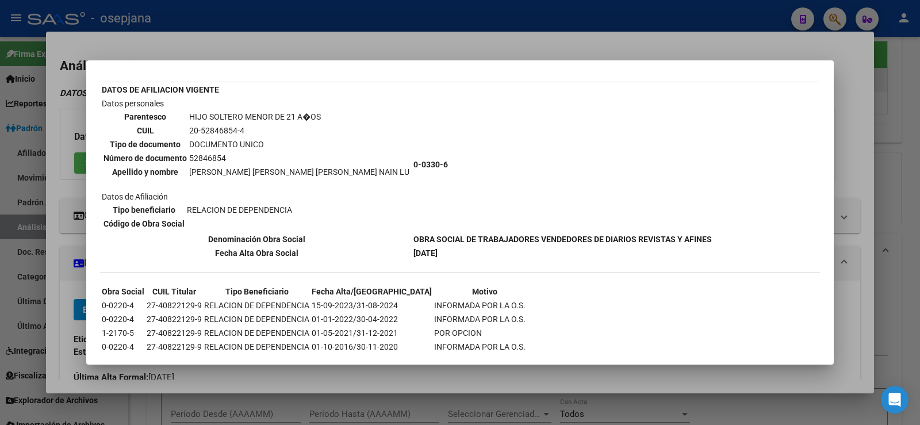
click at [738, 15] on div at bounding box center [460, 212] width 920 height 425
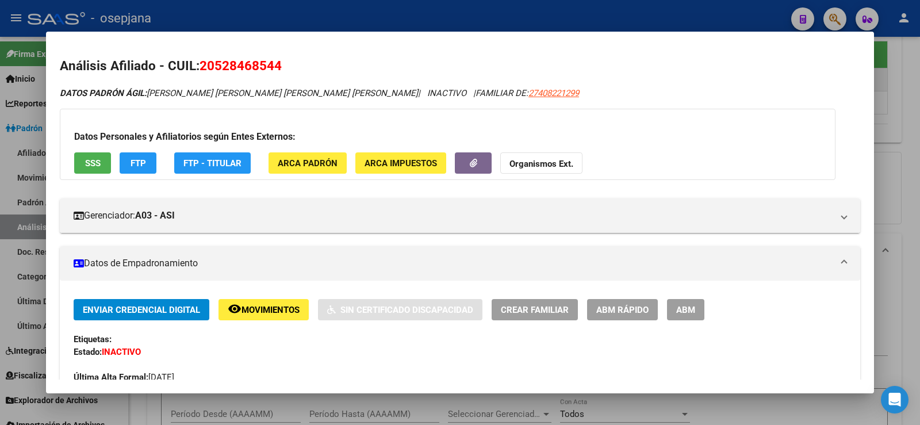
click at [728, 13] on div at bounding box center [460, 212] width 920 height 425
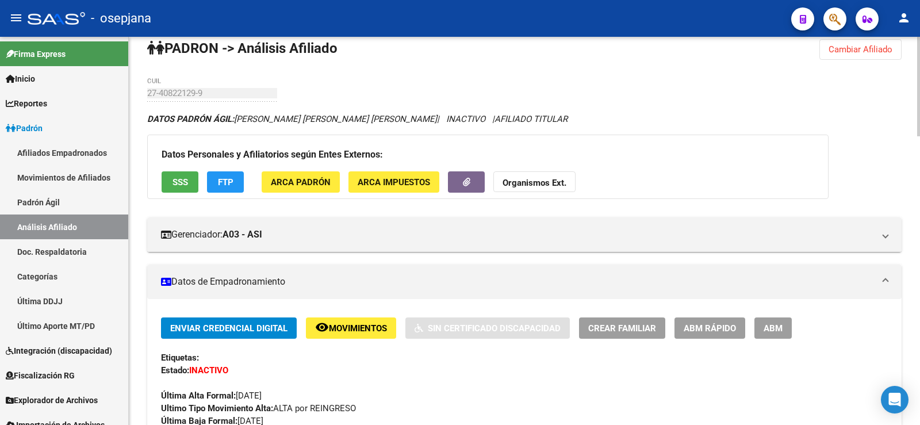
scroll to position [0, 0]
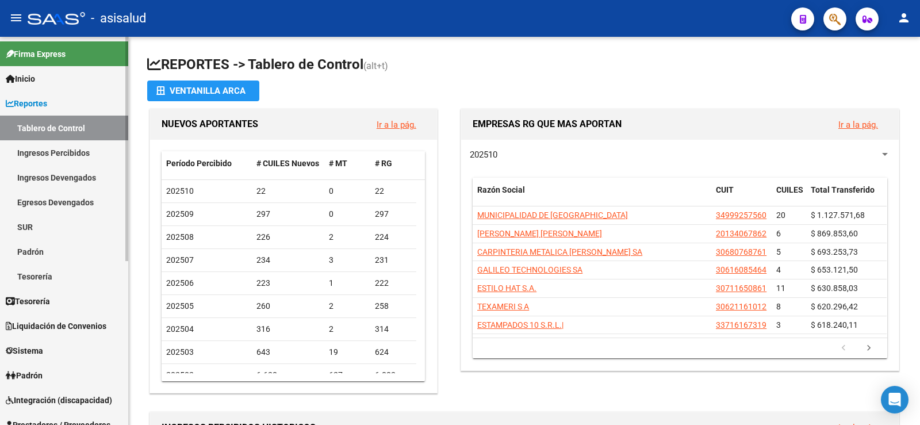
click at [37, 102] on span "Reportes" at bounding box center [26, 103] width 41 height 13
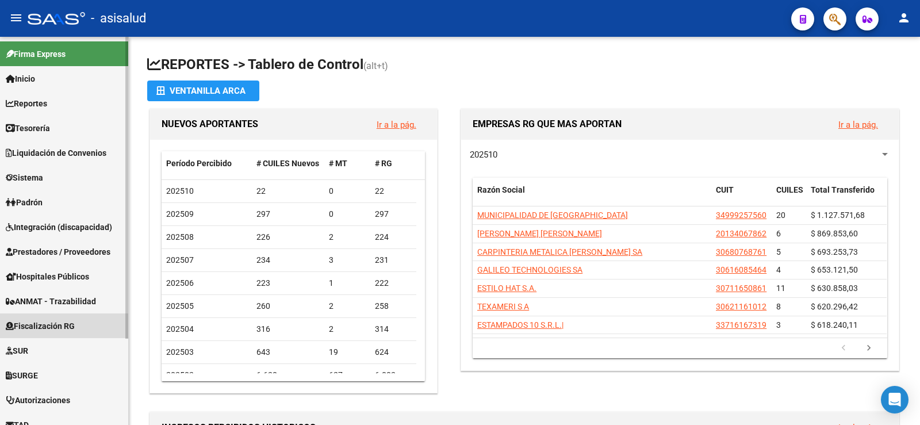
click at [38, 328] on span "Fiscalización RG" at bounding box center [40, 326] width 69 height 13
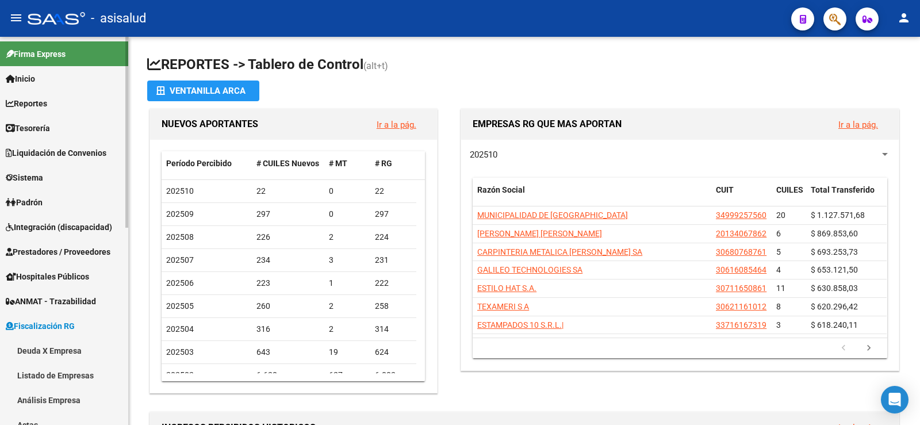
click at [44, 393] on link "Análisis Empresa" at bounding box center [64, 400] width 128 height 25
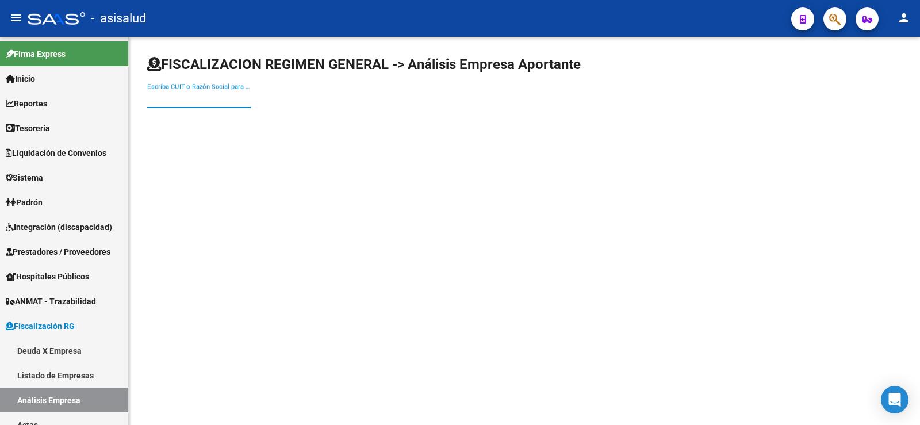
click at [187, 103] on input "Escriba CUIT o Razón Social para buscar" at bounding box center [198, 99] width 103 height 10
paste input "30708295619"
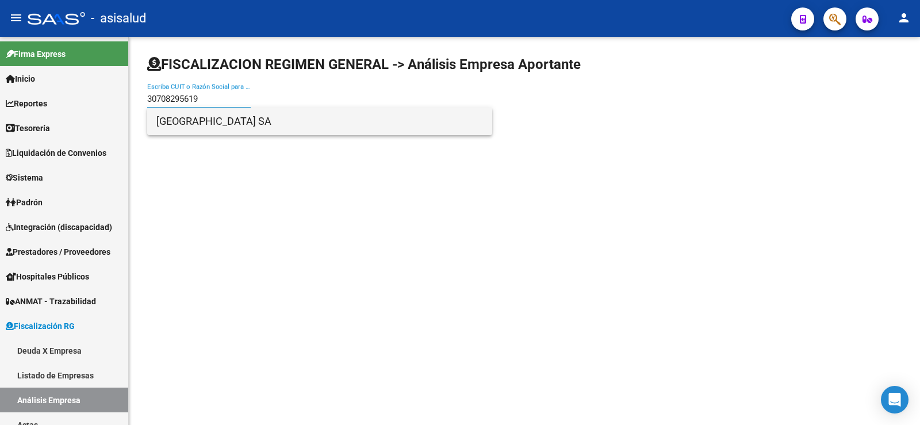
type input "30708295619"
click at [218, 128] on span "INSTITUTO SUPERIOR PALOMAR DE CASEROS SA" at bounding box center [319, 122] width 327 height 28
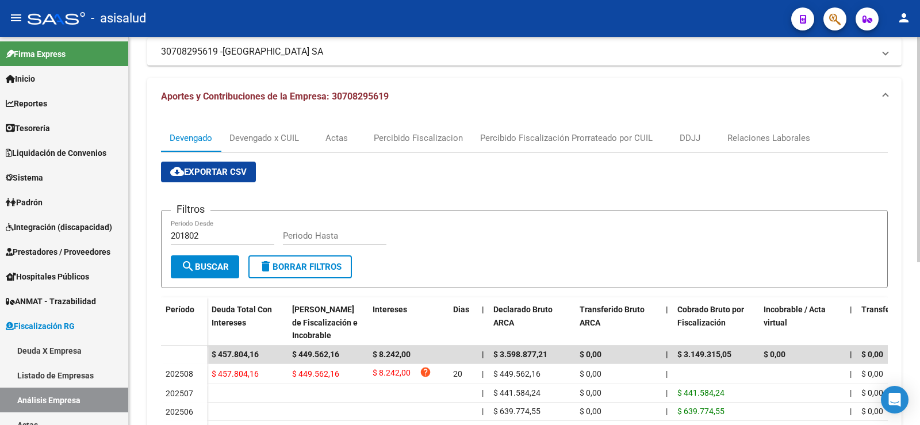
scroll to position [115, 0]
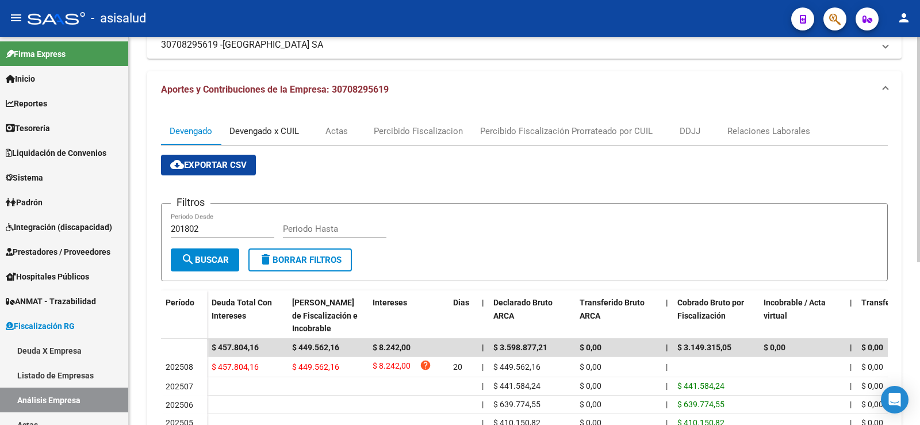
click at [273, 131] on div "Devengado x CUIL" at bounding box center [264, 131] width 70 height 13
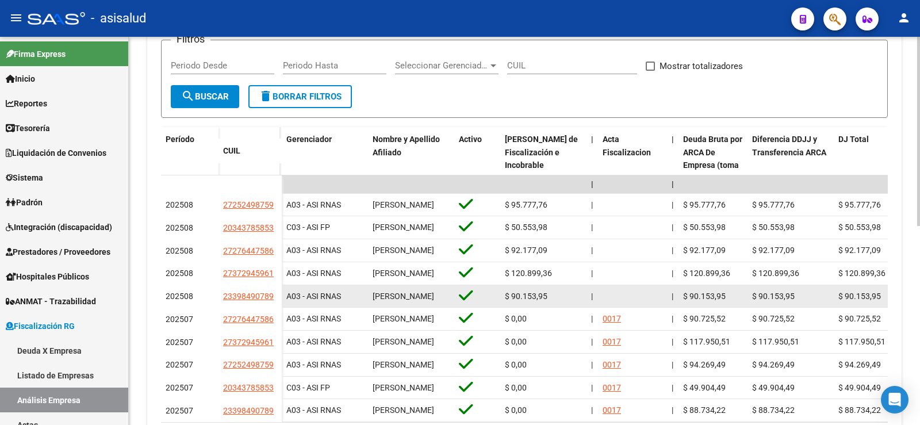
scroll to position [172, 0]
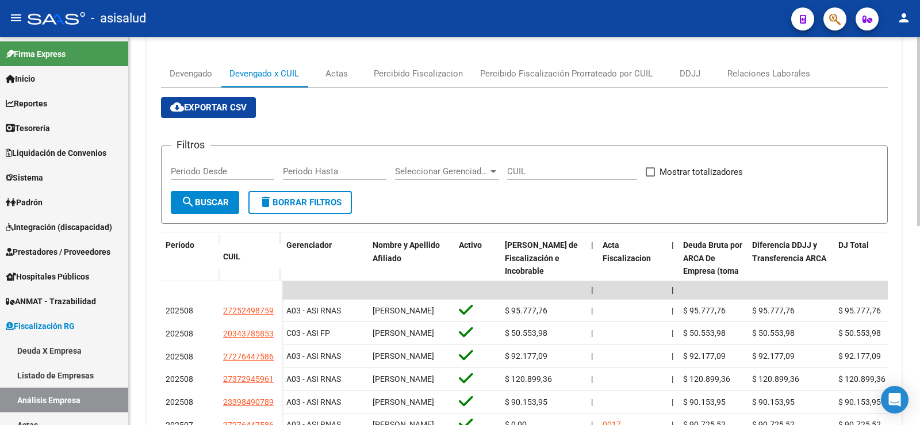
click at [231, 171] on input "Periodo Desde" at bounding box center [222, 171] width 103 height 10
type input "0"
click at [231, 171] on input "2025" at bounding box center [222, 171] width 103 height 10
type input "202508"
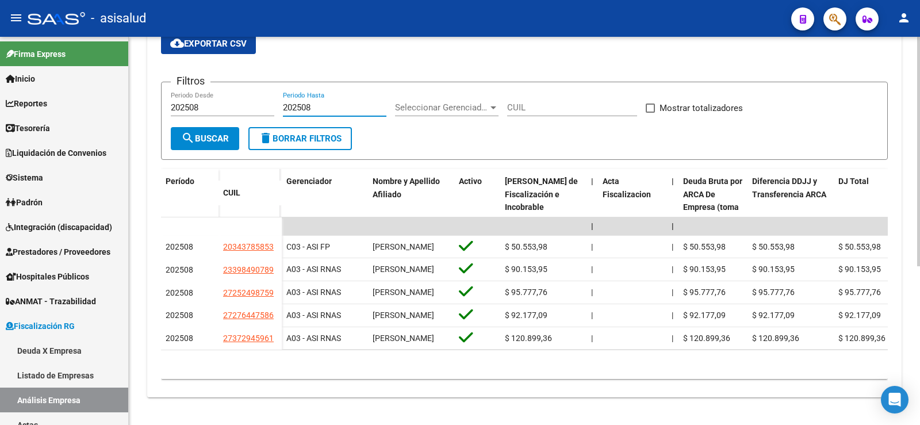
scroll to position [269, 0]
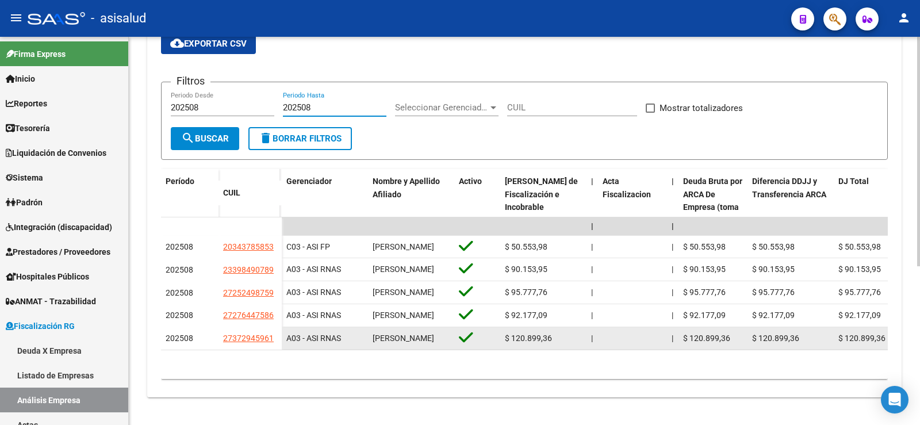
type input "202508"
drag, startPoint x: 223, startPoint y: 327, endPoint x: 277, endPoint y: 327, distance: 54.0
click at [277, 327] on datatable-body-cell "27372945961" at bounding box center [249, 338] width 63 height 23
copy span "27372945961"
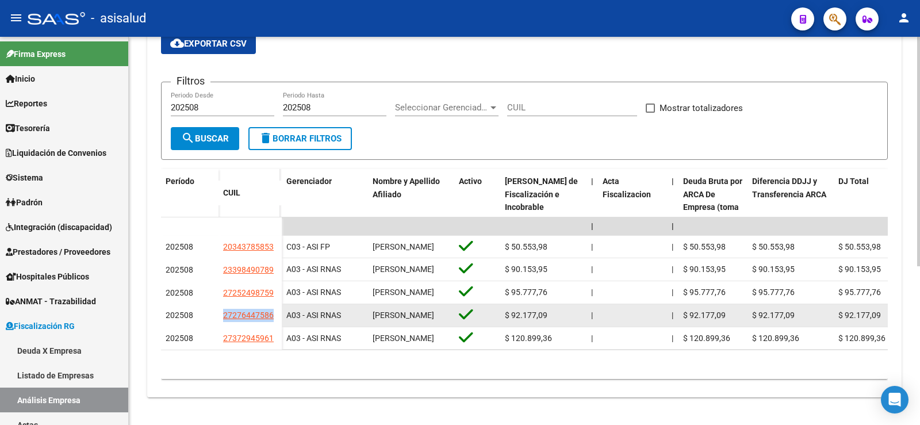
drag, startPoint x: 219, startPoint y: 297, endPoint x: 279, endPoint y: 297, distance: 59.8
click at [279, 304] on datatable-body-cell "27276447586" at bounding box center [249, 315] width 63 height 23
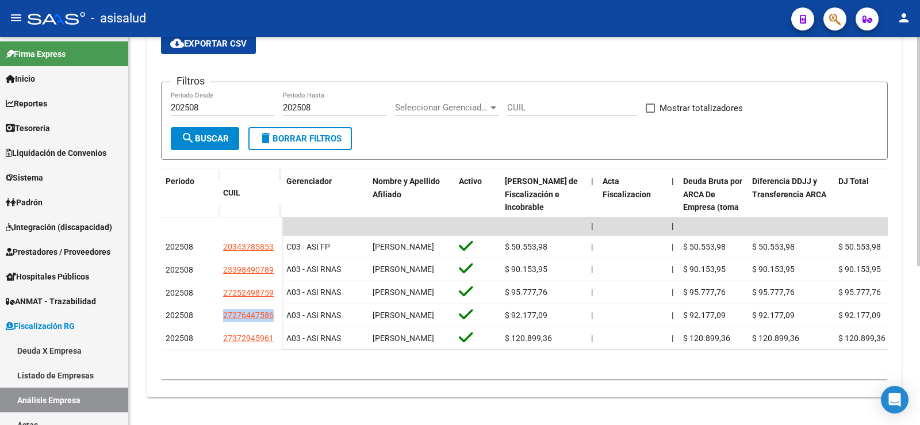
copy span "27276447586"
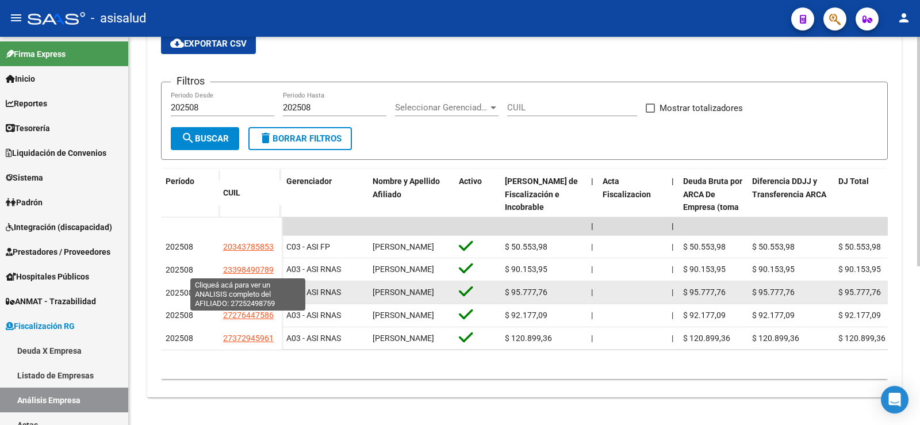
drag, startPoint x: 221, startPoint y: 268, endPoint x: 271, endPoint y: 273, distance: 50.9
click at [271, 281] on datatable-body-cell "27252498759" at bounding box center [249, 292] width 63 height 23
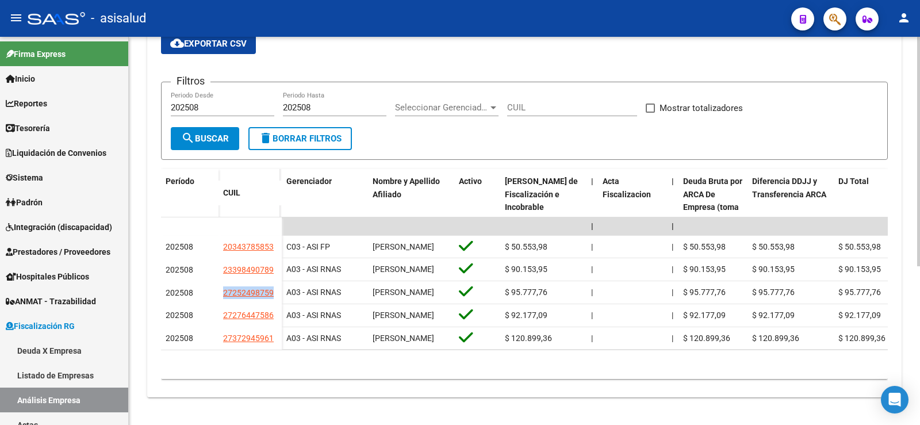
copy span "27252498759"
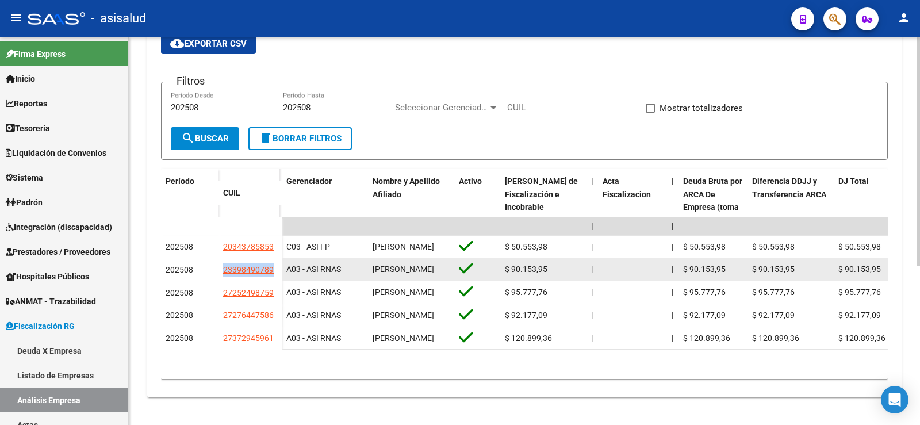
drag, startPoint x: 221, startPoint y: 239, endPoint x: 273, endPoint y: 239, distance: 52.3
click at [273, 258] on datatable-body-cell "23398490789" at bounding box center [249, 269] width 63 height 23
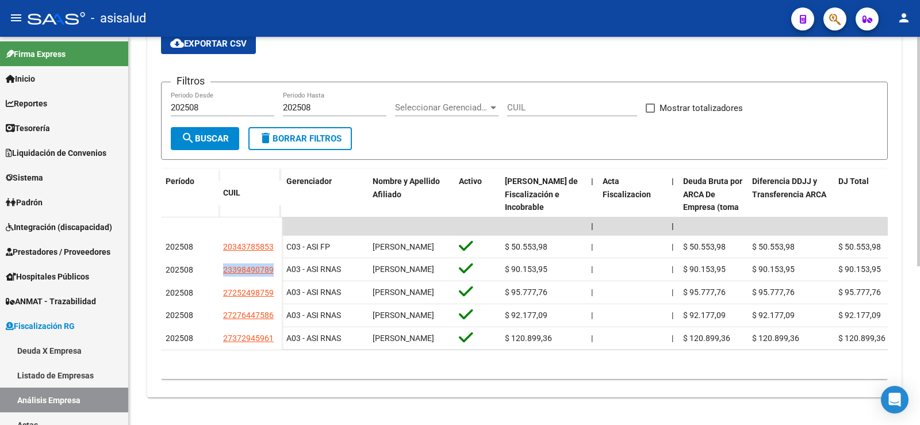
copy span "23398490789"
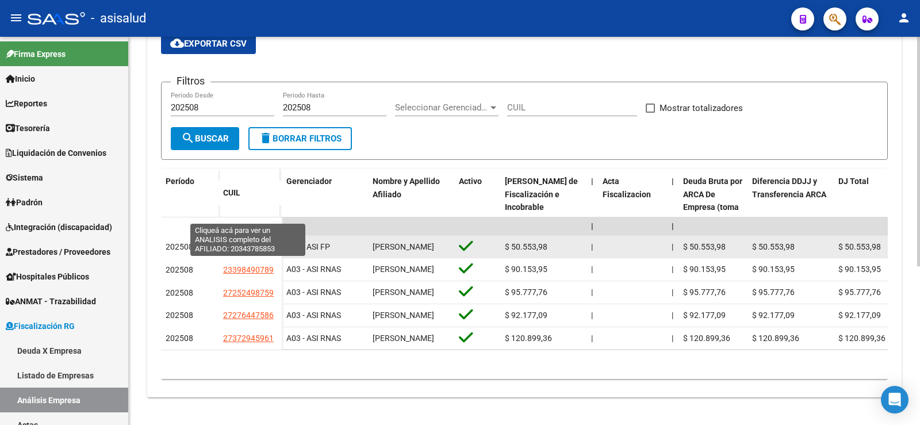
drag, startPoint x: 219, startPoint y: 214, endPoint x: 273, endPoint y: 214, distance: 53.5
click at [273, 236] on datatable-body-cell "20343785853" at bounding box center [249, 247] width 63 height 23
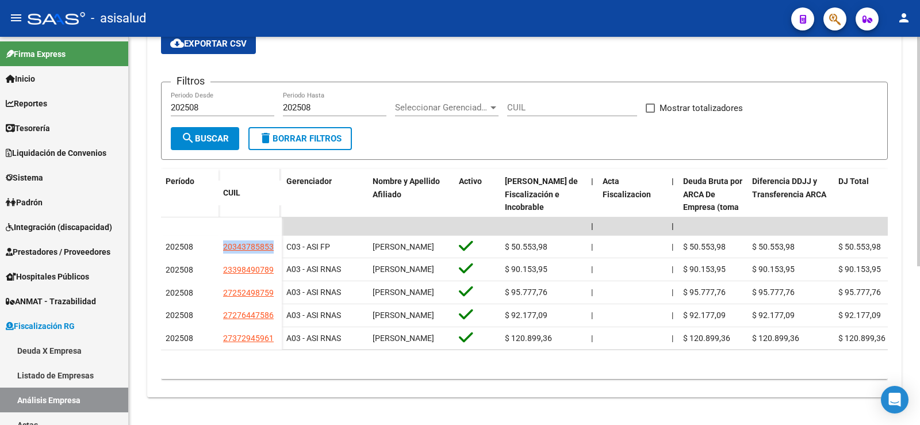
copy span "20343785853"
